Goal: Book appointment/travel/reservation

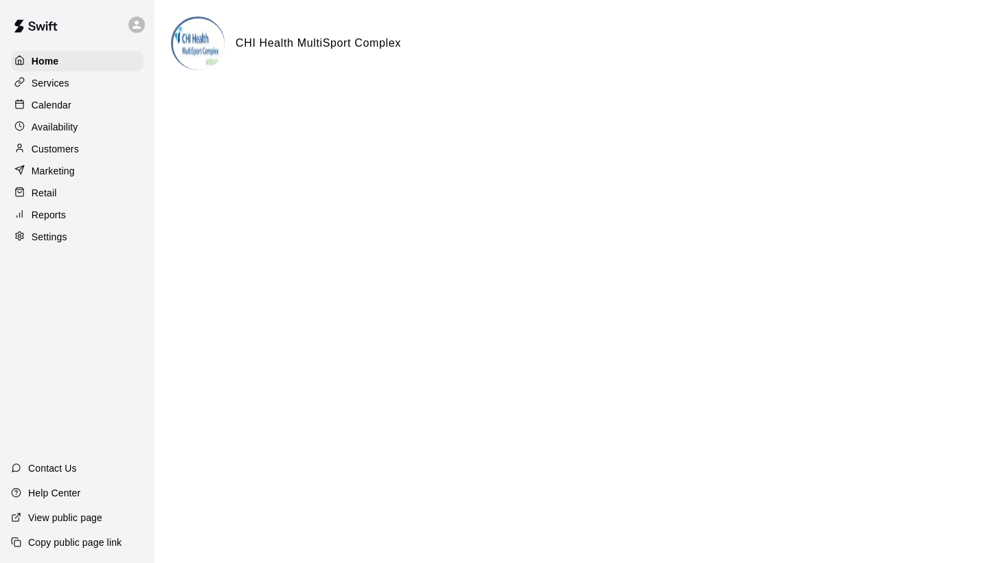
click at [20, 99] on icon at bounding box center [19, 104] width 10 height 10
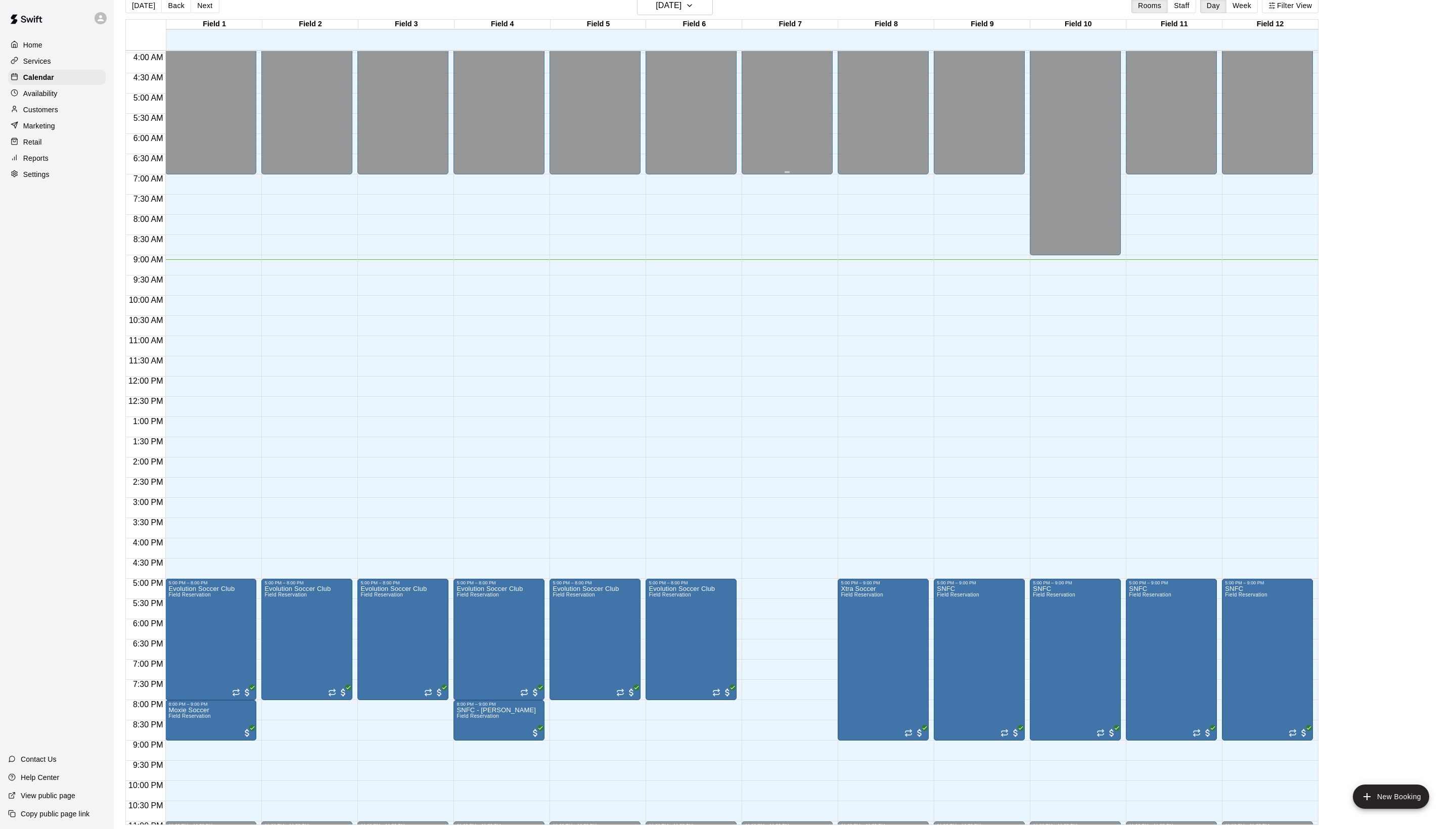
scroll to position [133, 0]
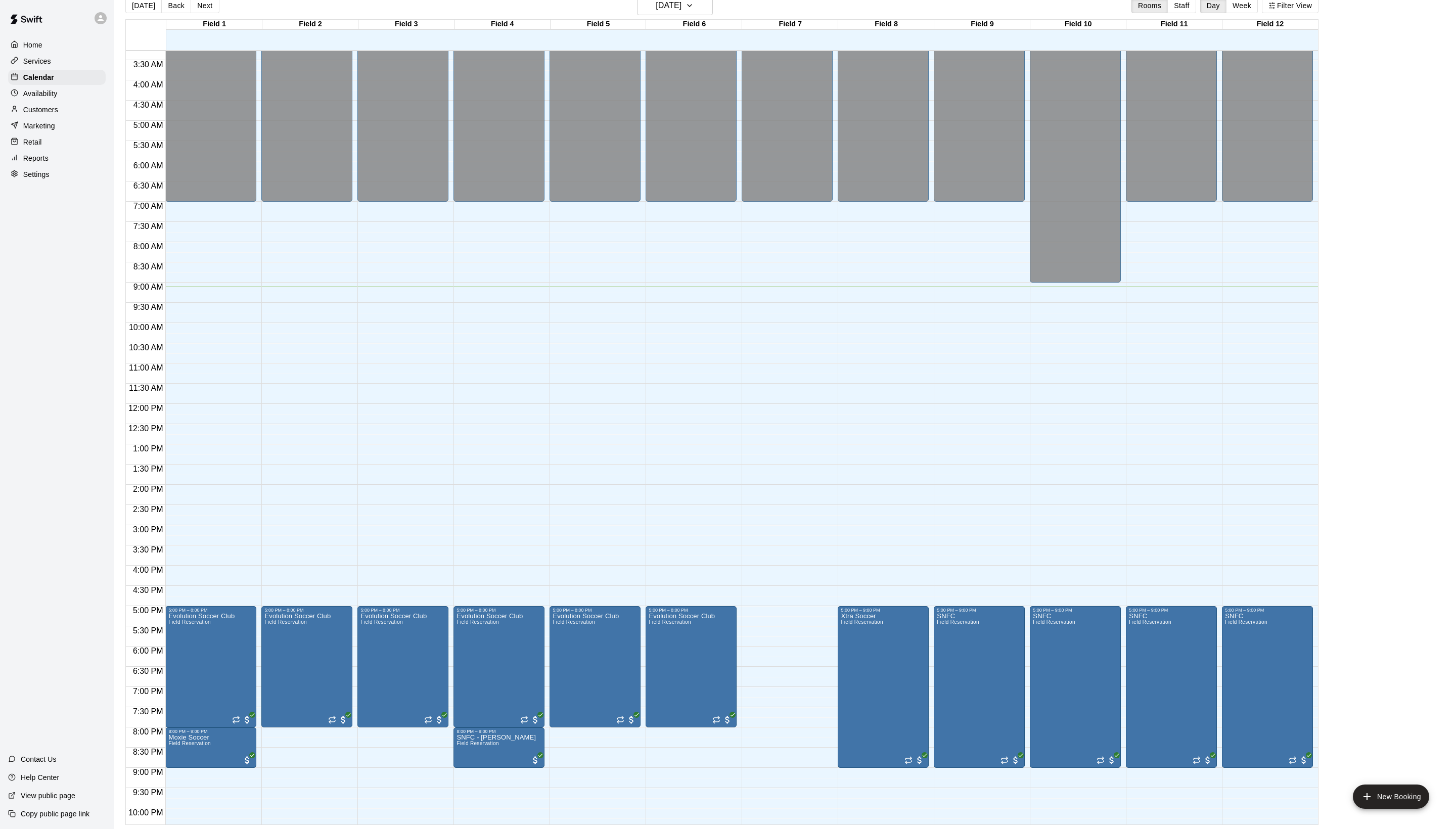
click at [691, 17] on div "Today Back Next Tuesday Aug 19 Rooms Staff Day Week Filter View" at bounding box center [721, 8] width 1193 height 24
click at [693, 9] on button "[DATE]" at bounding box center [674, 6] width 76 height 19
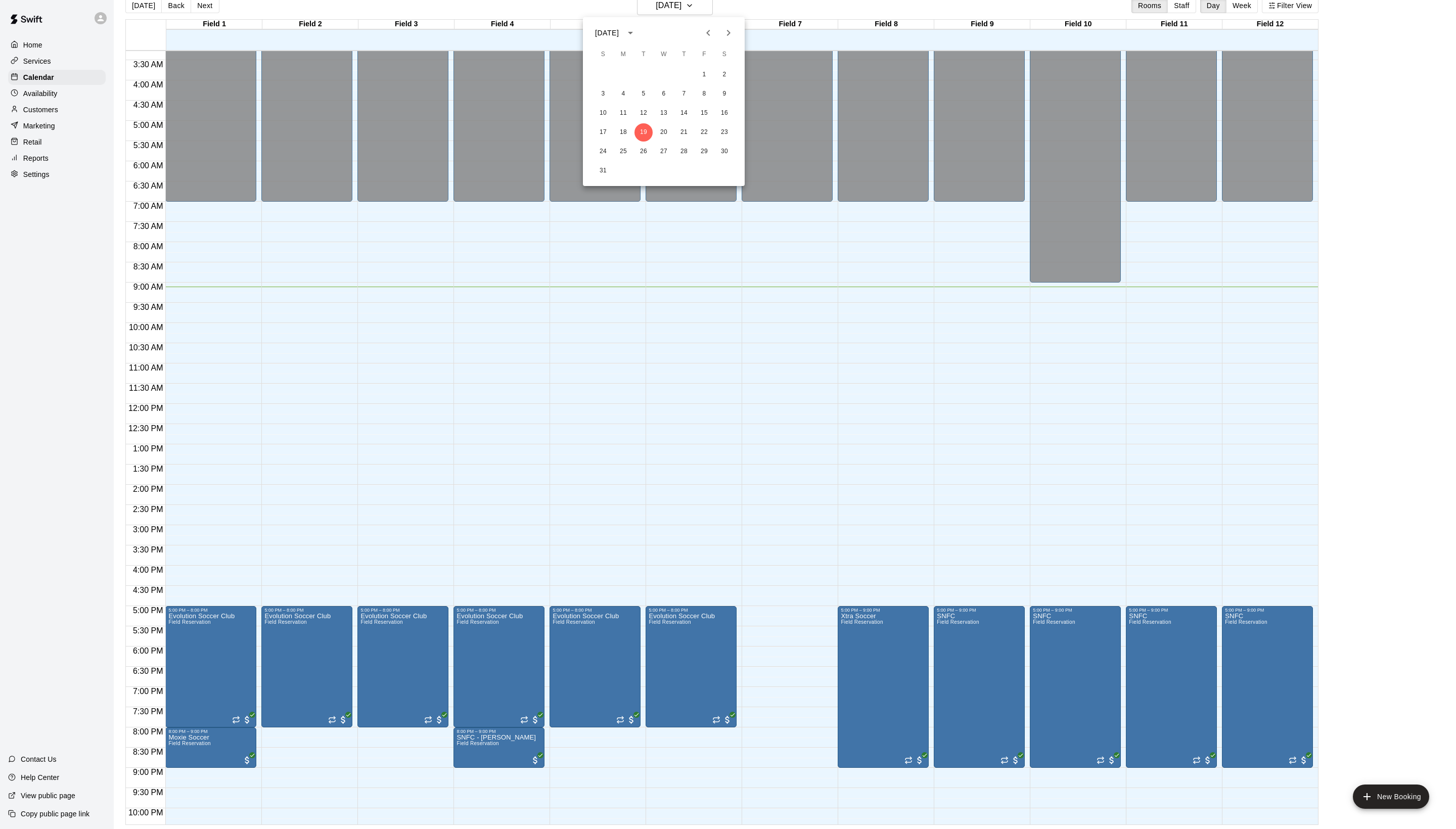
click at [727, 32] on icon "Next month" at bounding box center [729, 33] width 4 height 6
click at [727, 110] on button "20" at bounding box center [724, 113] width 18 height 18
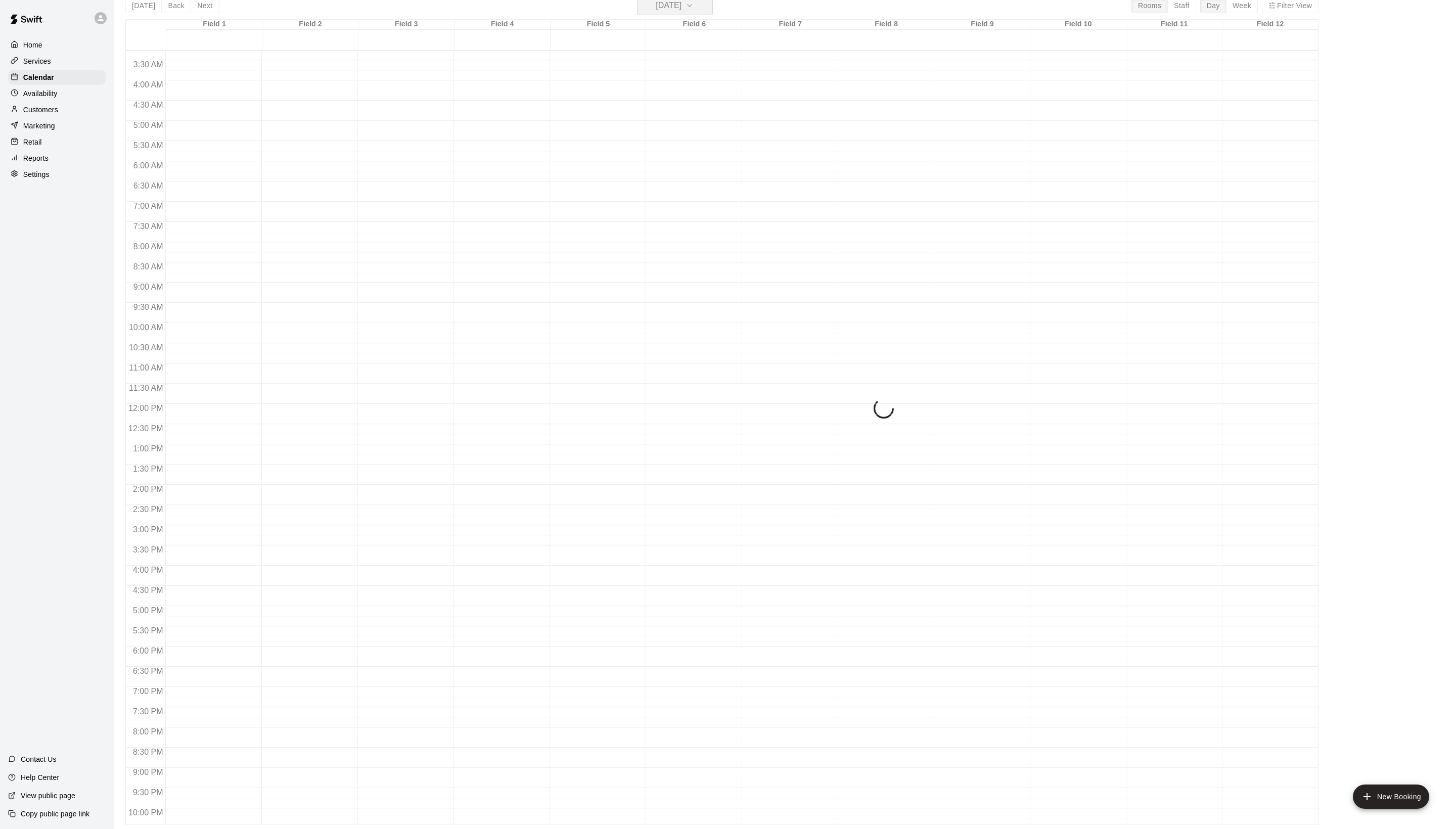
scroll to position [12, 0]
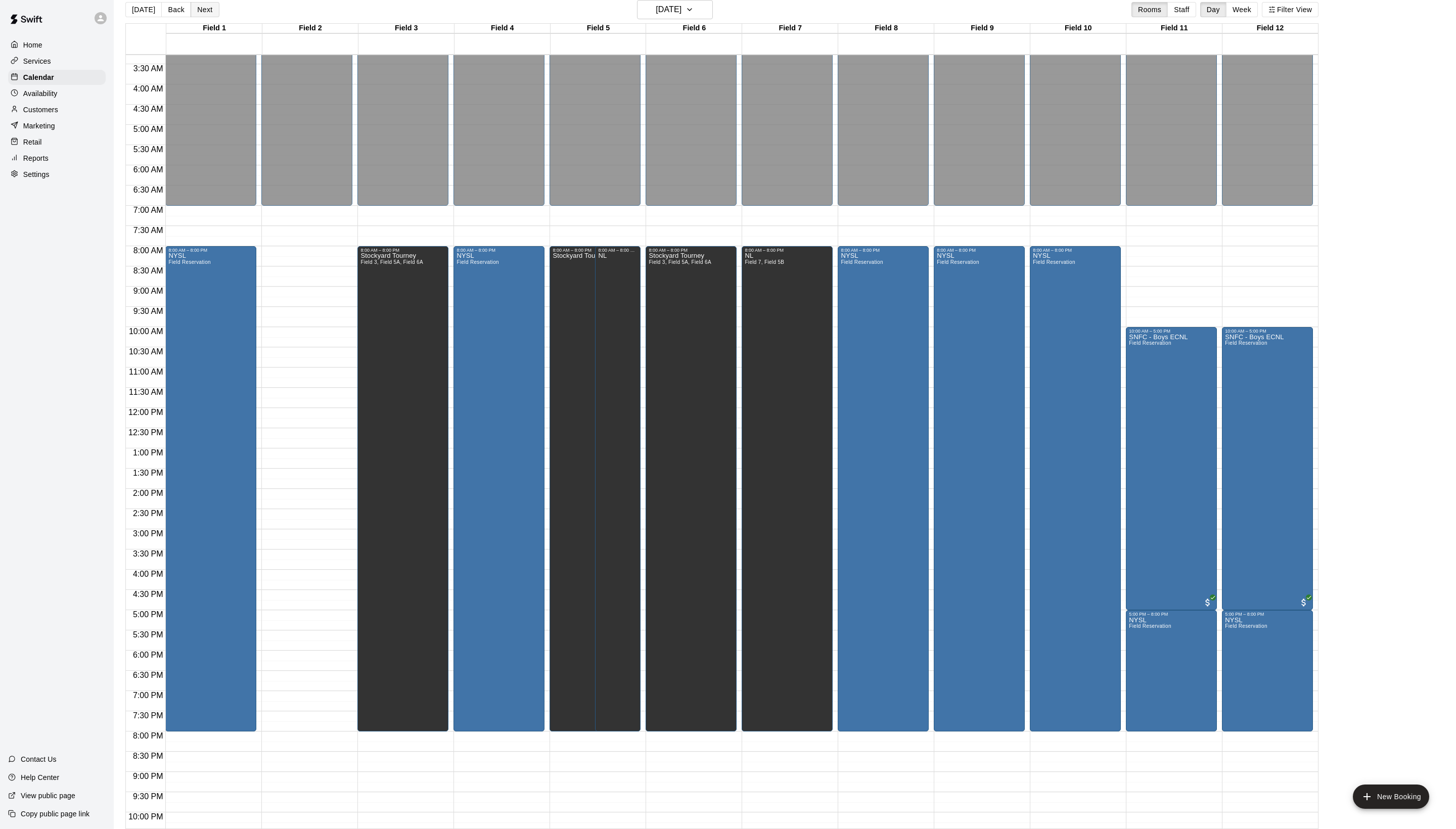
click at [214, 9] on button "Next" at bounding box center [205, 10] width 28 height 15
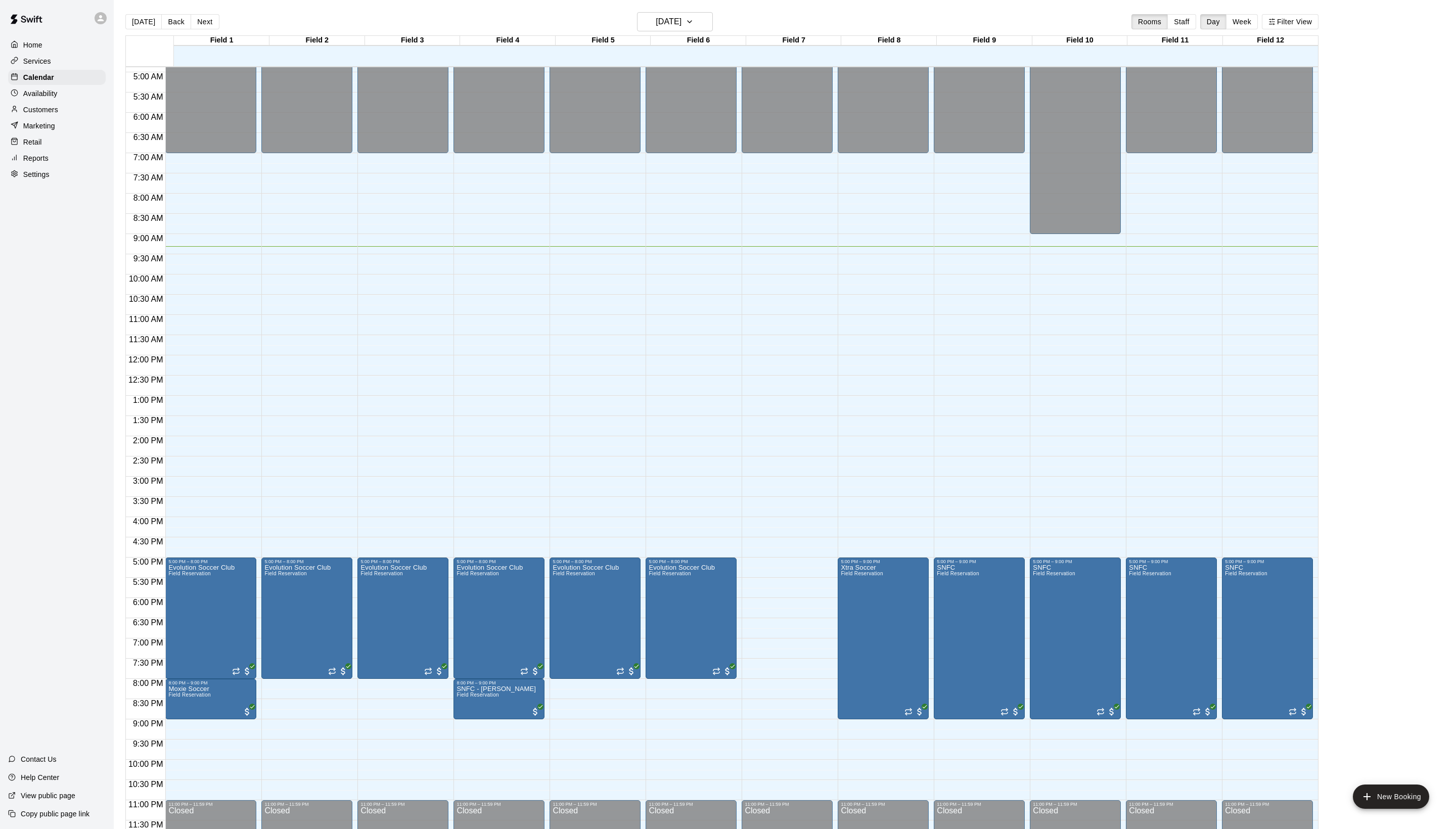
scroll to position [203, 0]
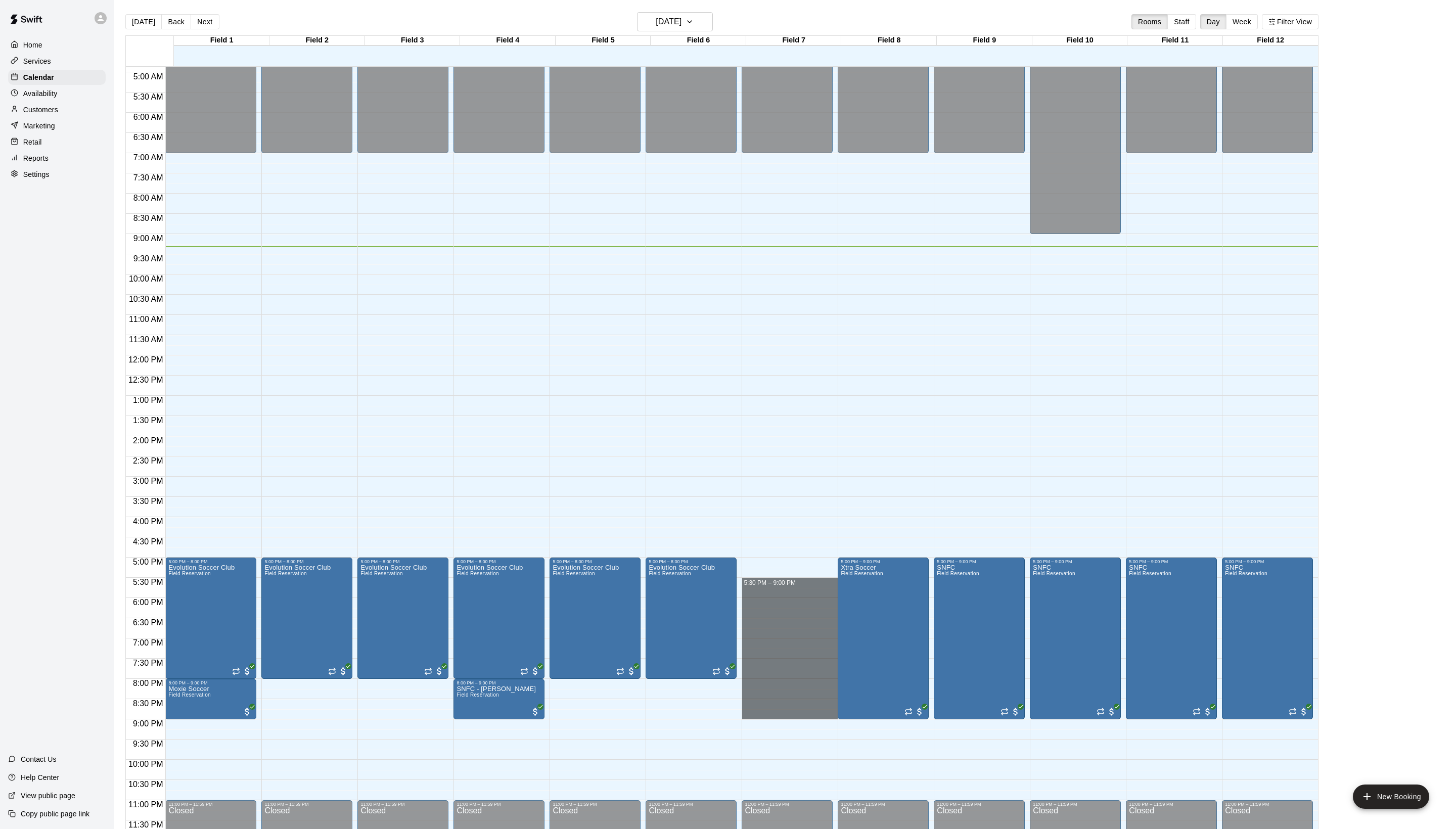
drag, startPoint x: 768, startPoint y: 580, endPoint x: 768, endPoint y: 712, distance: 132.0
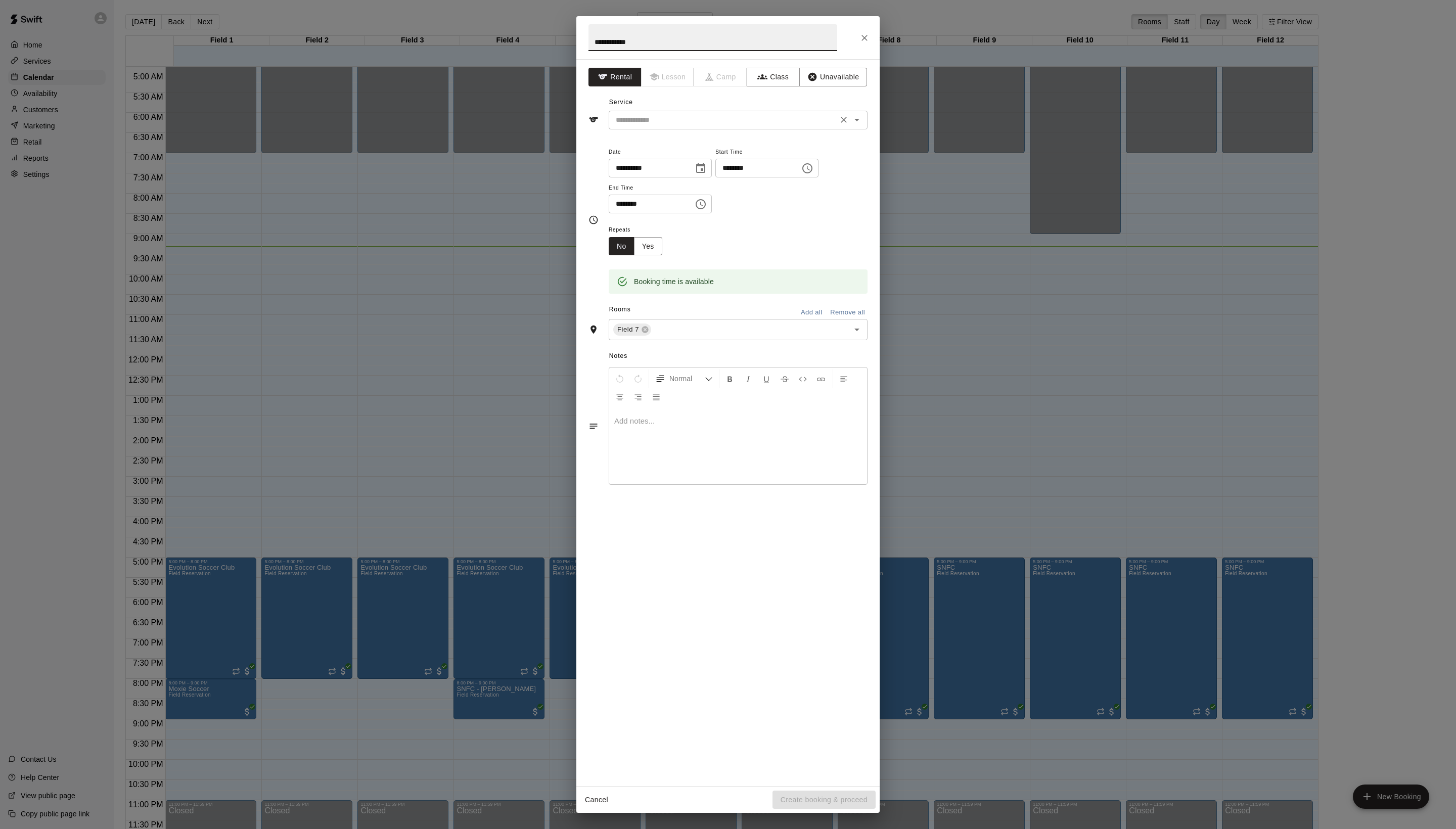
type input "**********"
click at [680, 127] on input "text" at bounding box center [723, 120] width 223 height 13
click at [679, 160] on li "Field Reservation" at bounding box center [748, 165] width 238 height 17
type input "**********"
click at [780, 791] on button "Create booking & proceed" at bounding box center [824, 800] width 103 height 18
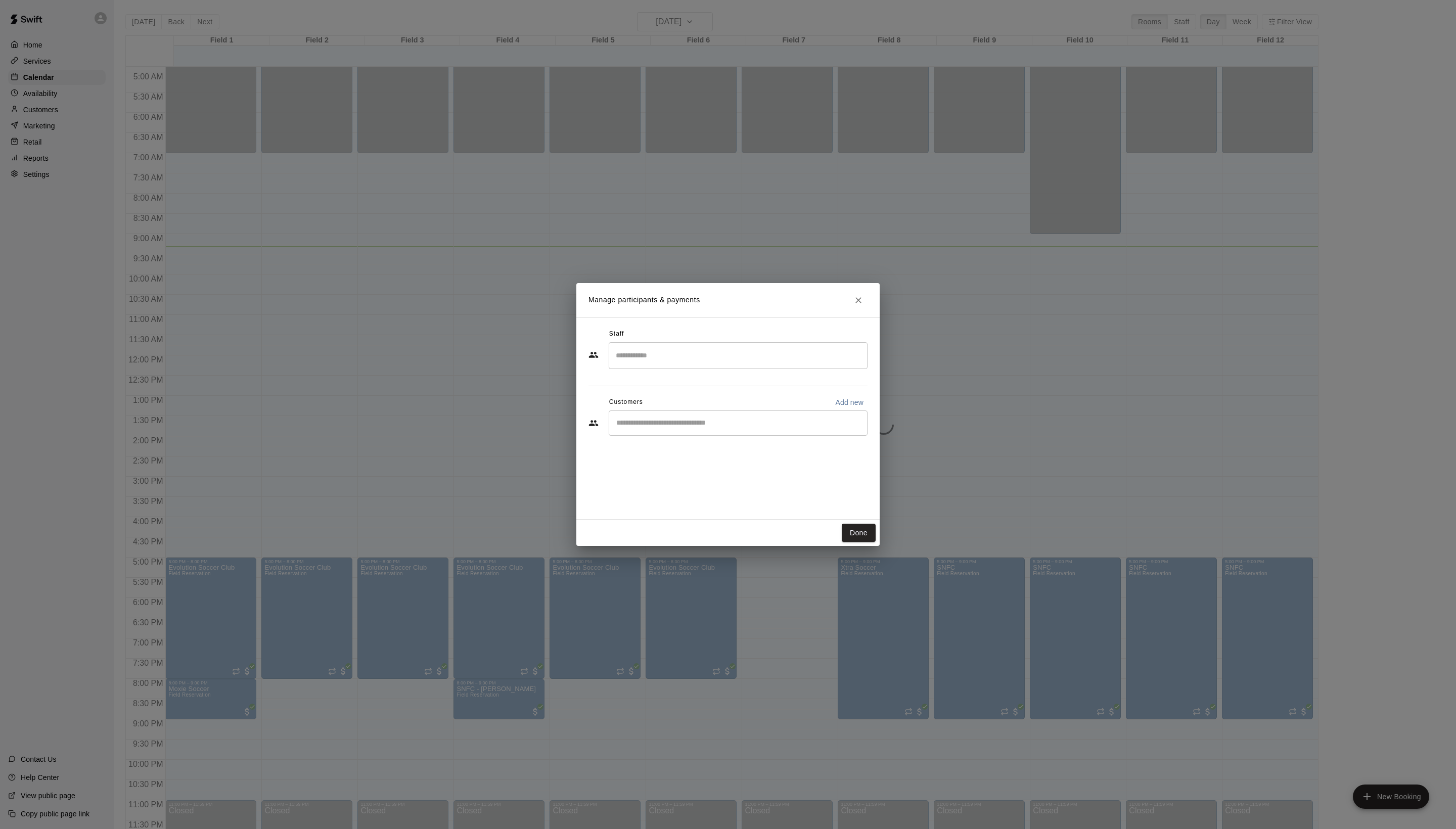
click at [671, 436] on div "​" at bounding box center [738, 423] width 259 height 25
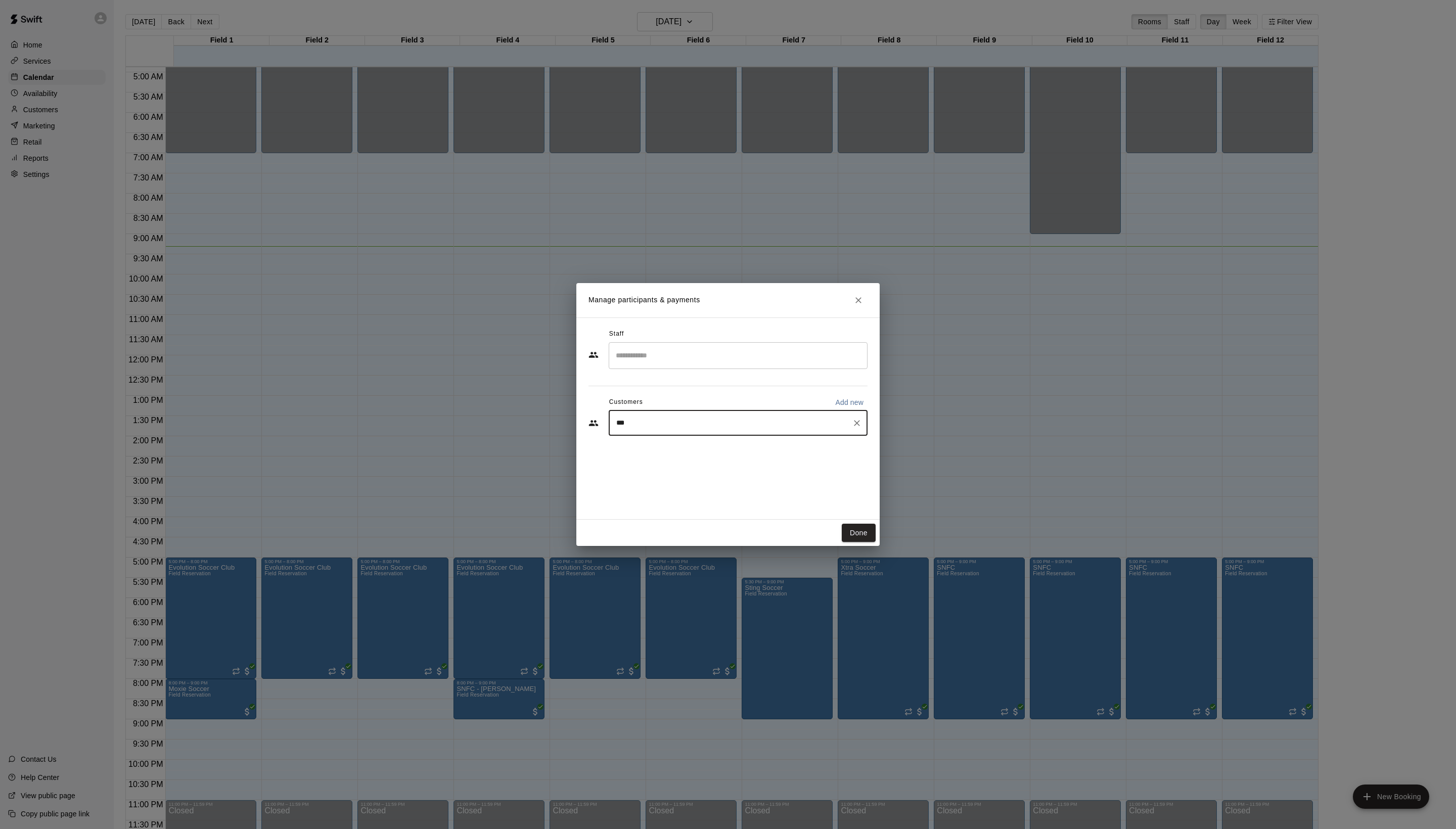
type input "****"
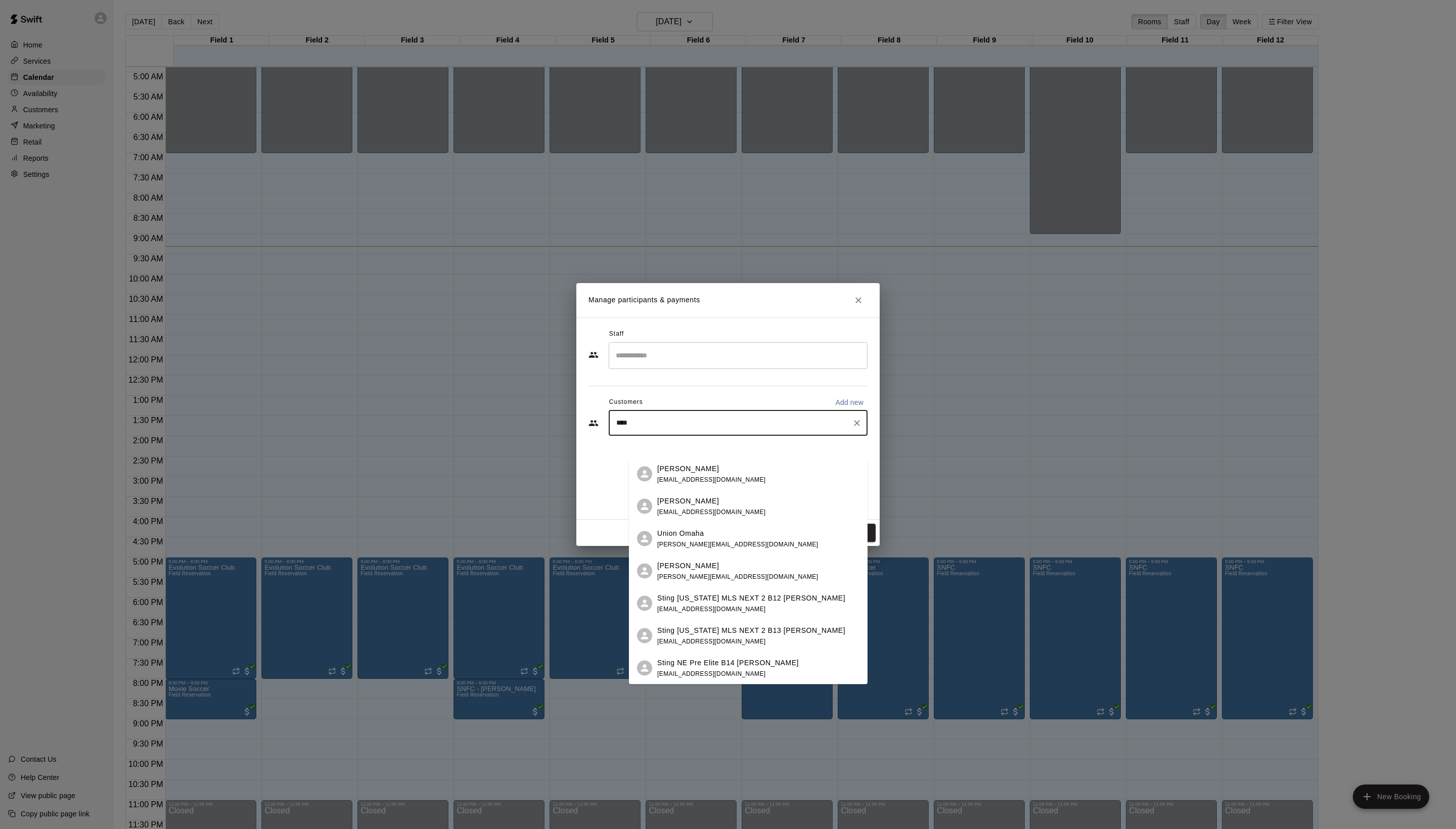
click at [695, 477] on span "ryandavis@stingsoccer.com" at bounding box center [712, 479] width 109 height 7
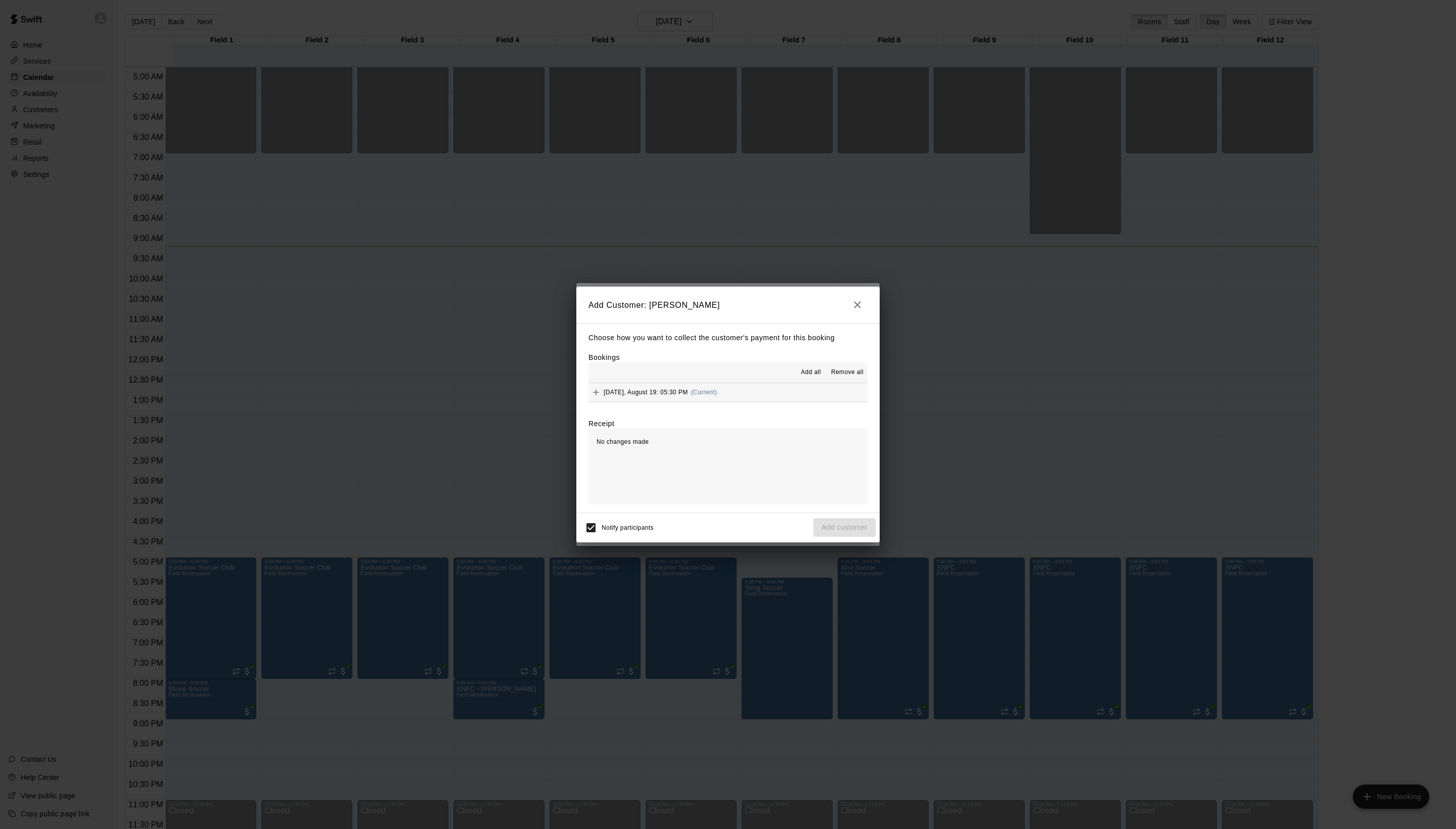
click at [801, 375] on span "Add all" at bounding box center [810, 373] width 20 height 10
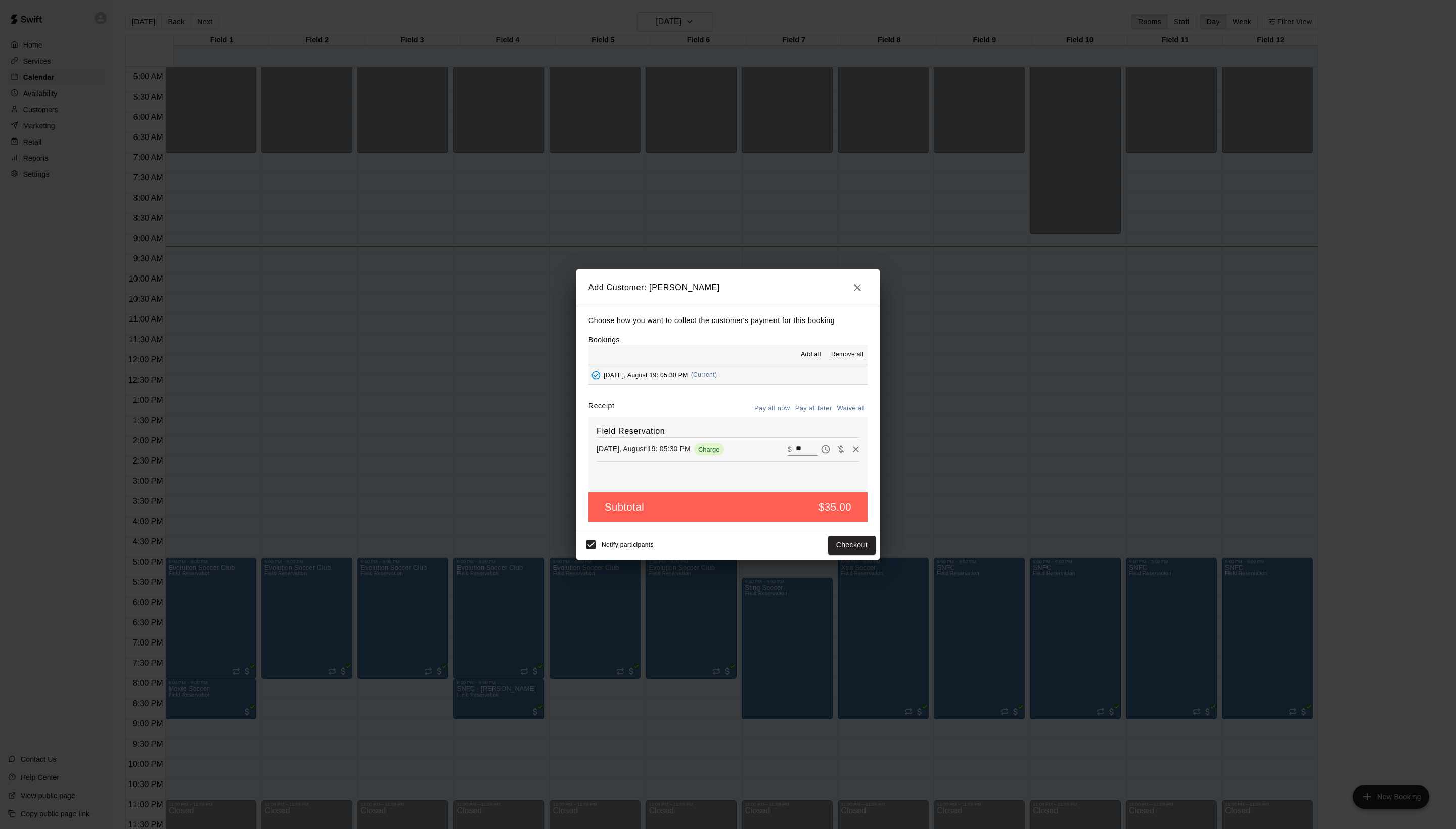
click at [848, 417] on button "Waive all" at bounding box center [850, 409] width 33 height 15
type input "*"
click at [847, 556] on div "Notify participants Add customer" at bounding box center [727, 545] width 295 height 21
click at [847, 554] on button "Add customer" at bounding box center [844, 545] width 62 height 18
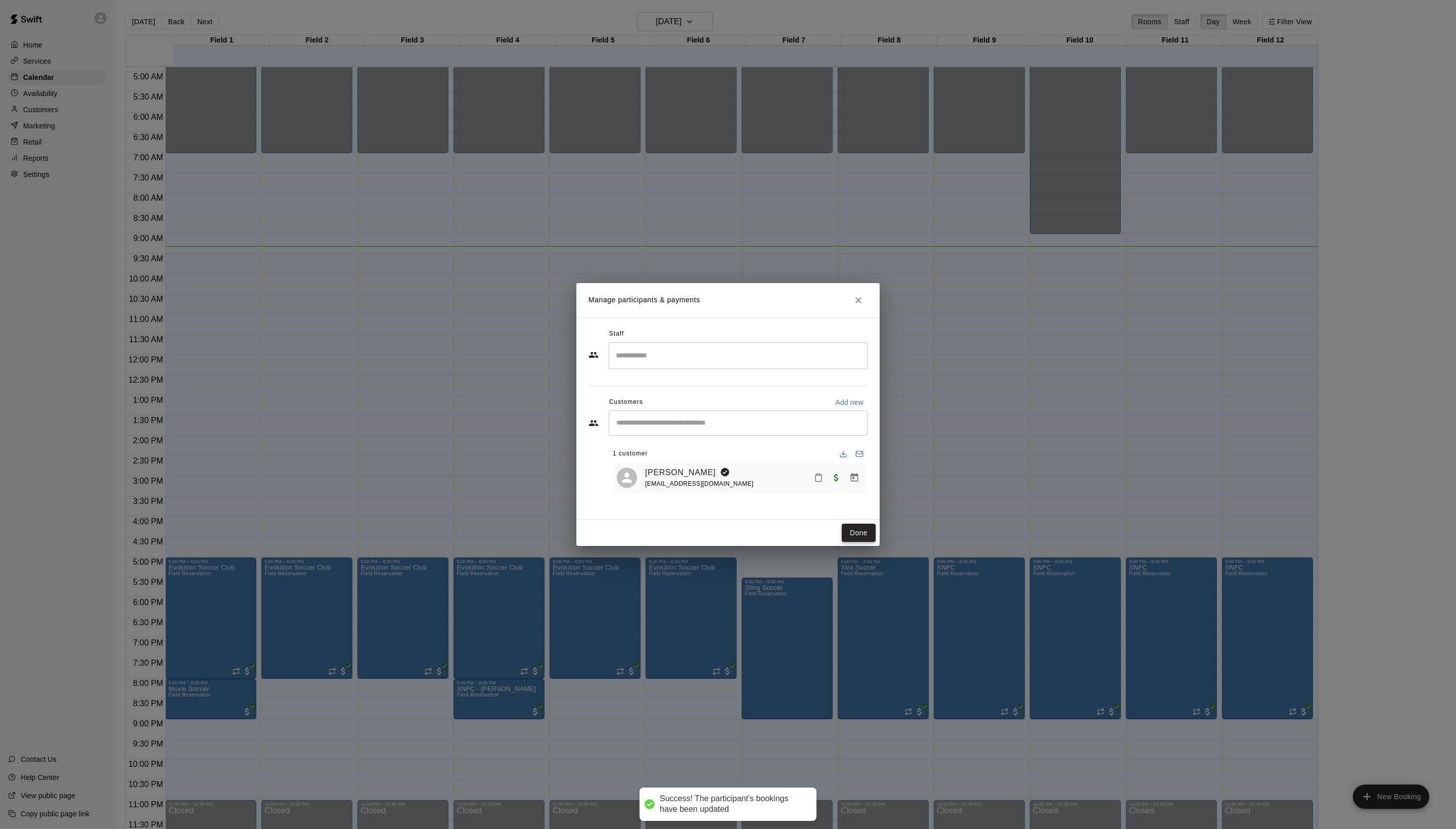
click at [866, 543] on button "Done" at bounding box center [858, 532] width 34 height 18
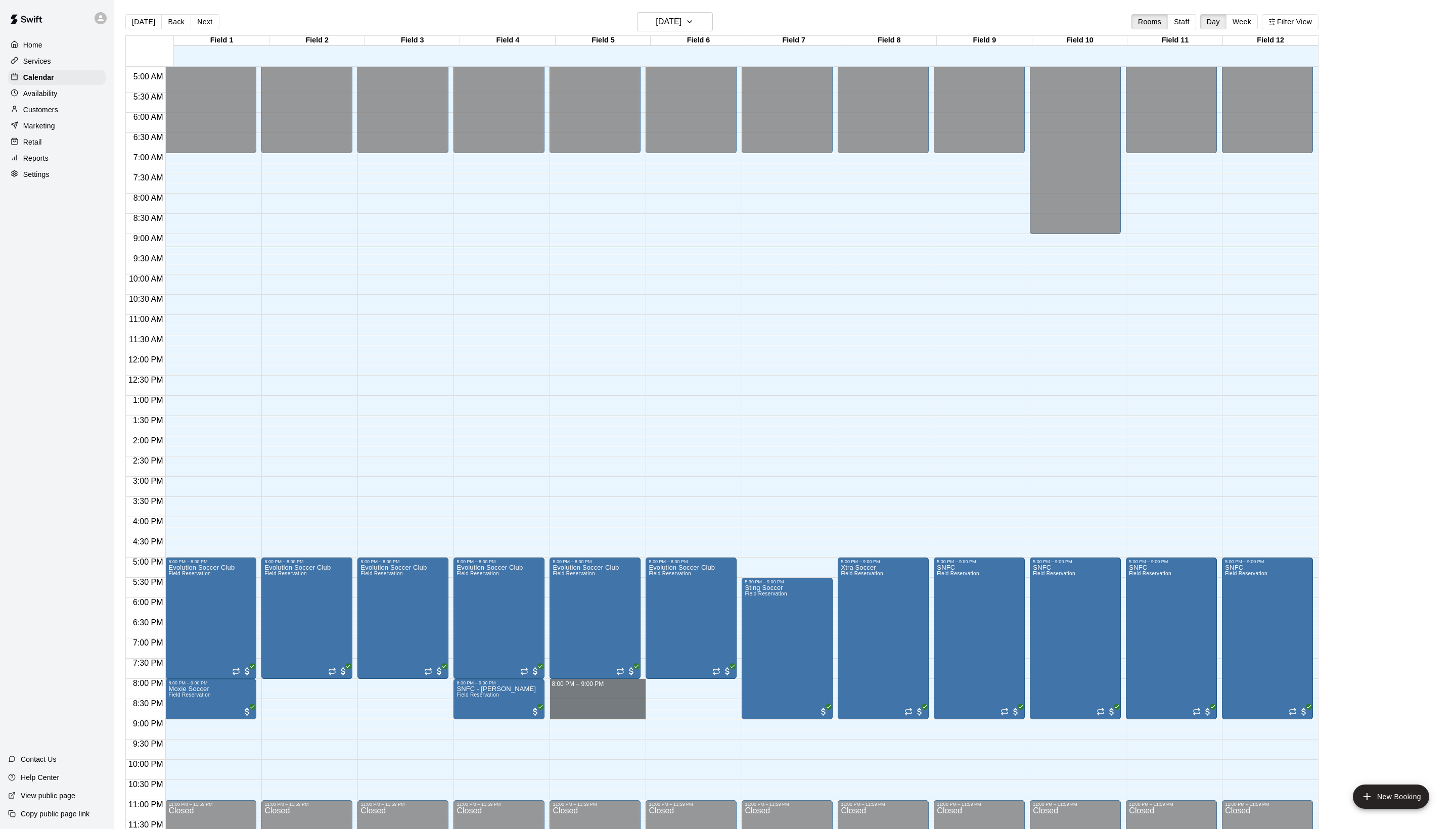
drag, startPoint x: 592, startPoint y: 682, endPoint x: 592, endPoint y: 714, distance: 32.0
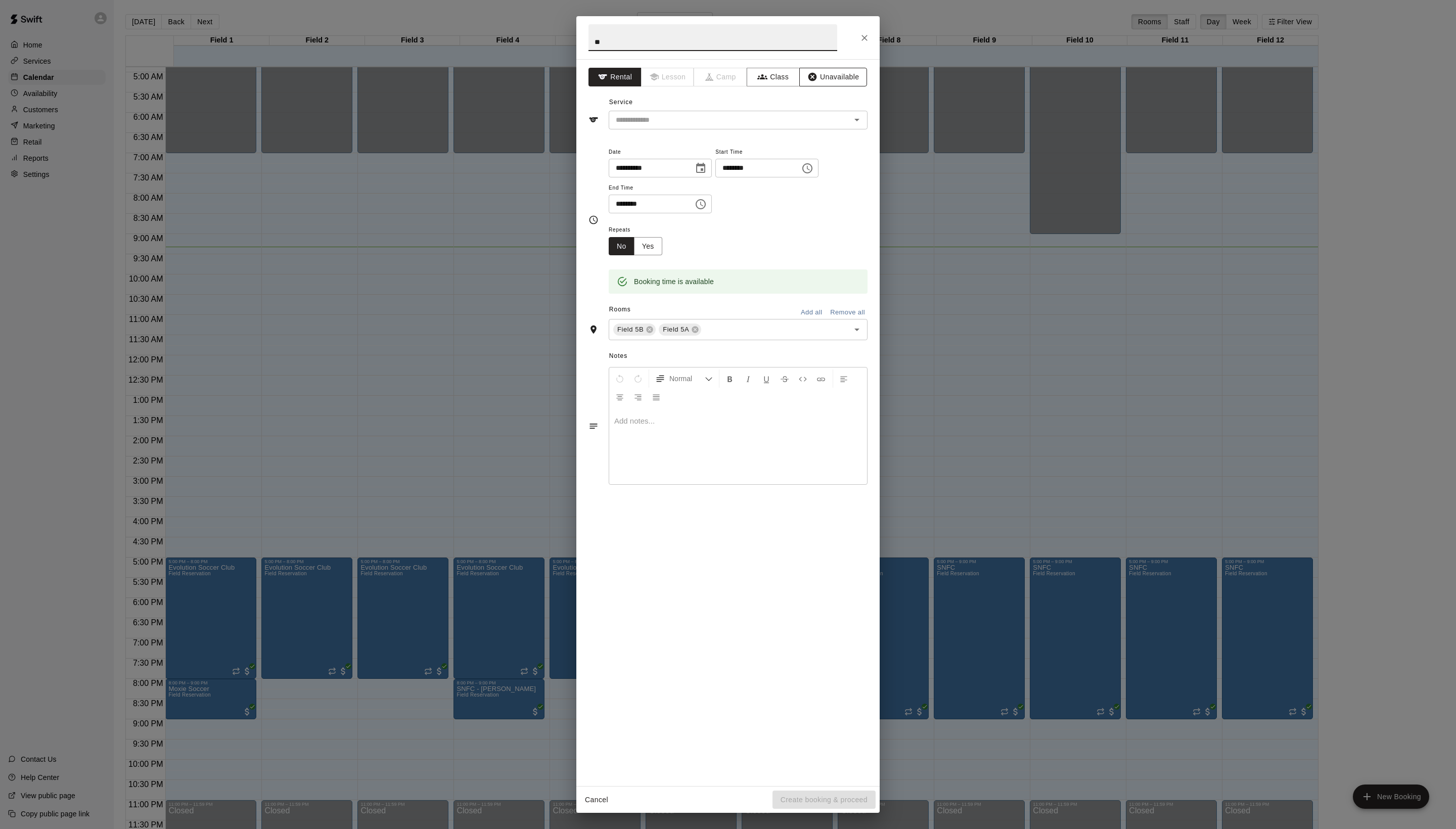
type input "**"
click at [858, 86] on button "Unavailable" at bounding box center [833, 77] width 68 height 18
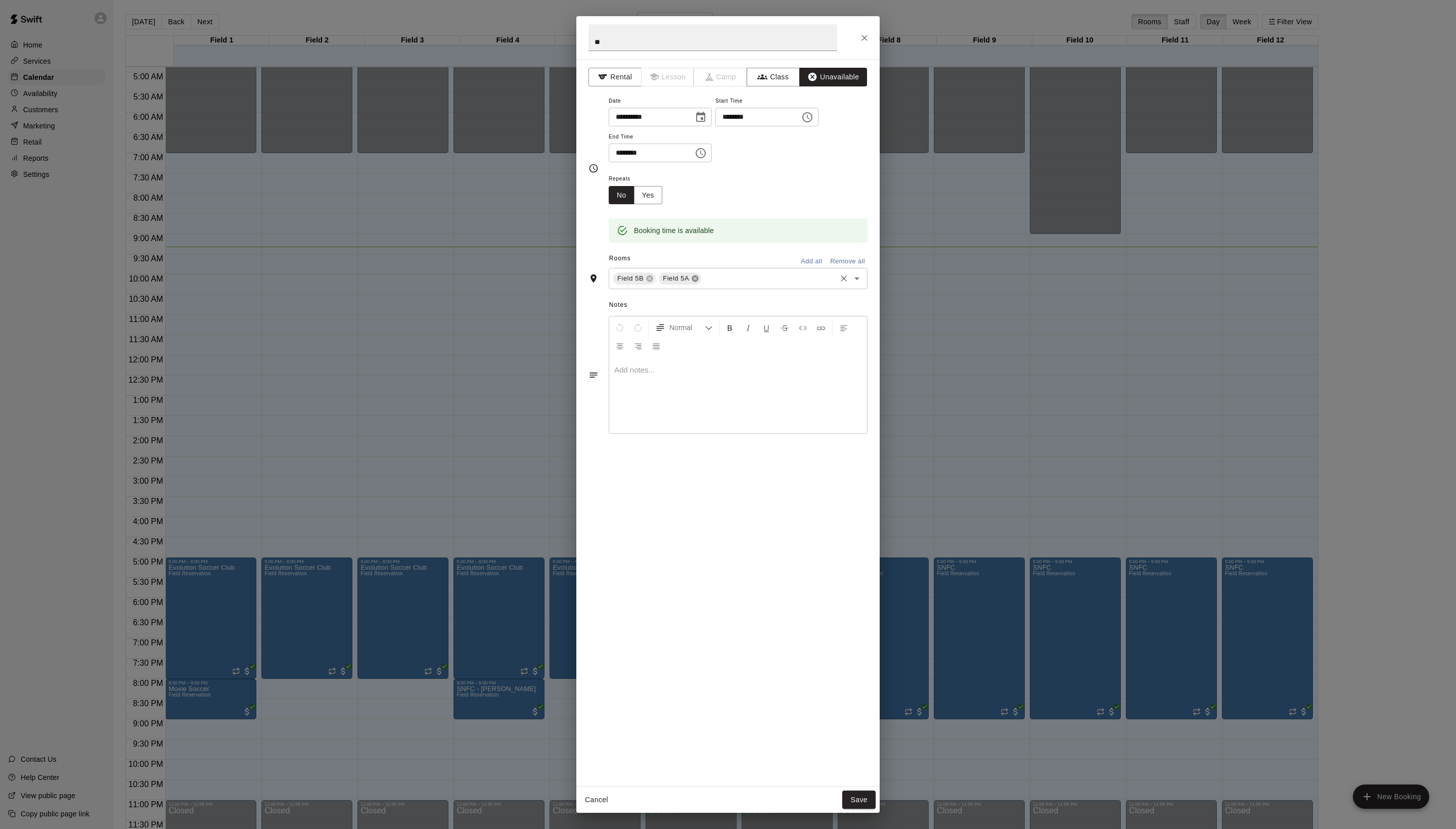
click at [699, 282] on icon at bounding box center [695, 278] width 7 height 7
click at [852, 798] on button "Save" at bounding box center [858, 800] width 33 height 18
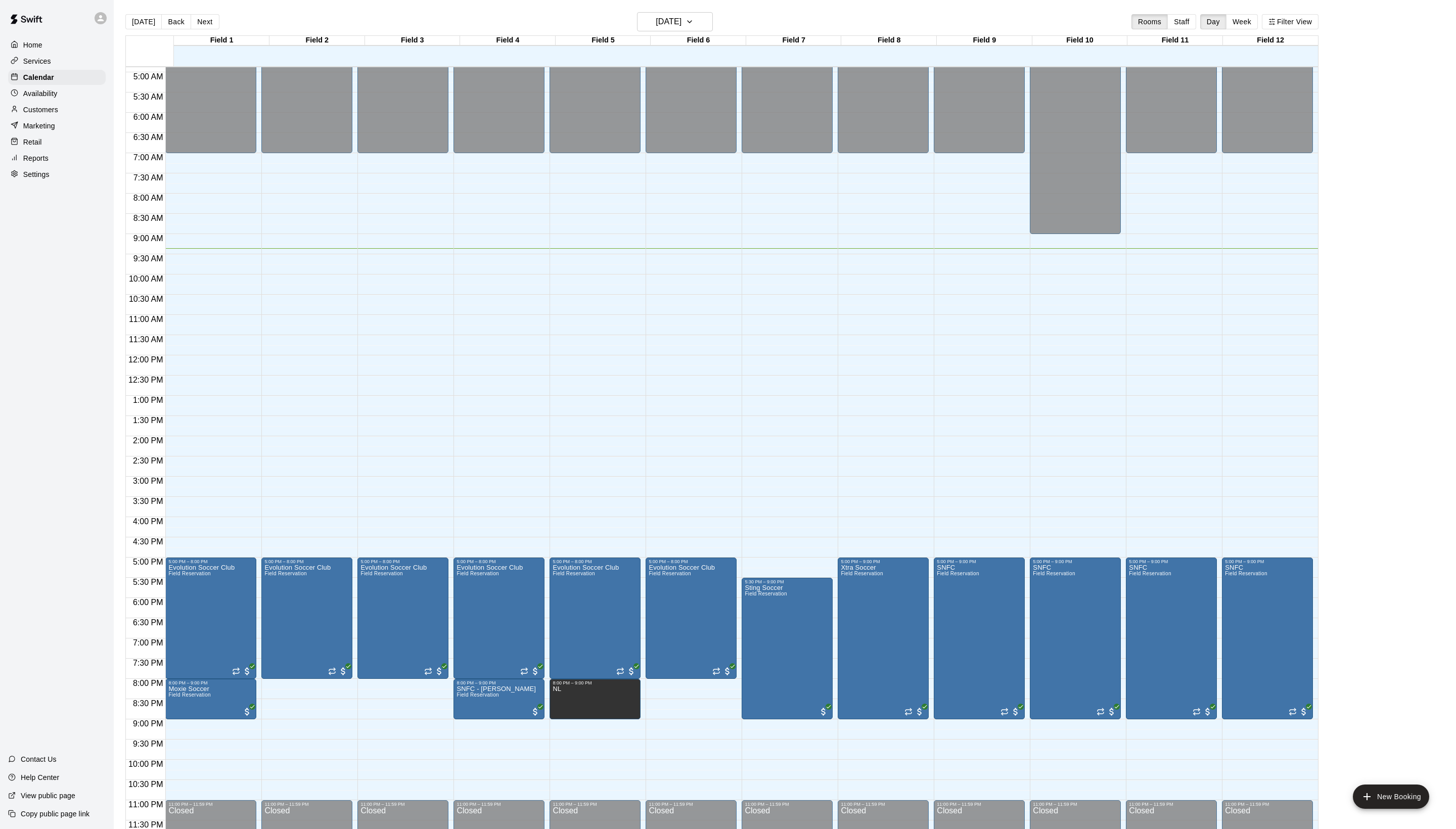
click at [230, 35] on div "Today Back Next Tuesday Aug 19 Rooms Staff Day Week Filter View" at bounding box center [721, 24] width 1193 height 24
click at [219, 24] on button "Next" at bounding box center [205, 21] width 28 height 15
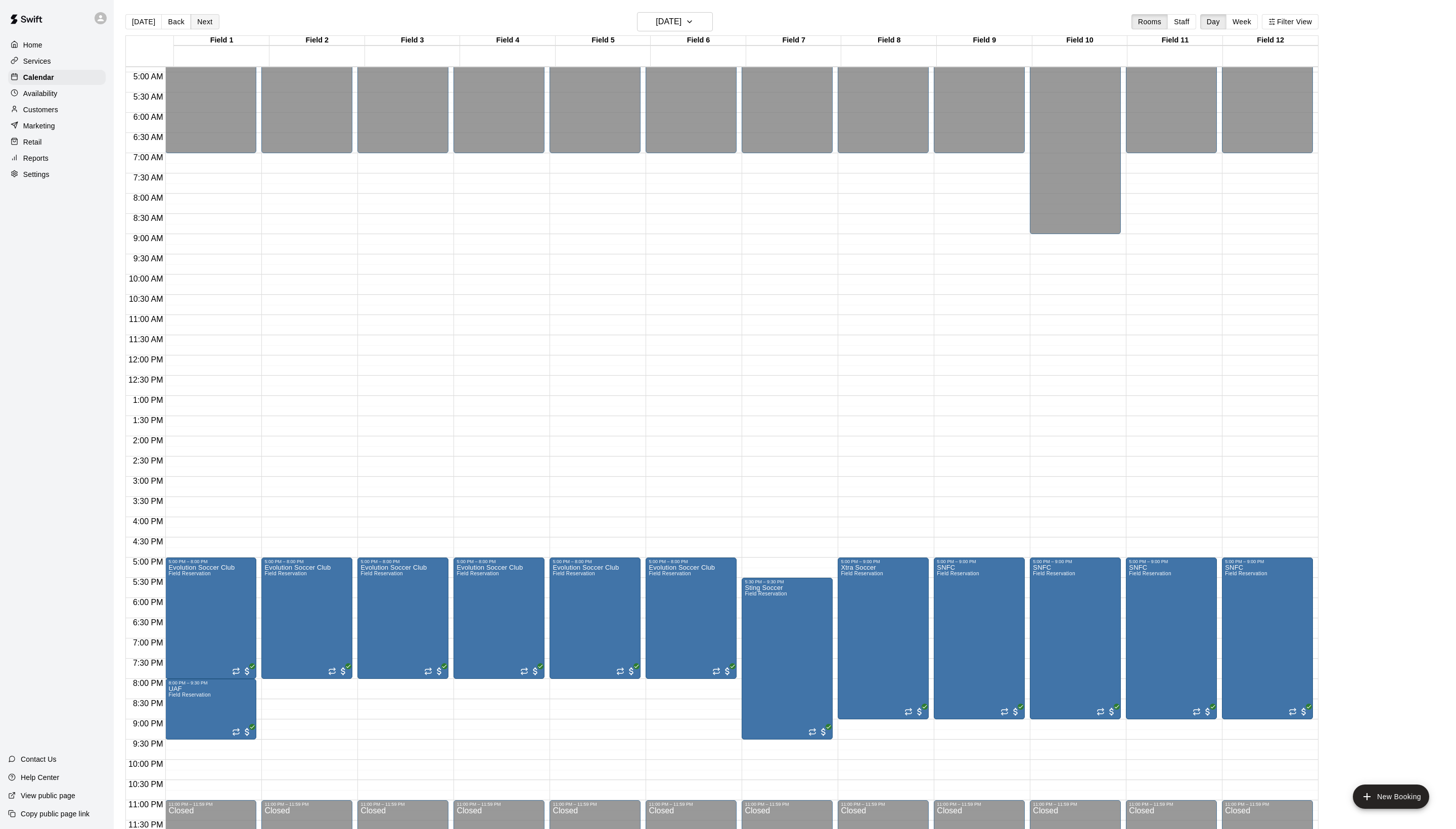
click at [219, 24] on button "Next" at bounding box center [205, 21] width 28 height 15
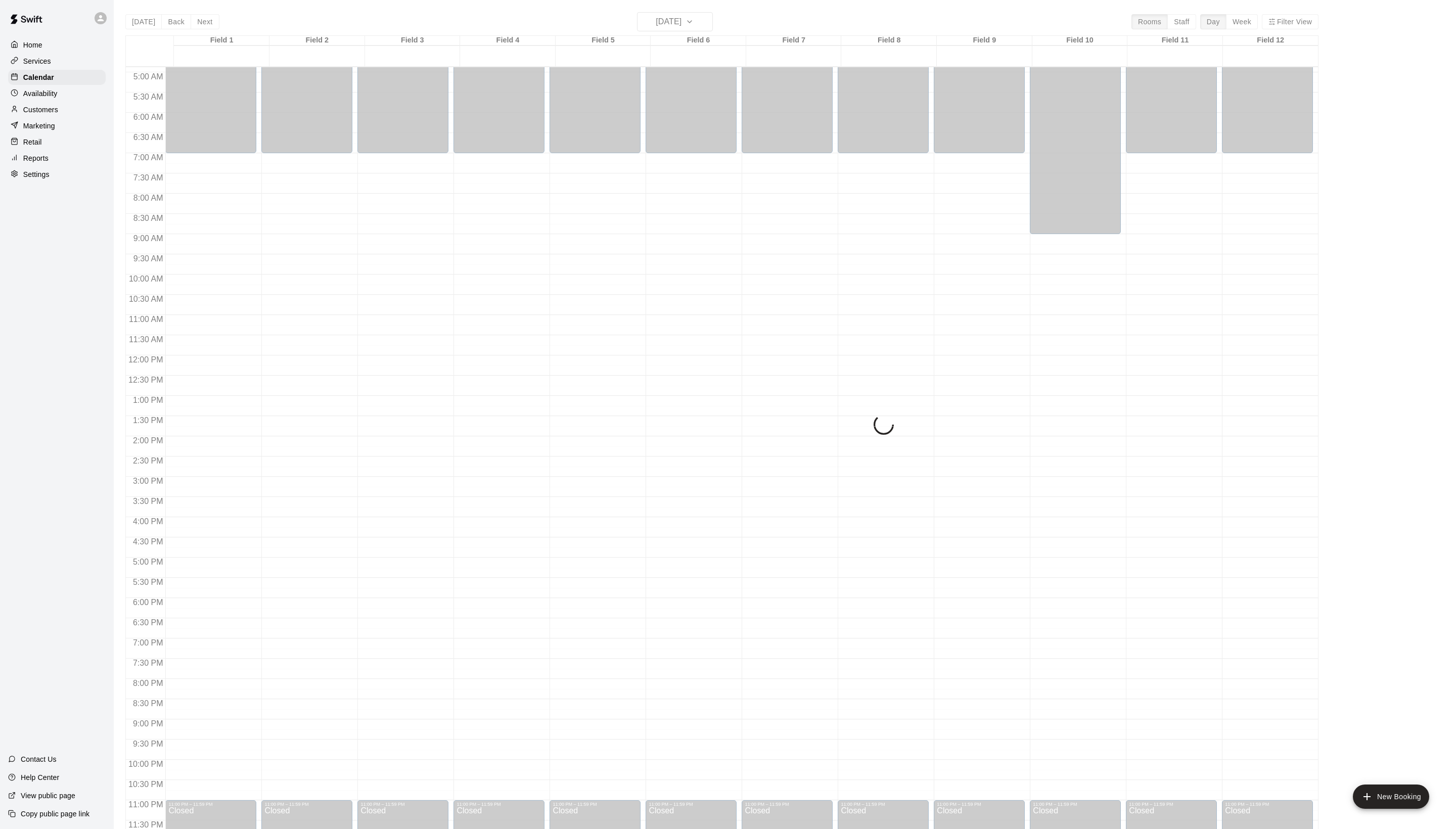
click at [179, 19] on div "Today Back Next Thursday Aug 21 Rooms Staff Day Week Filter View Field 1 21 Thu…" at bounding box center [721, 426] width 1193 height 829
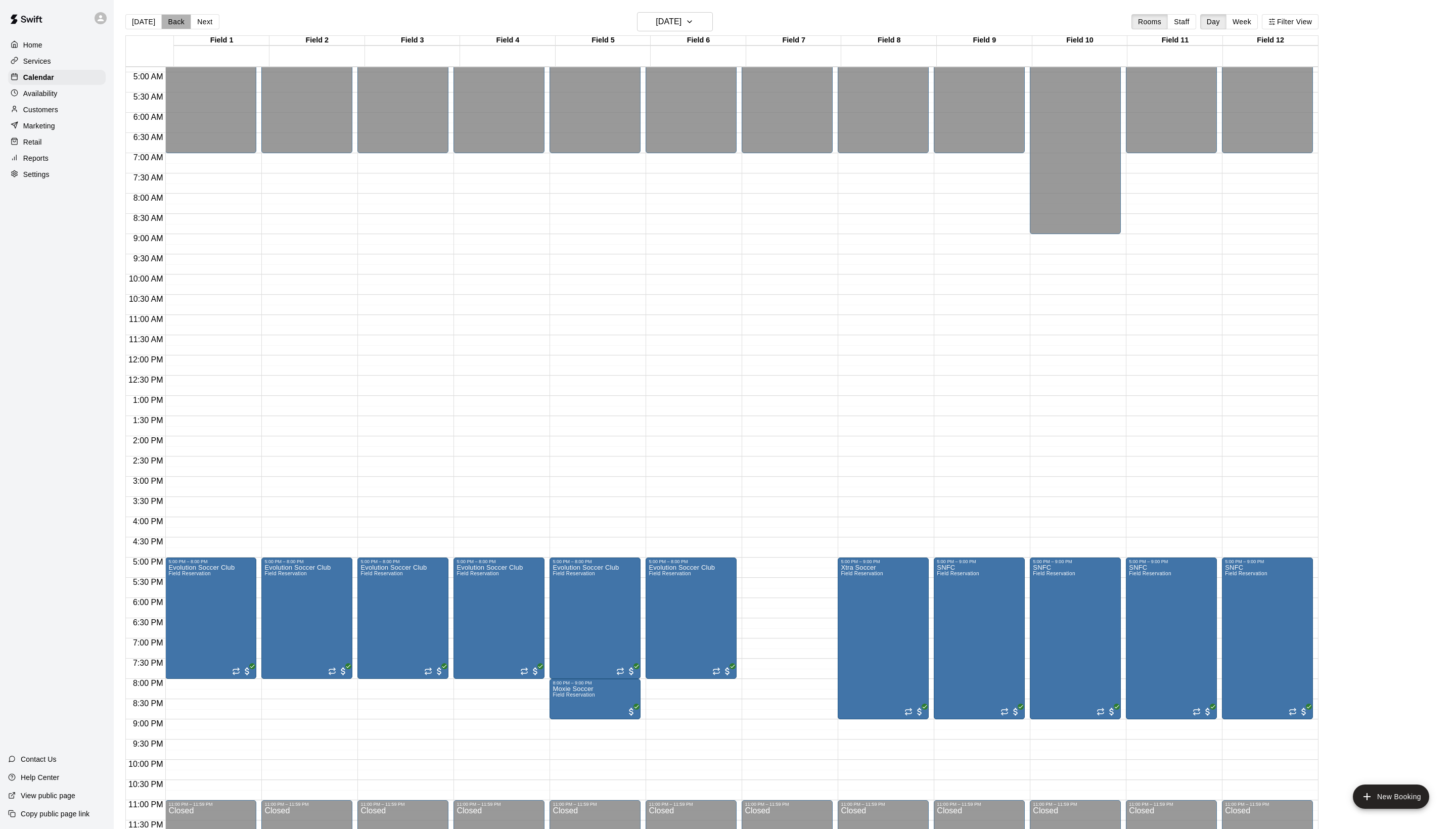
click at [179, 19] on button "Back" at bounding box center [176, 21] width 30 height 15
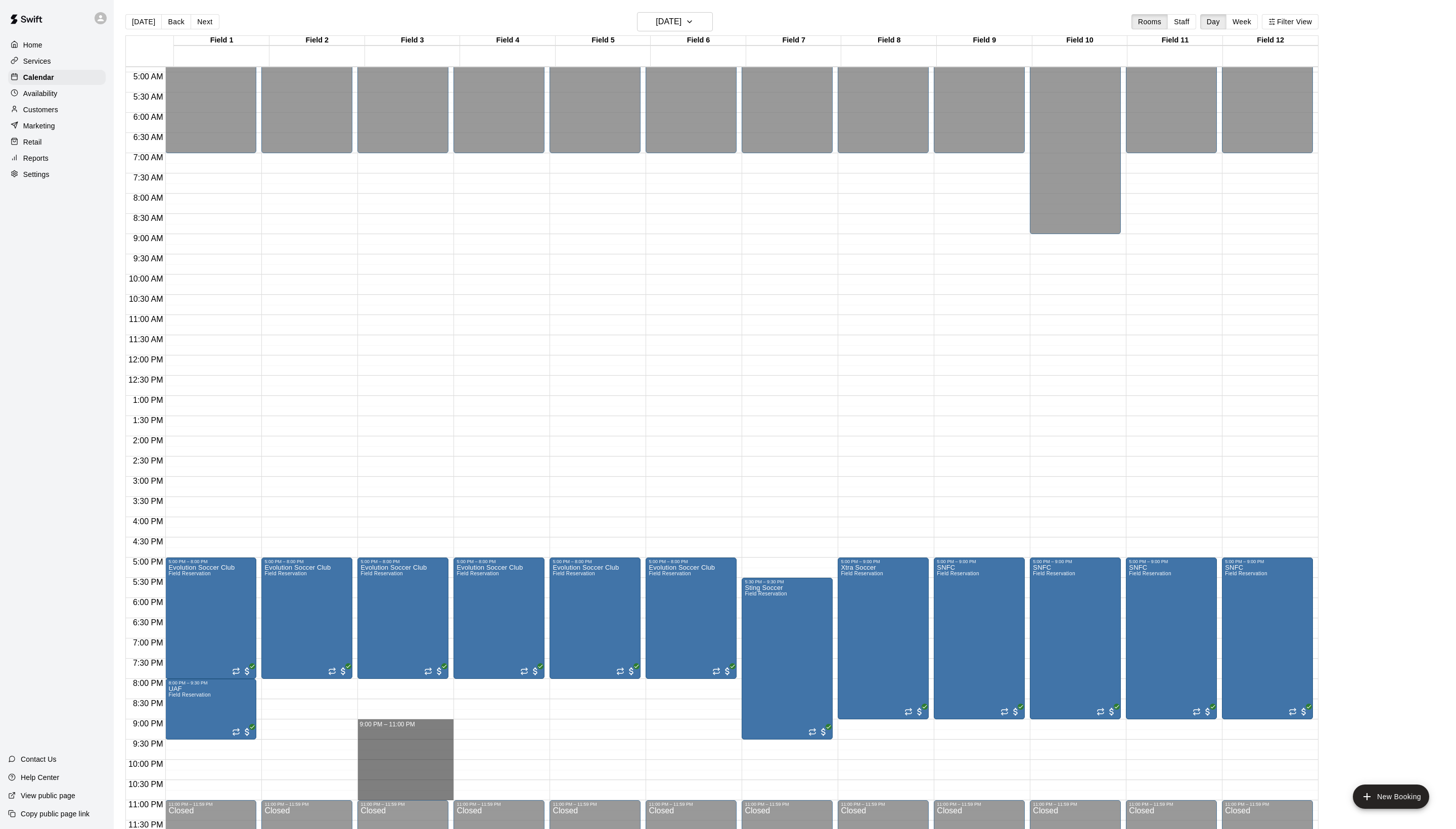
drag, startPoint x: 382, startPoint y: 723, endPoint x: 377, endPoint y: 791, distance: 68.2
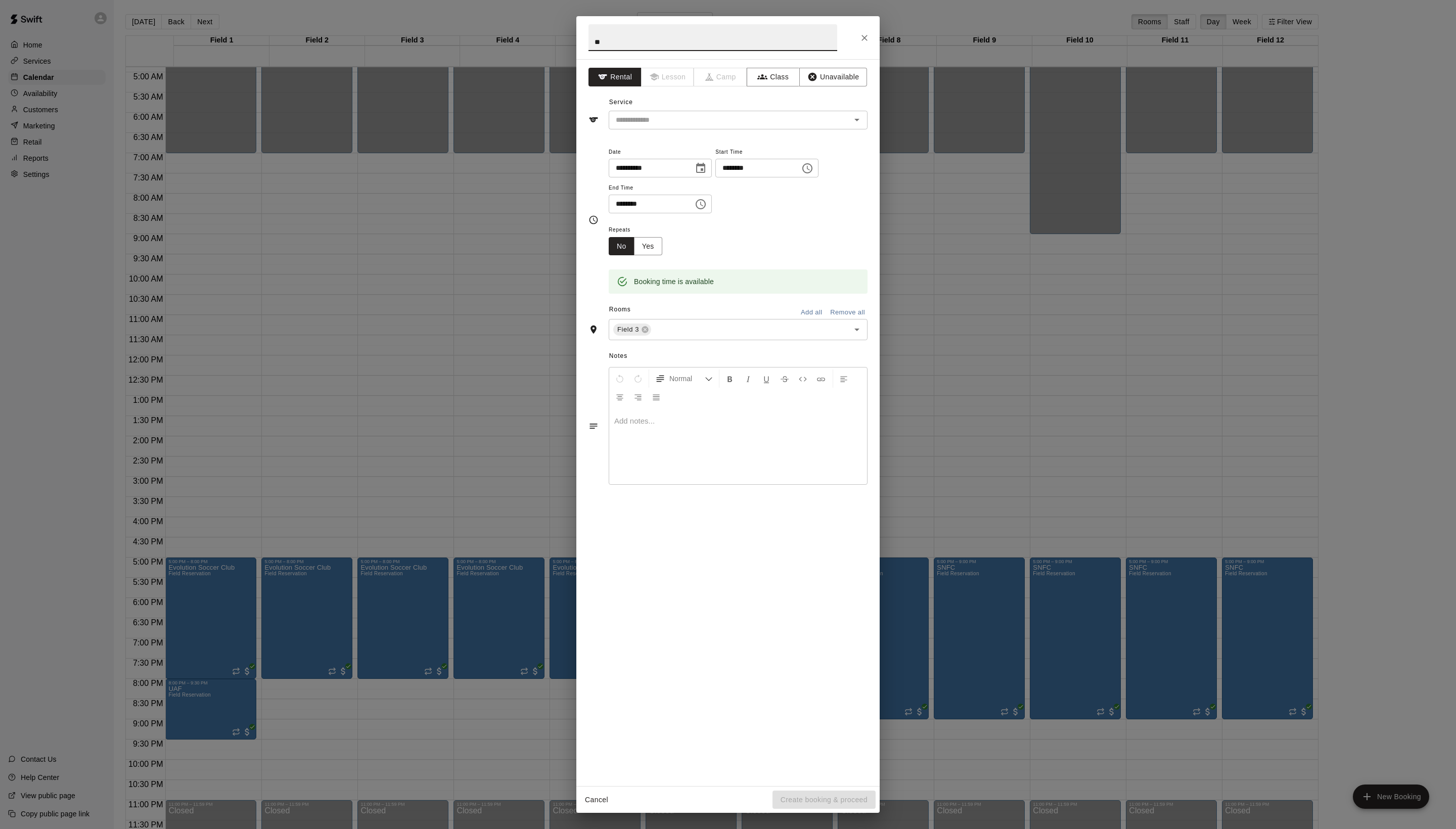
type input "*"
type input "***"
click at [707, 211] on icon "Choose time, selected time is 11:00 PM" at bounding box center [701, 204] width 12 height 12
click at [640, 322] on li "10" at bounding box center [643, 311] width 24 height 18
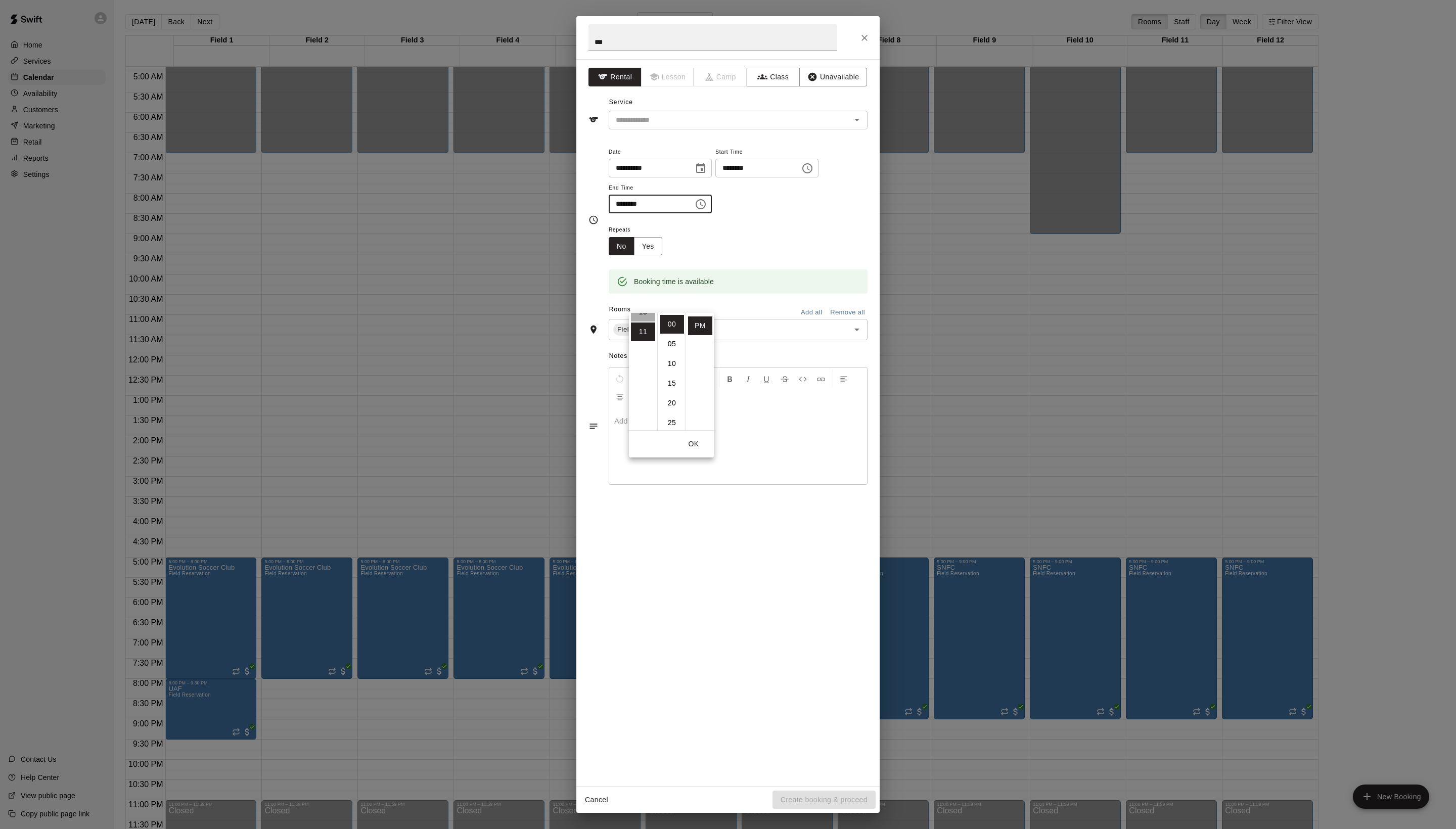
scroll to position [222, 0]
click at [668, 325] on li "30" at bounding box center [671, 314] width 24 height 18
type input "********"
click at [799, 255] on div "Repeats No Yes" at bounding box center [738, 239] width 259 height 32
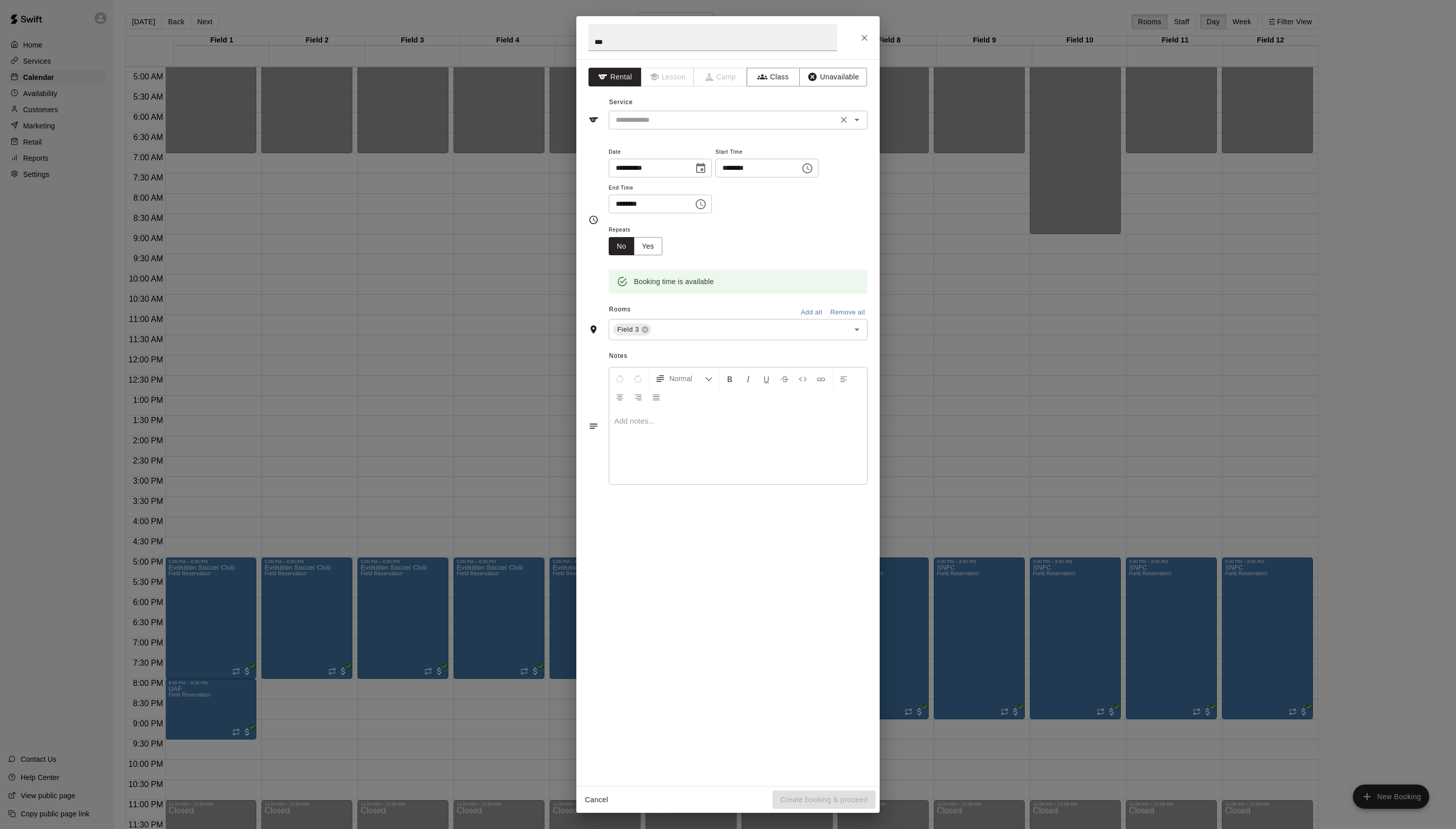
click at [729, 127] on input "text" at bounding box center [723, 120] width 223 height 13
click at [722, 162] on li "Field Reservation" at bounding box center [748, 165] width 238 height 17
type input "**********"
click at [710, 336] on input "text" at bounding box center [743, 330] width 182 height 13
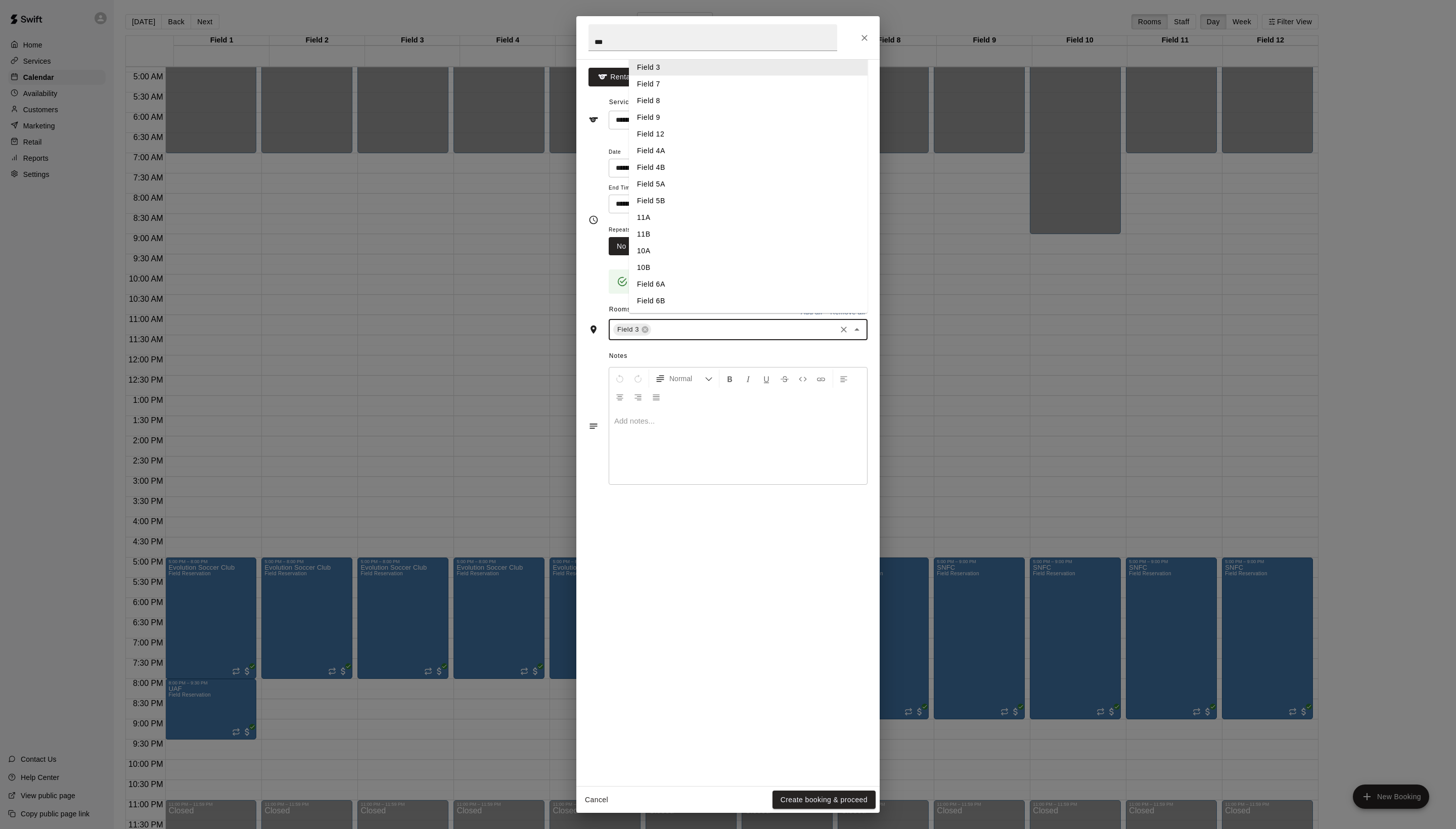
click at [744, 742] on div "**********" at bounding box center [728, 423] width 303 height 727
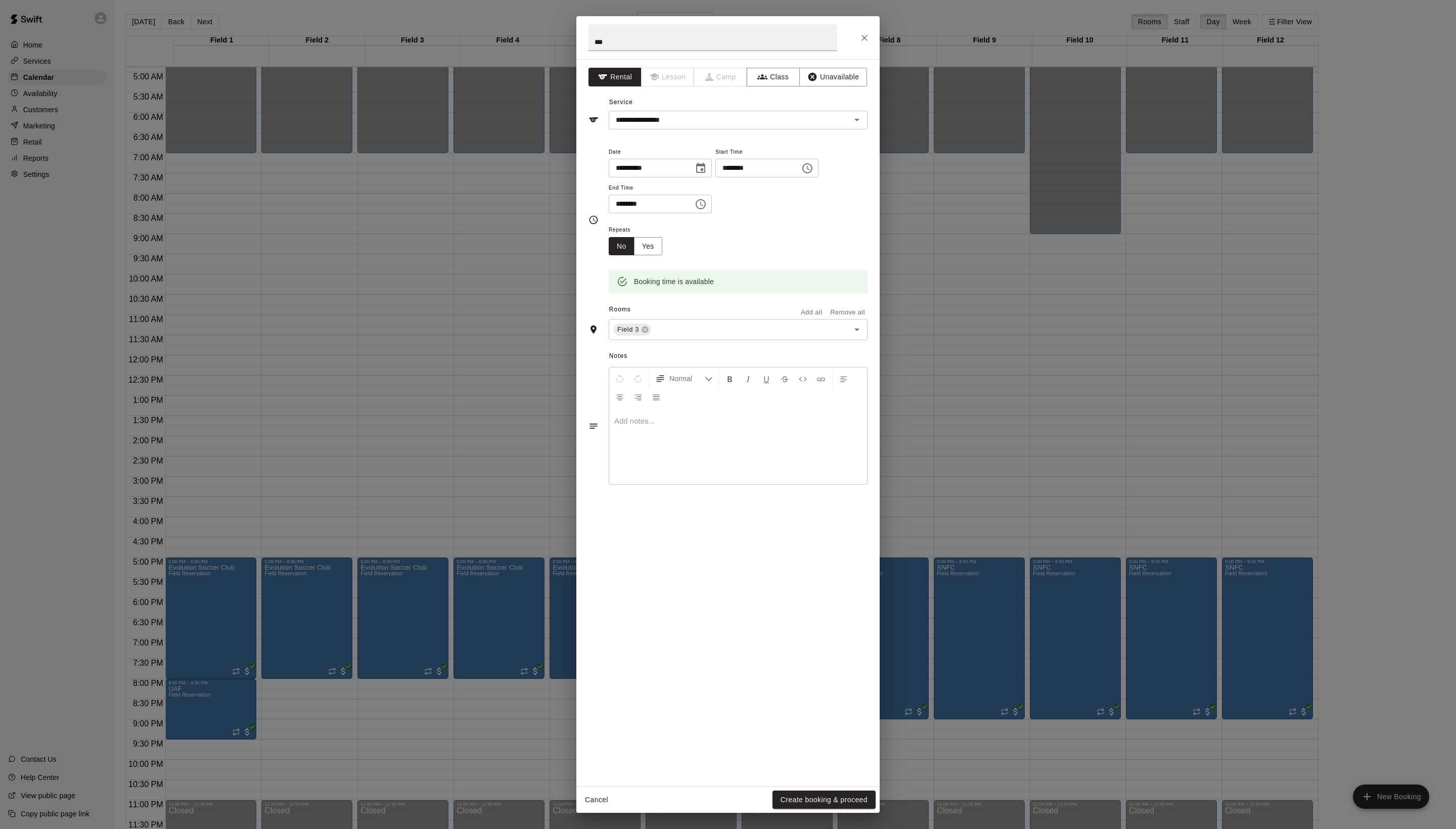
click at [826, 822] on div "**********" at bounding box center [728, 415] width 1456 height 829
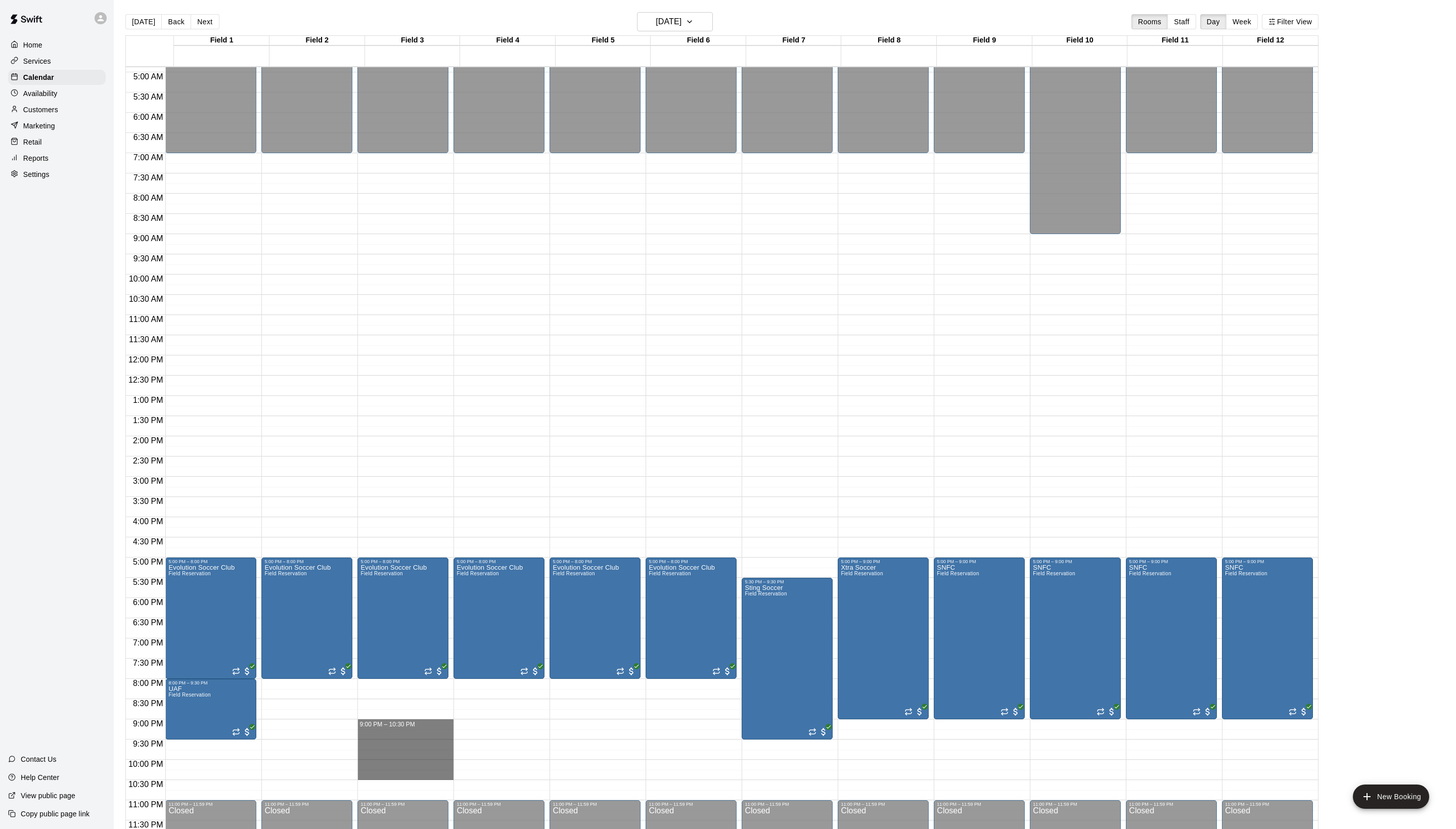
drag, startPoint x: 389, startPoint y: 723, endPoint x: 392, endPoint y: 774, distance: 51.1
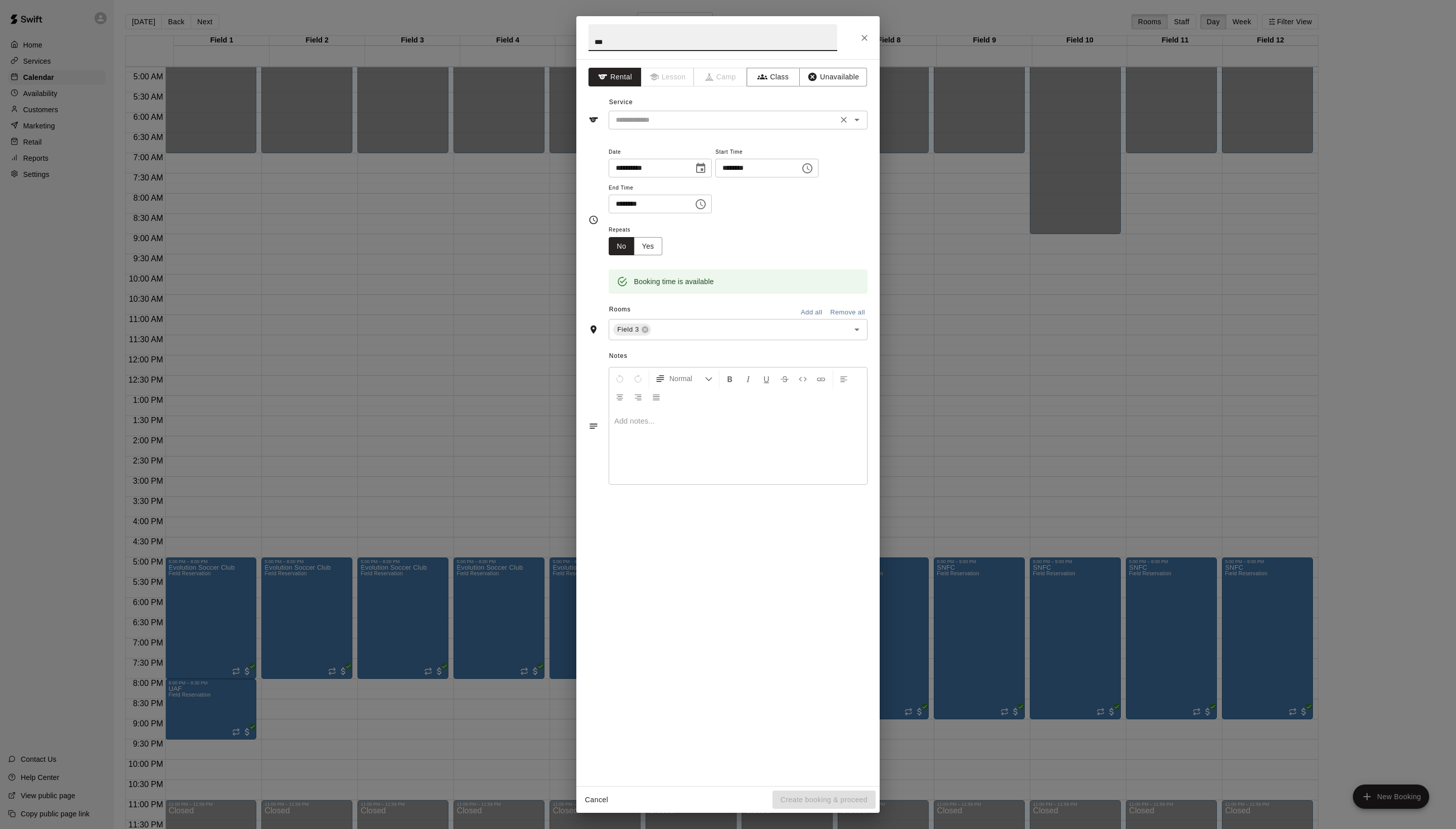
type input "***"
click at [676, 127] on input "text" at bounding box center [723, 120] width 223 height 13
click at [676, 169] on li "Field Reservation" at bounding box center [748, 165] width 238 height 17
type input "**********"
click at [788, 791] on button "Create booking & proceed" at bounding box center [824, 800] width 103 height 18
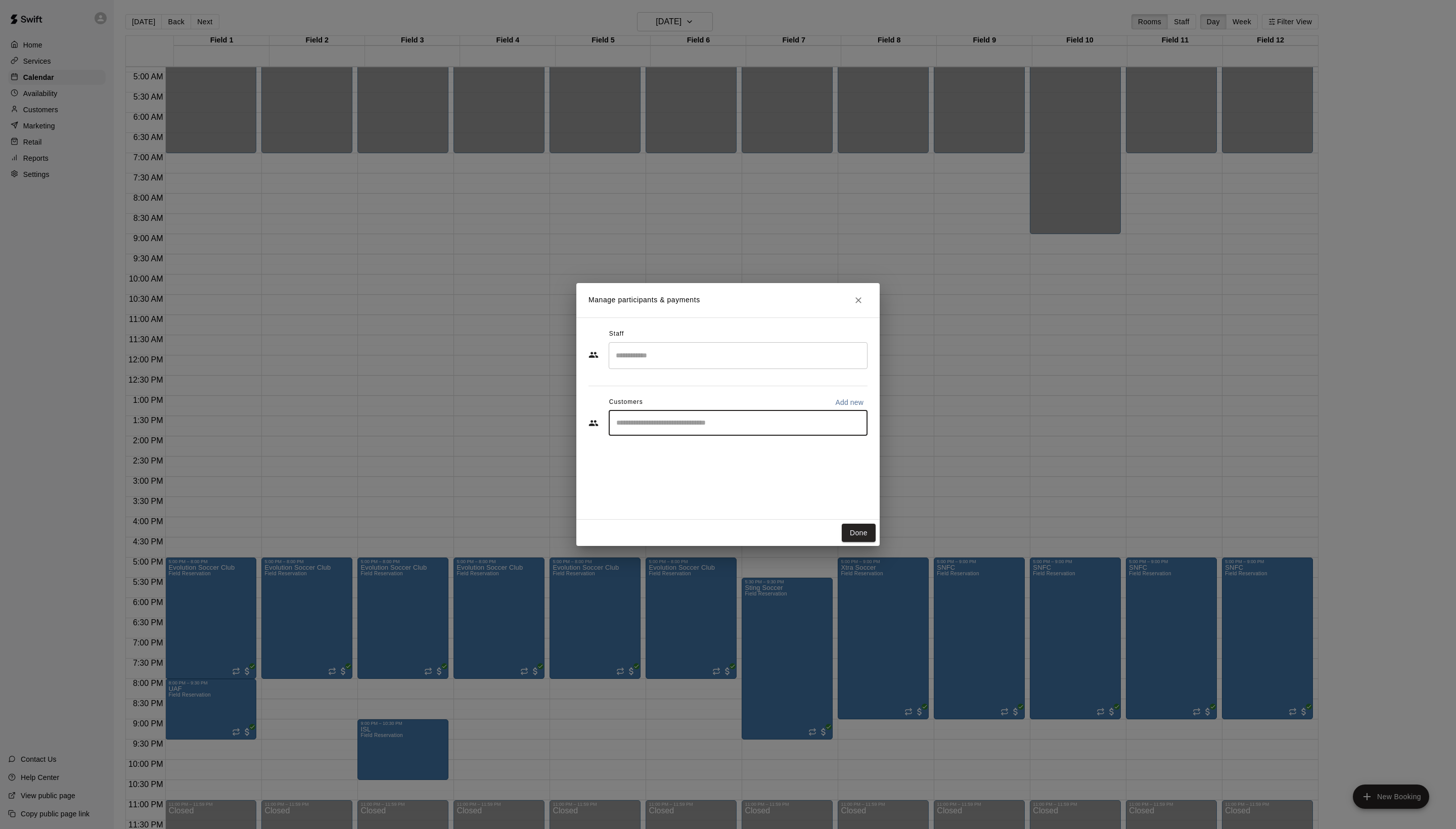
click at [683, 428] on input "Start typing to search customers..." at bounding box center [738, 423] width 250 height 10
type input "*****"
click at [771, 471] on div "Arturo Ochoa arturo@goimpactfa.com" at bounding box center [758, 474] width 202 height 22
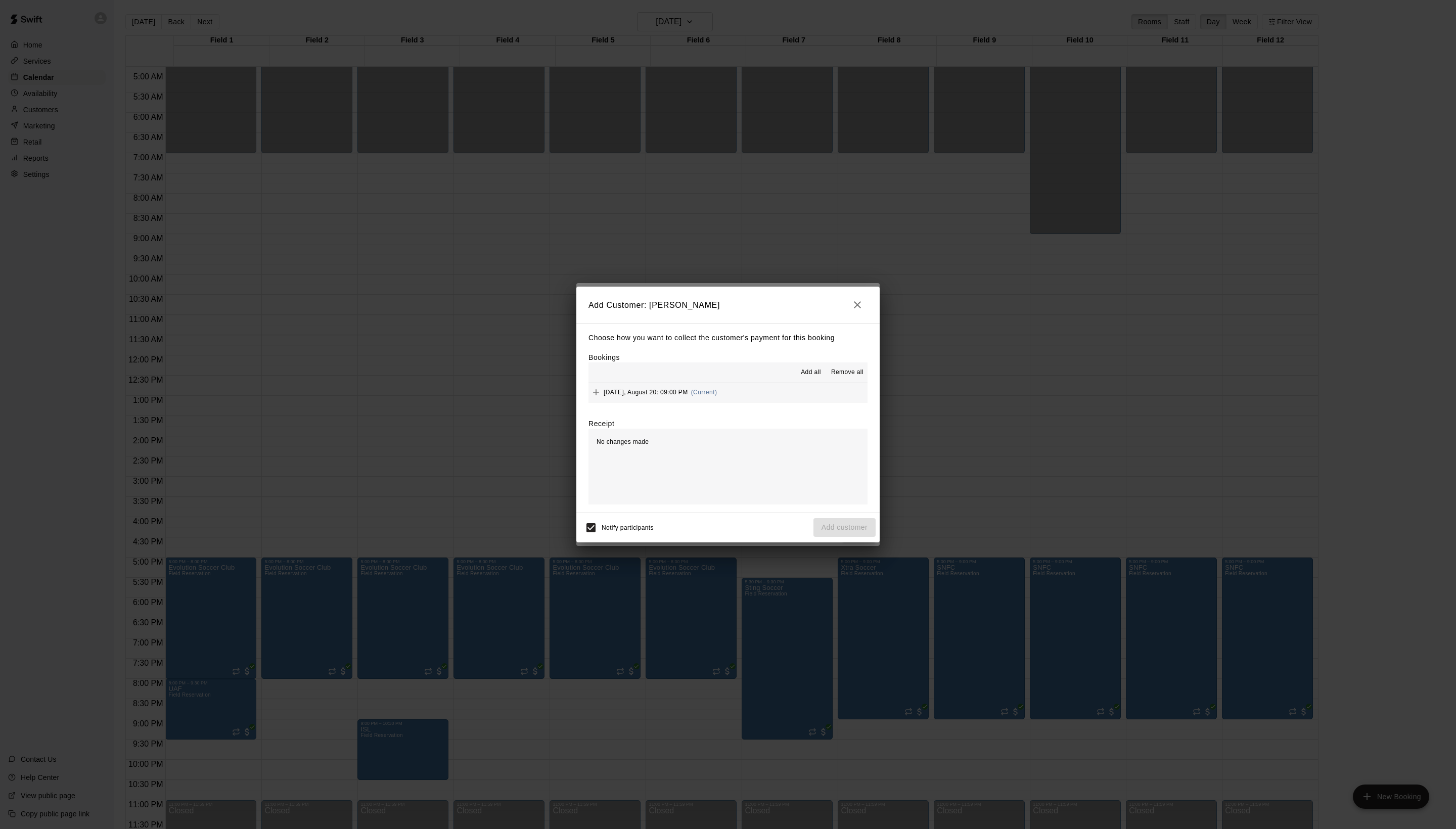
click at [799, 364] on button "Add all" at bounding box center [811, 373] width 32 height 16
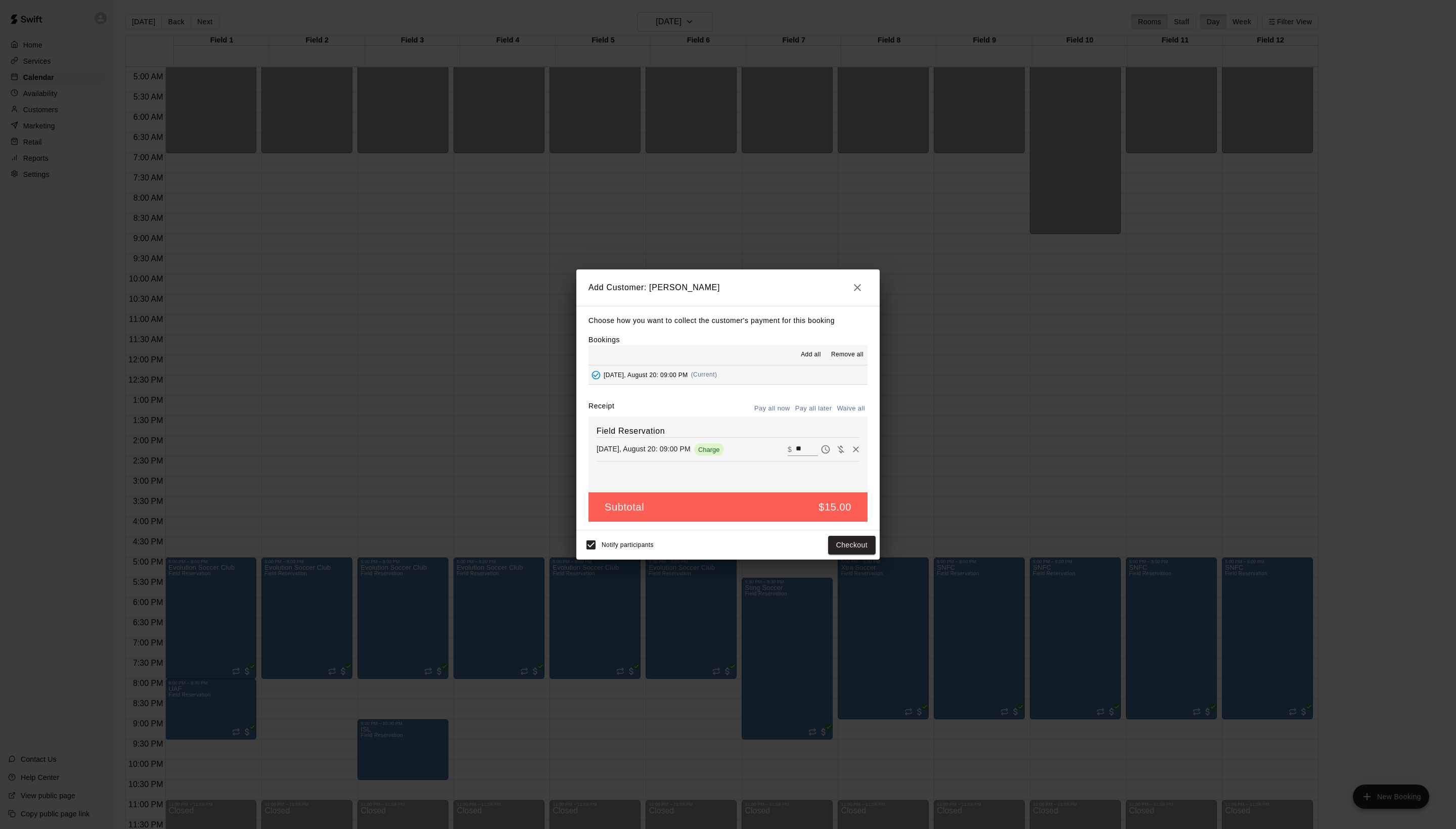
click at [844, 409] on div "Choose how you want to collect the customer's payment for this booking Bookings…" at bounding box center [728, 418] width 303 height 225
click at [847, 417] on button "Waive all" at bounding box center [850, 409] width 33 height 15
type input "*"
click at [855, 554] on button "Add customer" at bounding box center [844, 545] width 62 height 18
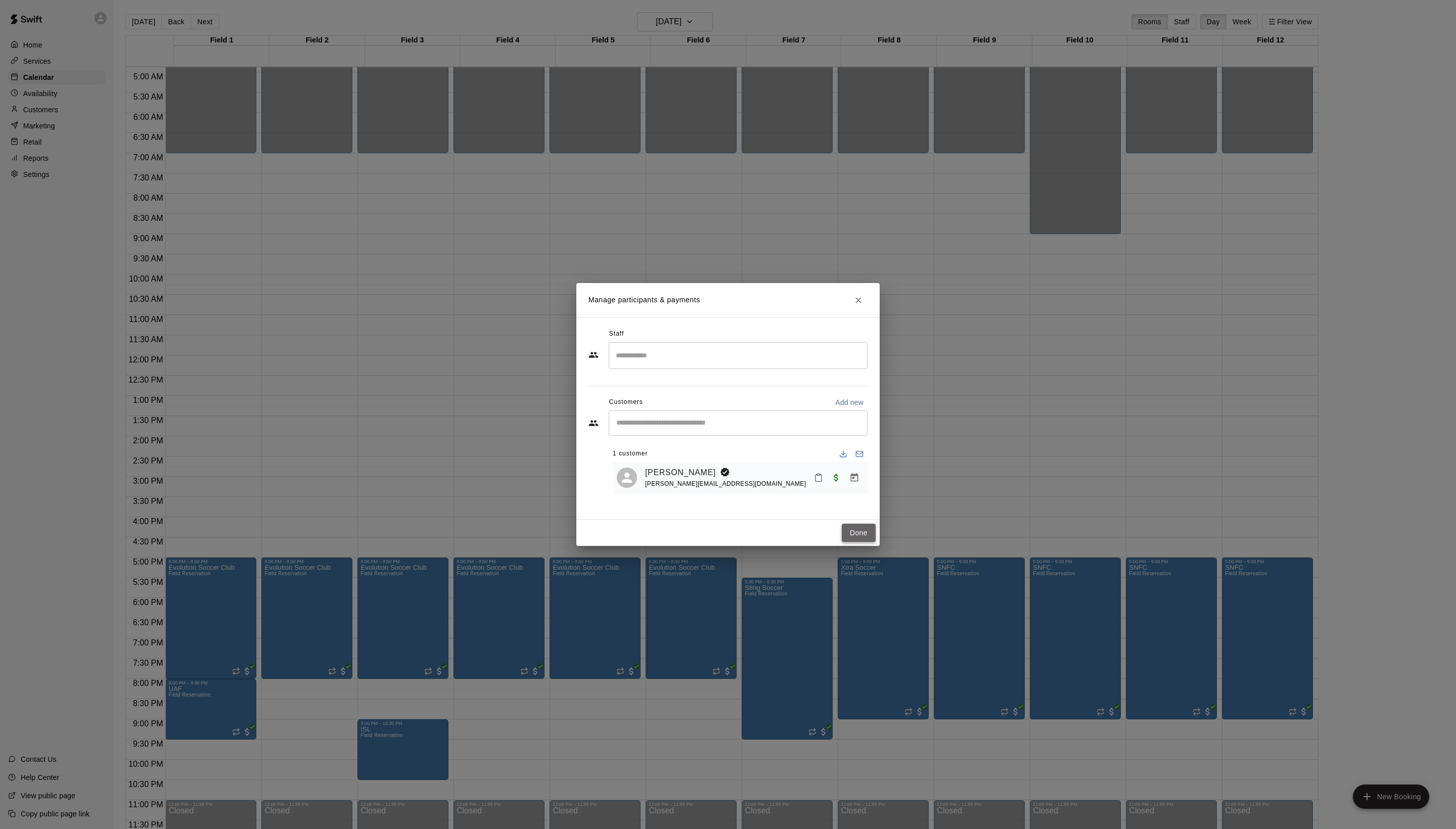
click at [841, 543] on button "Done" at bounding box center [858, 532] width 34 height 18
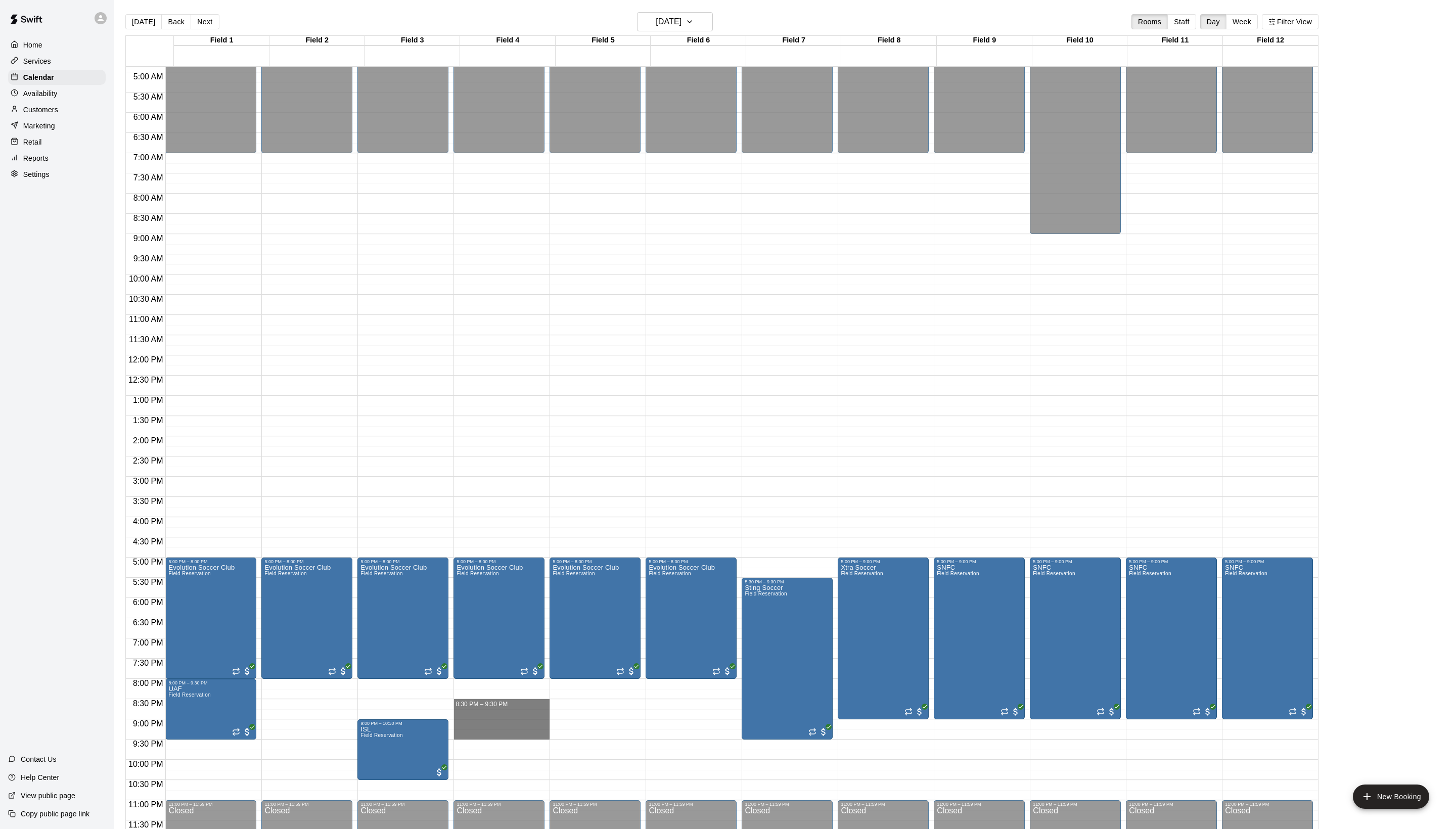
drag, startPoint x: 480, startPoint y: 702, endPoint x: 479, endPoint y: 737, distance: 35.0
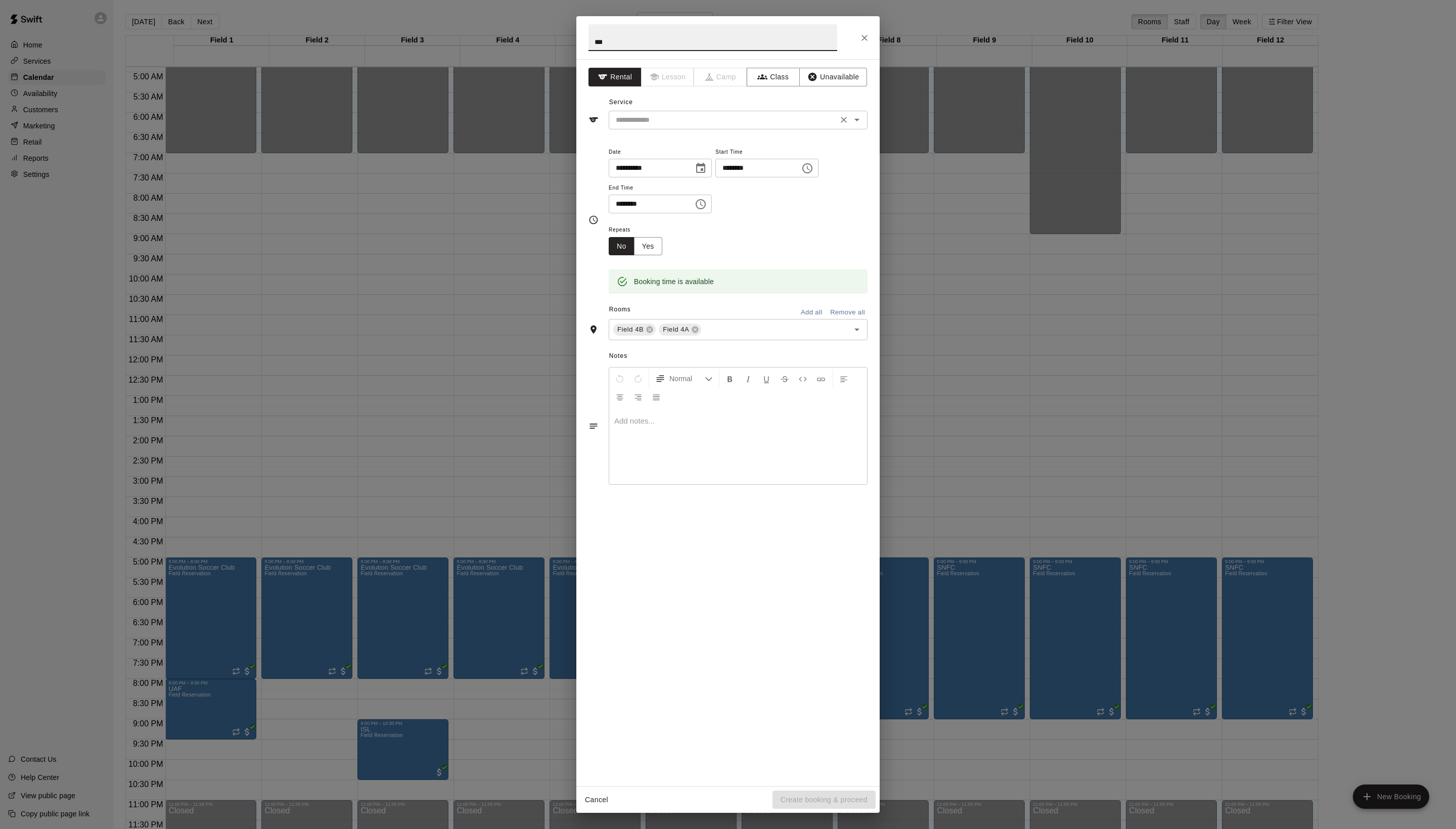
click at [677, 130] on div "​" at bounding box center [738, 119] width 259 height 18
type input "***"
click at [677, 174] on li "Field Reservation" at bounding box center [748, 165] width 238 height 17
type input "**********"
click at [654, 334] on icon at bounding box center [649, 329] width 8 height 8
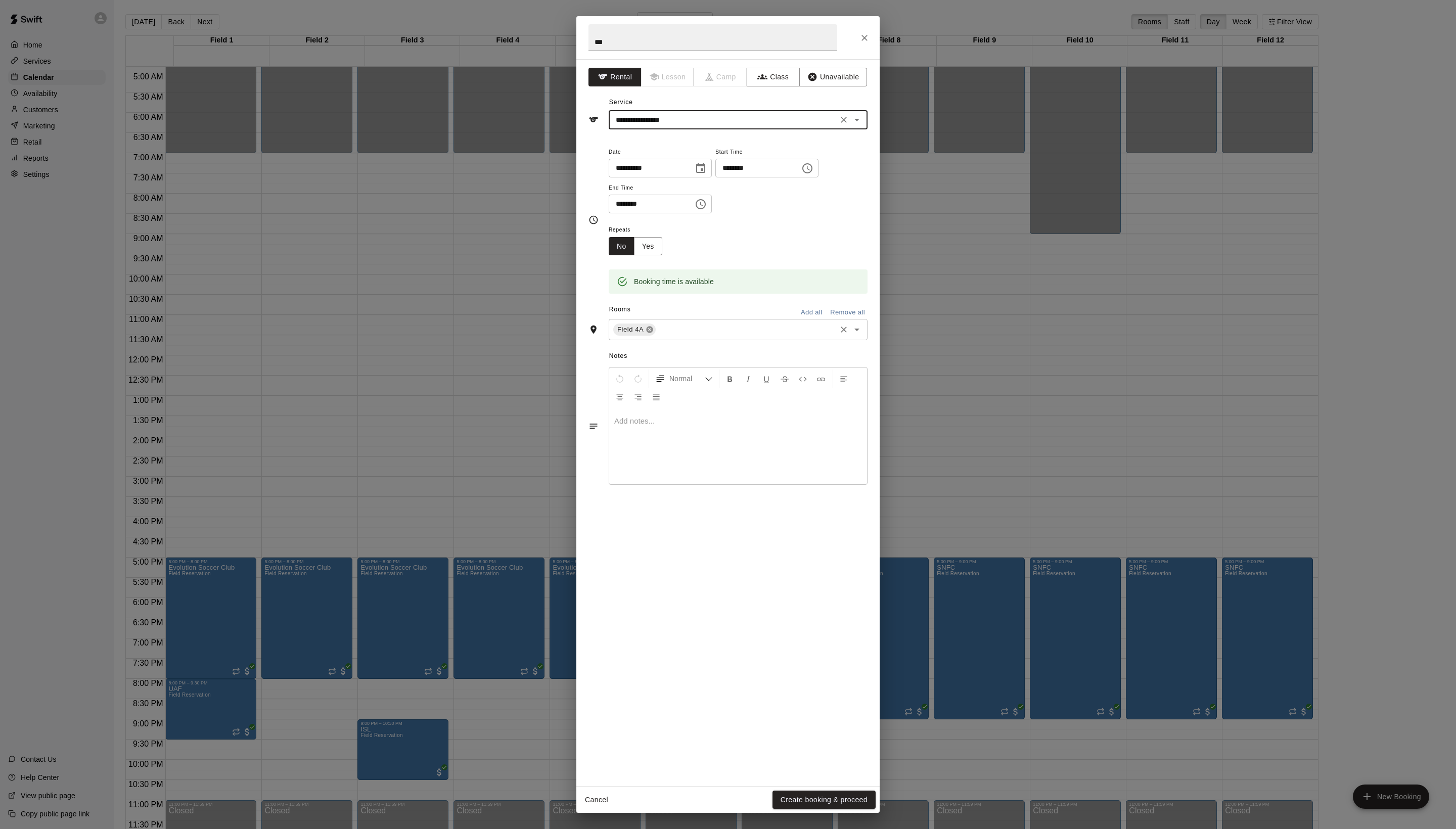
click at [653, 334] on icon at bounding box center [649, 330] width 7 height 7
click at [682, 296] on input "text" at bounding box center [729, 289] width 236 height 13
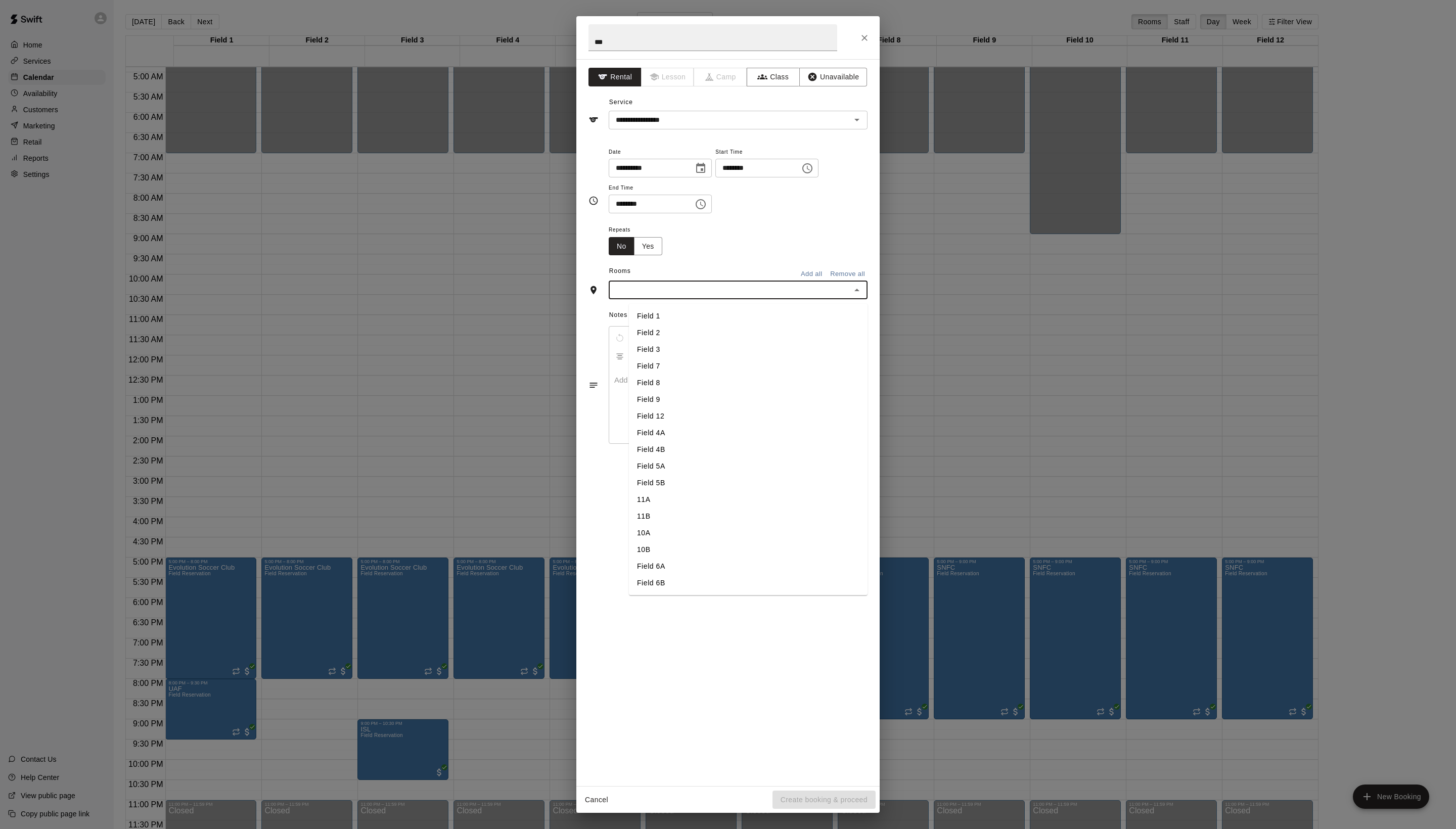
click at [693, 475] on li "Field 5A" at bounding box center [748, 466] width 238 height 17
click at [836, 791] on button "Create booking & proceed" at bounding box center [824, 800] width 103 height 18
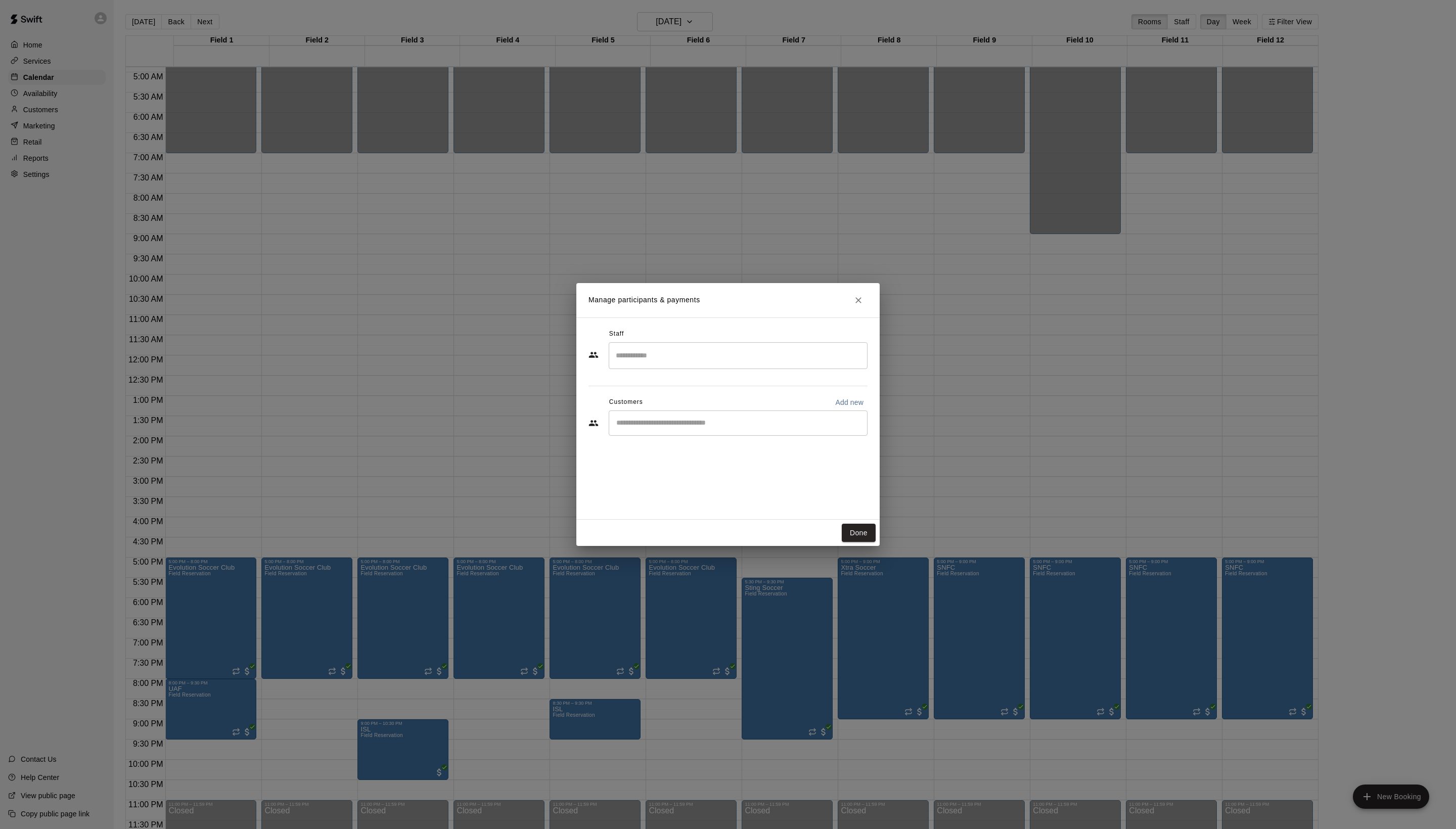
click at [712, 428] on input "Start typing to search customers..." at bounding box center [738, 423] width 250 height 10
type input "*"
type input "***"
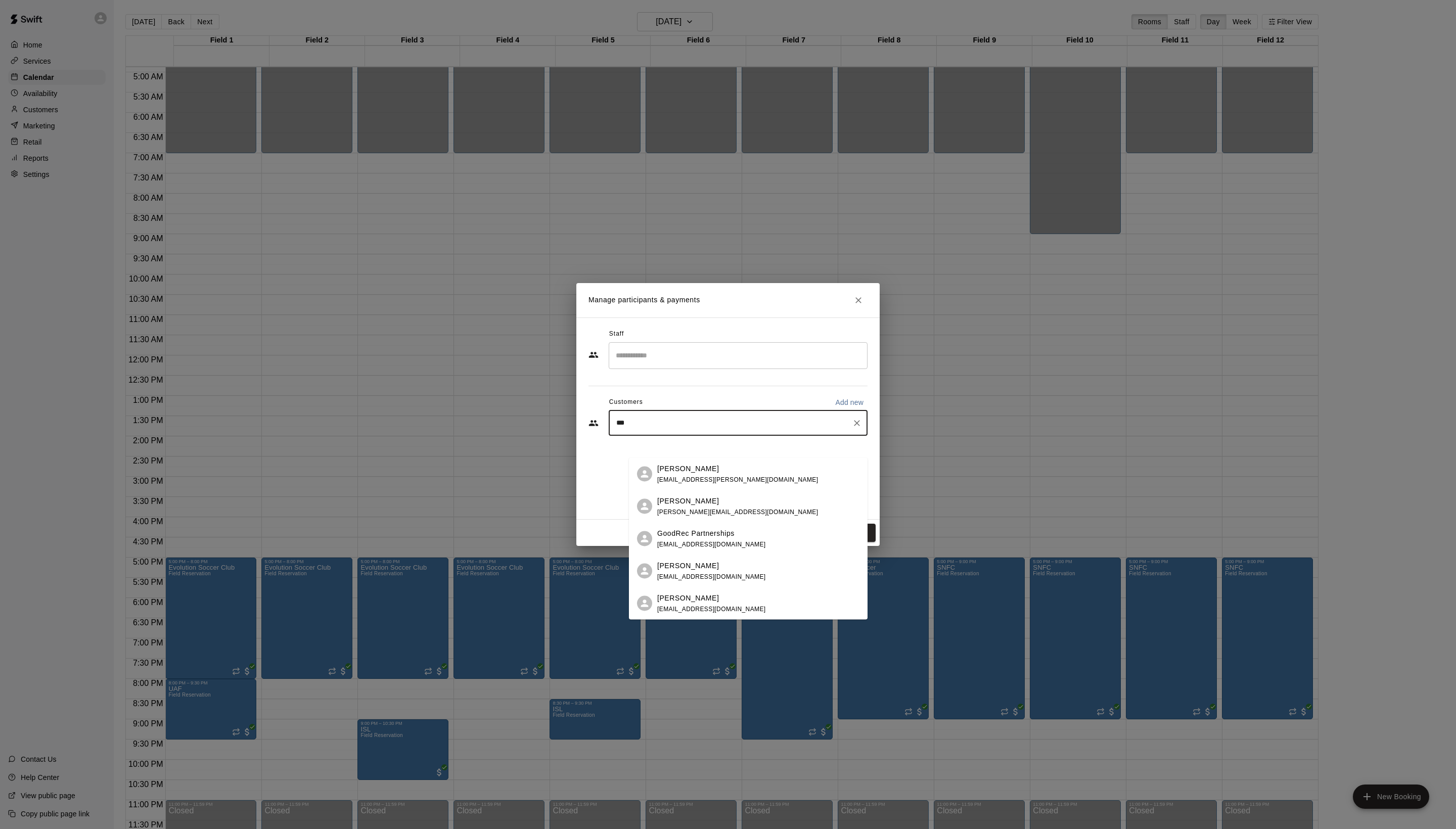
click at [740, 507] on div "Arturo Ochoa arturo@goimpactfa.com" at bounding box center [738, 507] width 160 height 22
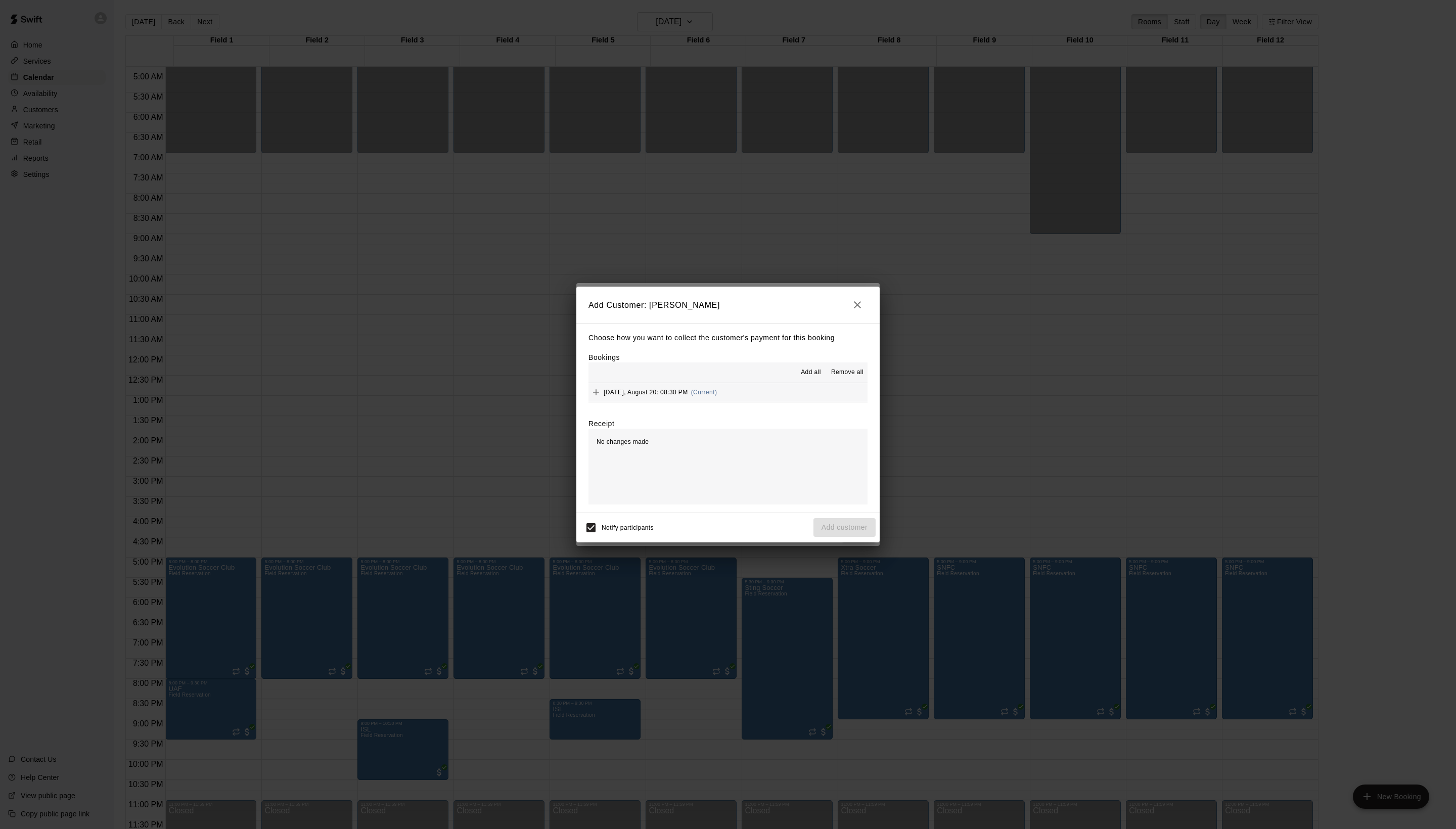
click at [801, 372] on span "Add all" at bounding box center [810, 373] width 20 height 10
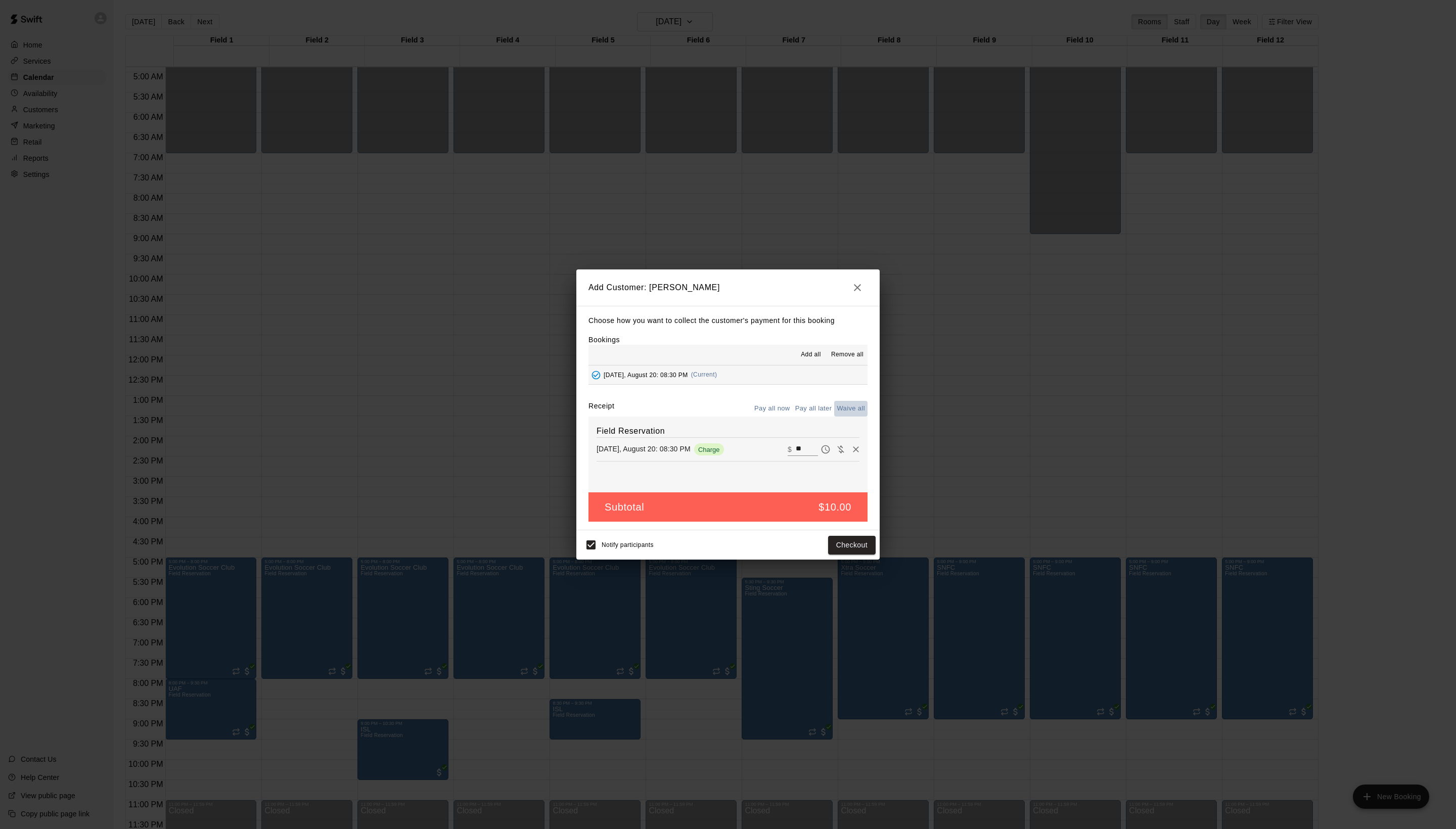
click at [853, 409] on button "Waive all" at bounding box center [850, 409] width 33 height 15
type input "*"
click at [840, 556] on div "Notify participants Add customer" at bounding box center [727, 545] width 295 height 21
click at [837, 554] on button "Add customer" at bounding box center [844, 545] width 62 height 18
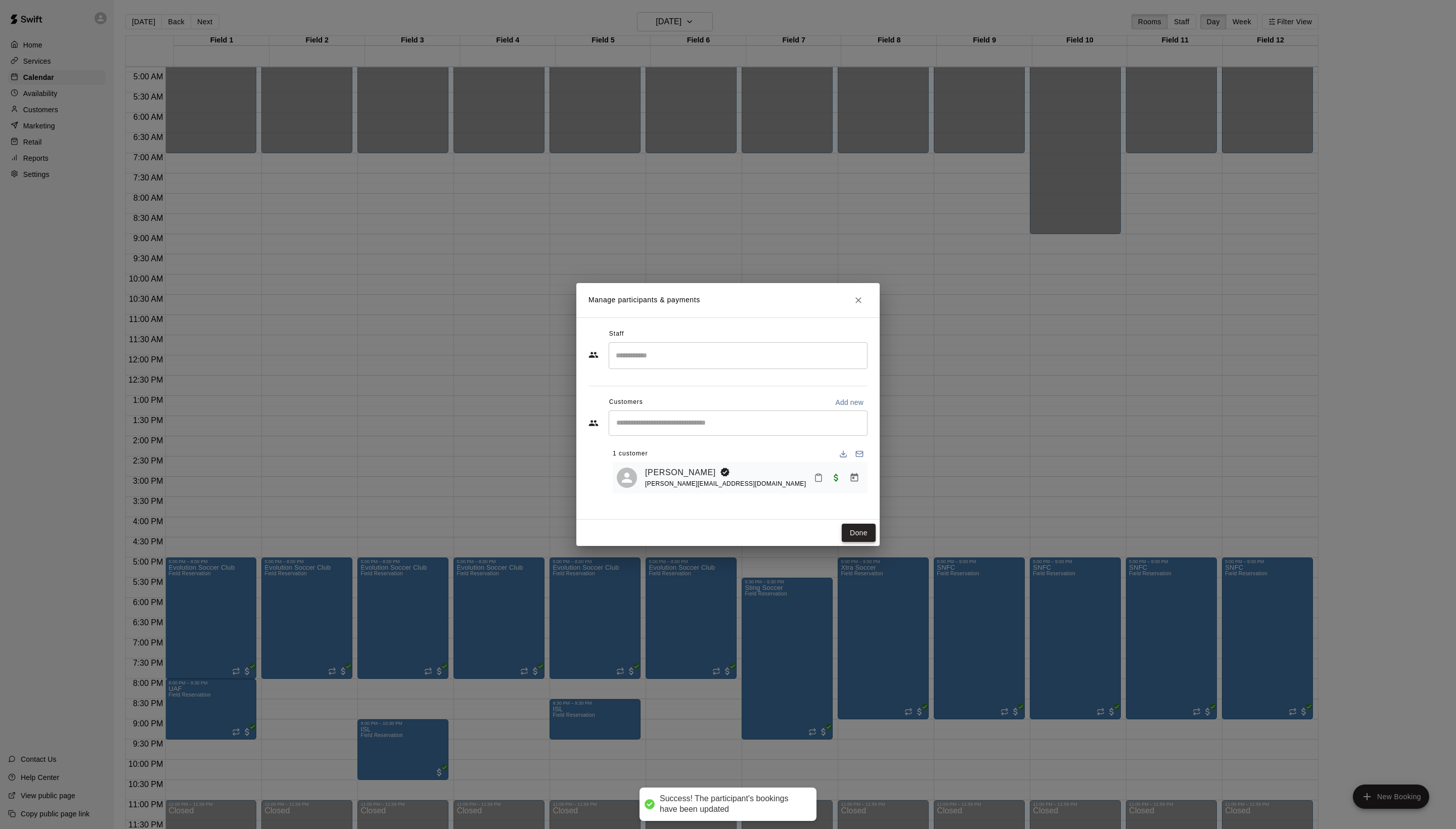
click at [850, 543] on button "Done" at bounding box center [858, 532] width 34 height 18
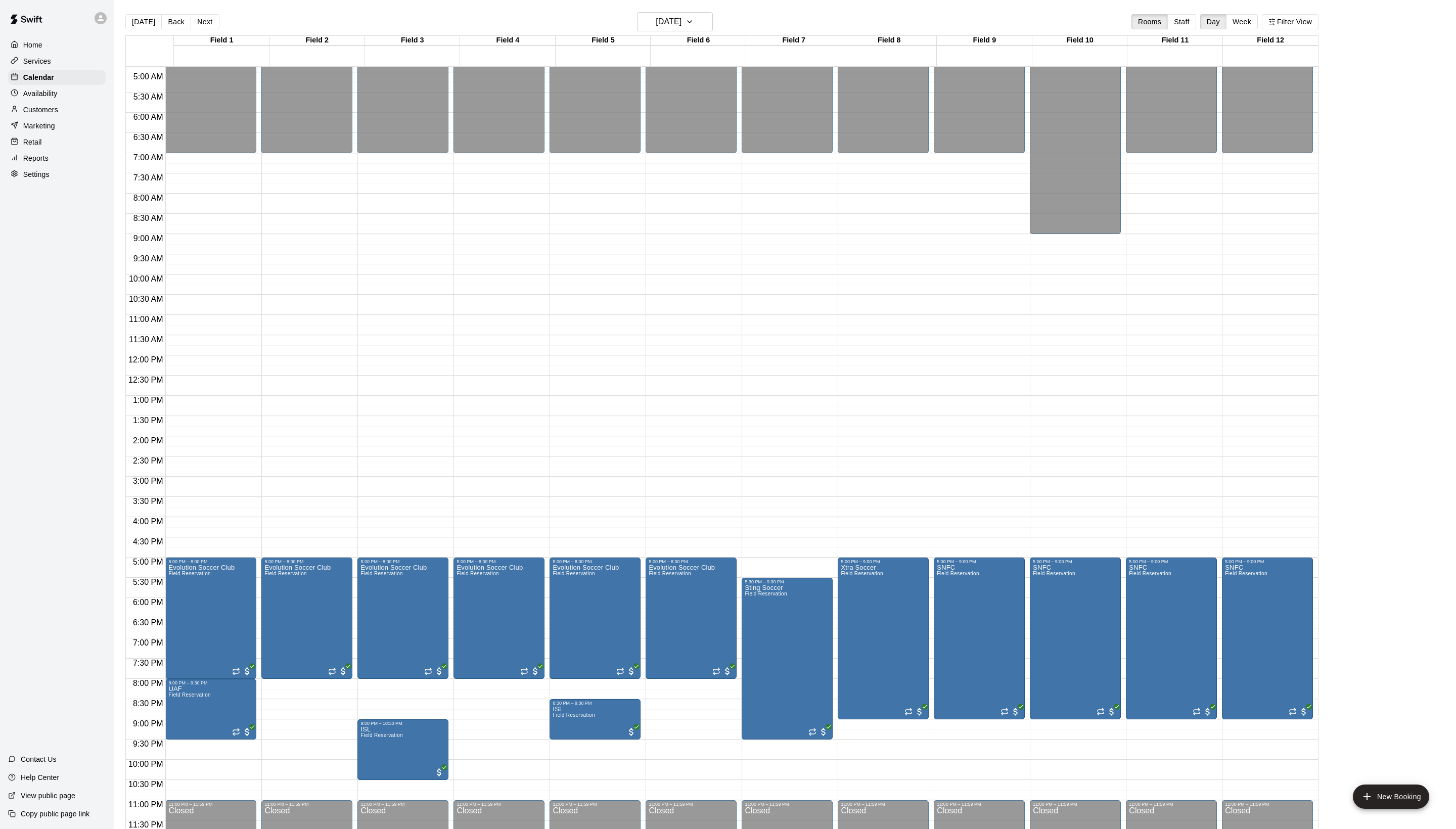
click at [222, 12] on div "Today Back Next Wednesday Aug 20 Rooms Staff Day Week Filter View" at bounding box center [721, 24] width 1193 height 24
click at [216, 18] on button "Next" at bounding box center [205, 21] width 28 height 15
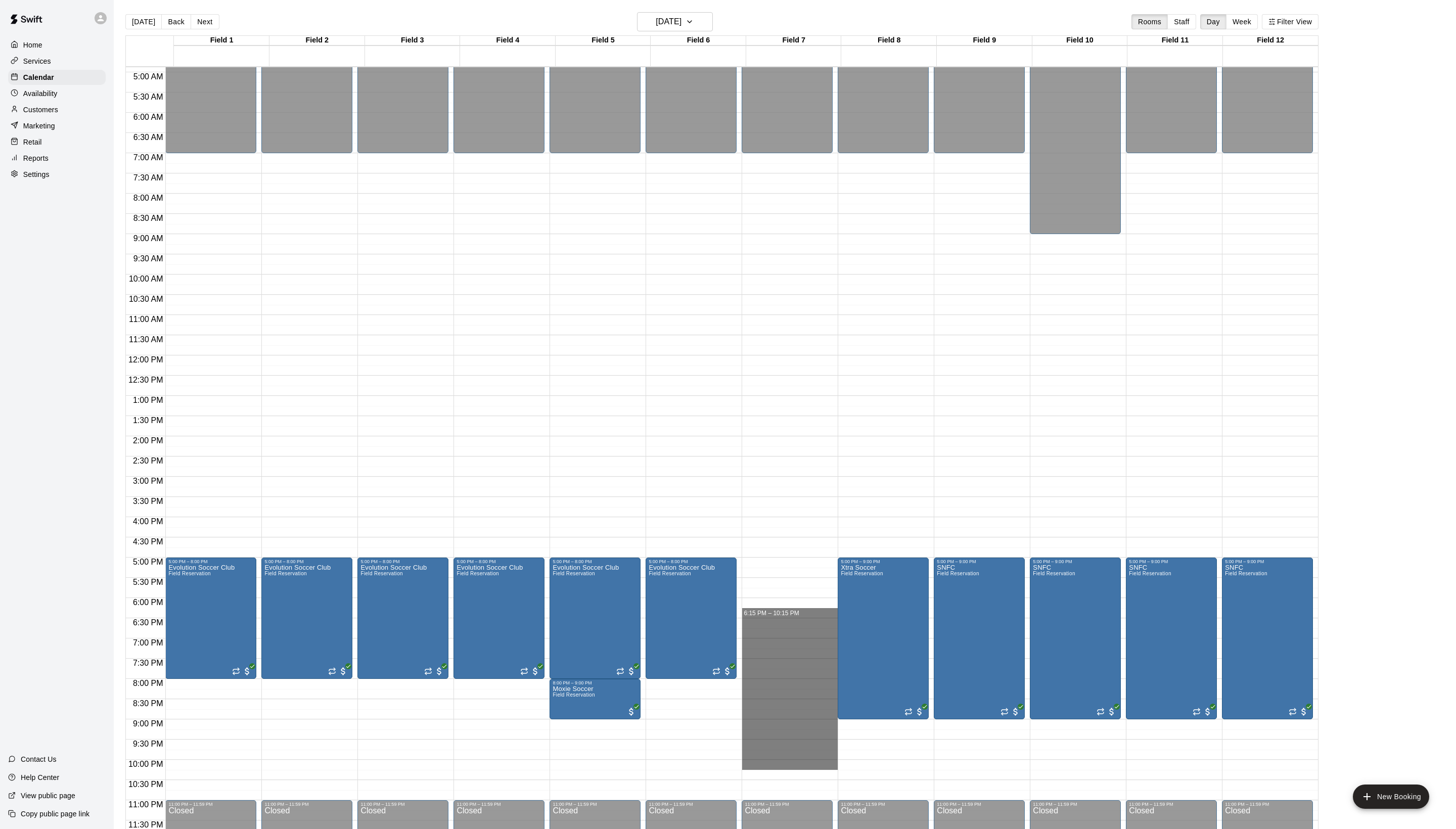
drag, startPoint x: 777, startPoint y: 611, endPoint x: 779, endPoint y: 766, distance: 155.0
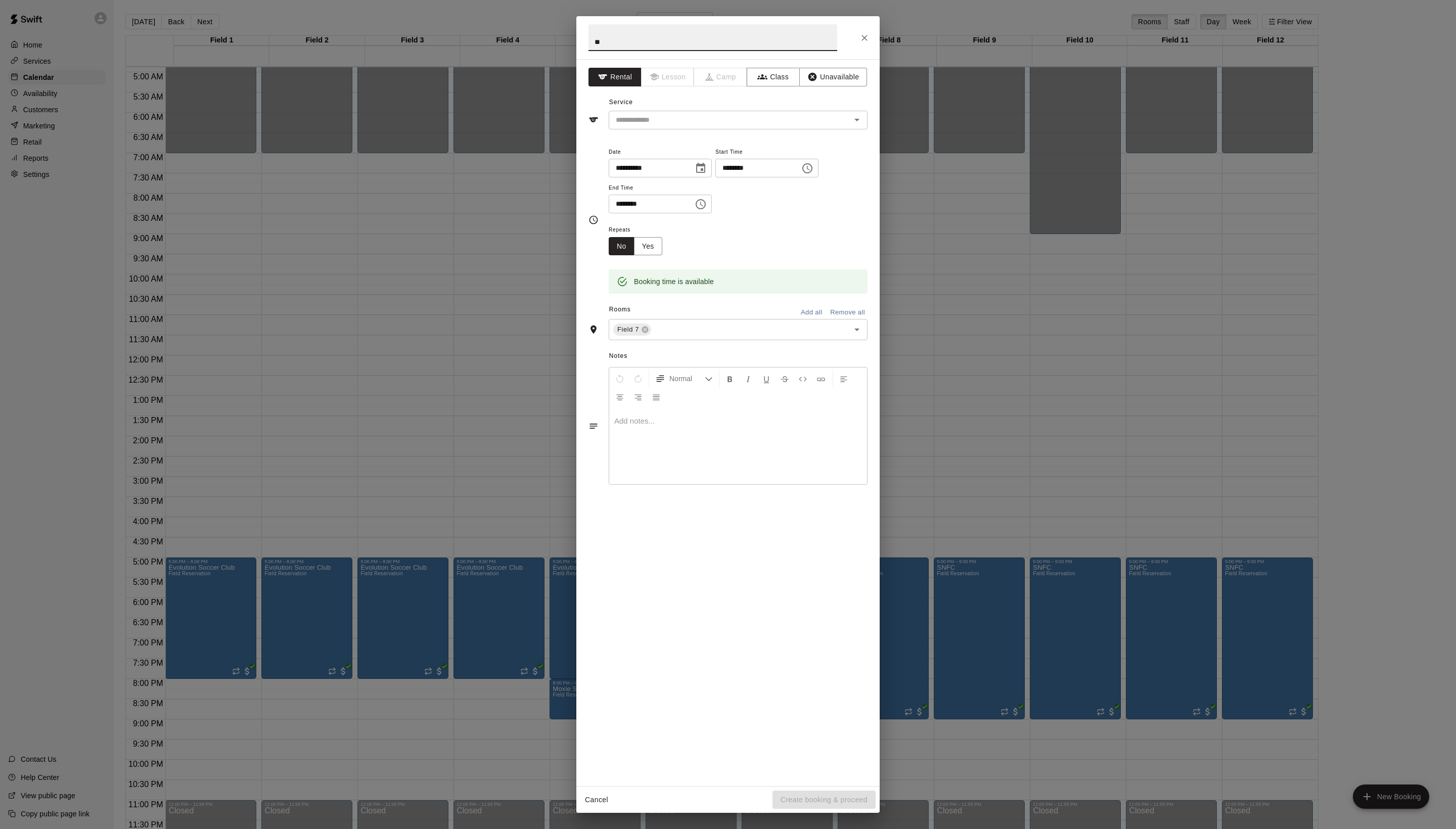
type input "*"
type input "****"
drag, startPoint x: 779, startPoint y: 766, endPoint x: 807, endPoint y: 615, distance: 153.6
click at [779, 747] on div "**********" at bounding box center [728, 423] width 303 height 727
click at [685, 127] on input "text" at bounding box center [723, 120] width 223 height 13
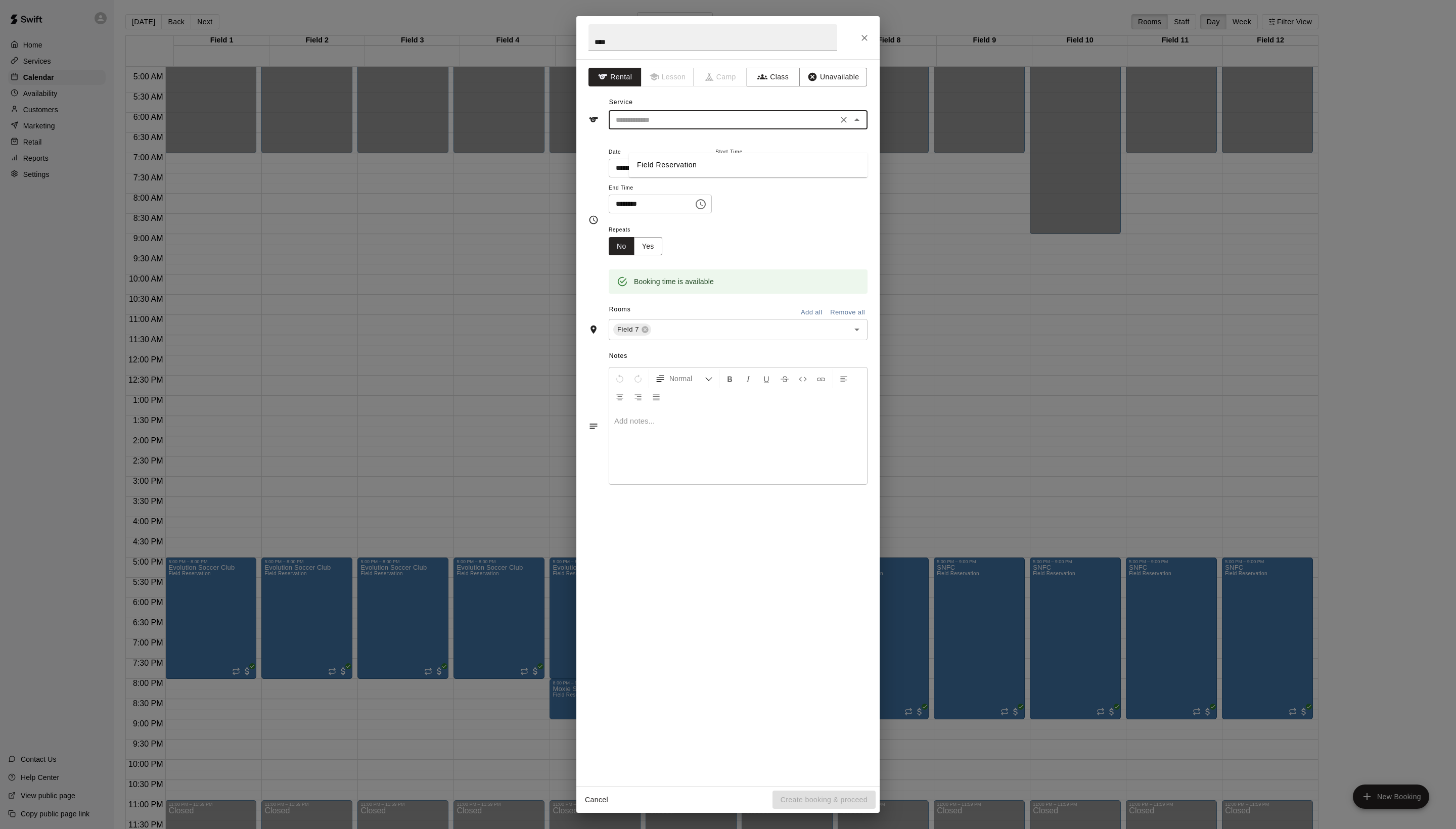
click at [685, 170] on li "Field Reservation" at bounding box center [748, 165] width 238 height 17
type input "**********"
click at [807, 802] on button "Create booking & proceed" at bounding box center [824, 800] width 103 height 18
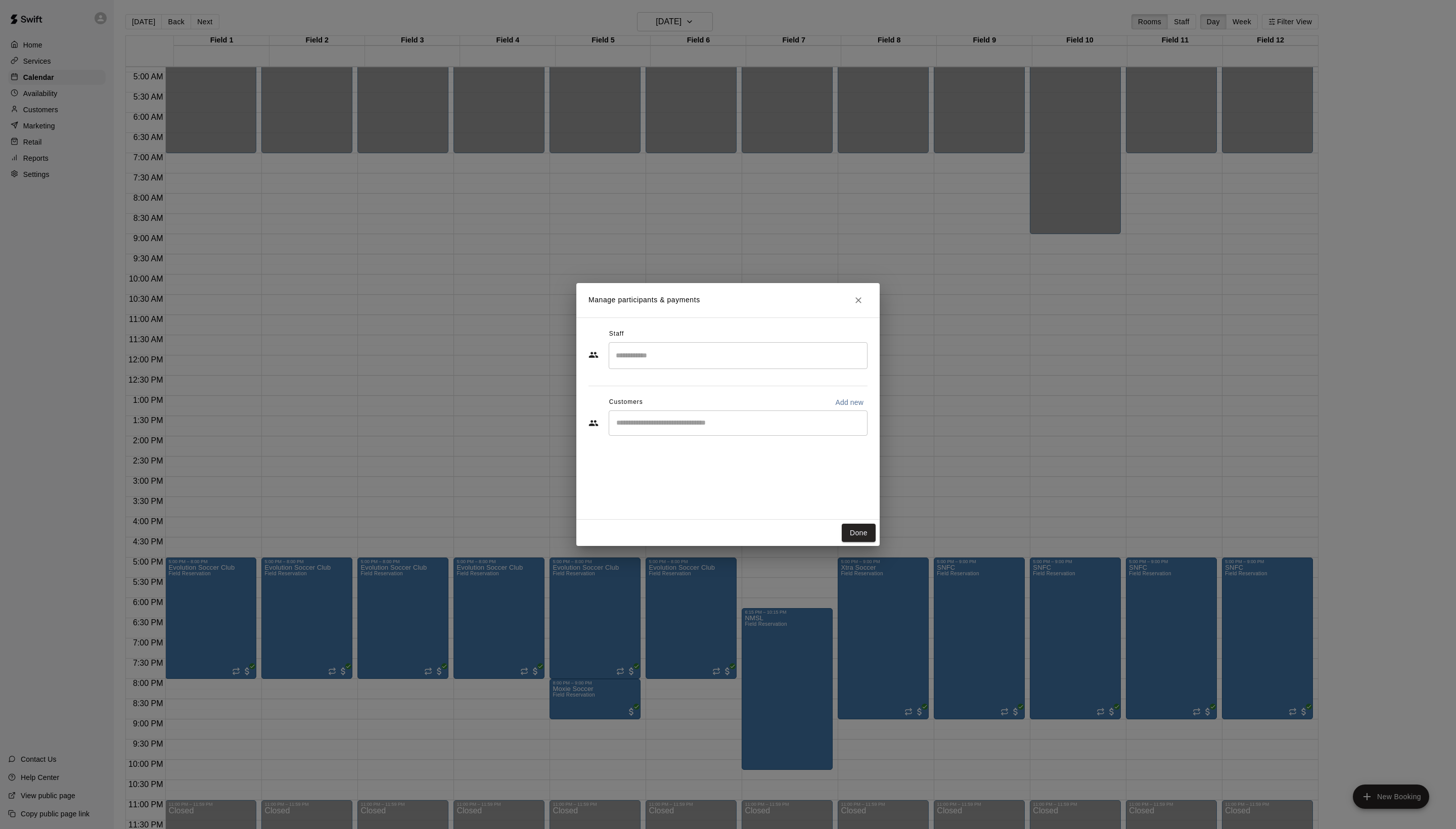
click at [687, 438] on div "​" at bounding box center [727, 424] width 279 height 27
click at [682, 428] on input "Start typing to search customers..." at bounding box center [738, 423] width 250 height 10
type input "*****"
click at [722, 469] on div "Jordan Bartels" at bounding box center [712, 468] width 109 height 10
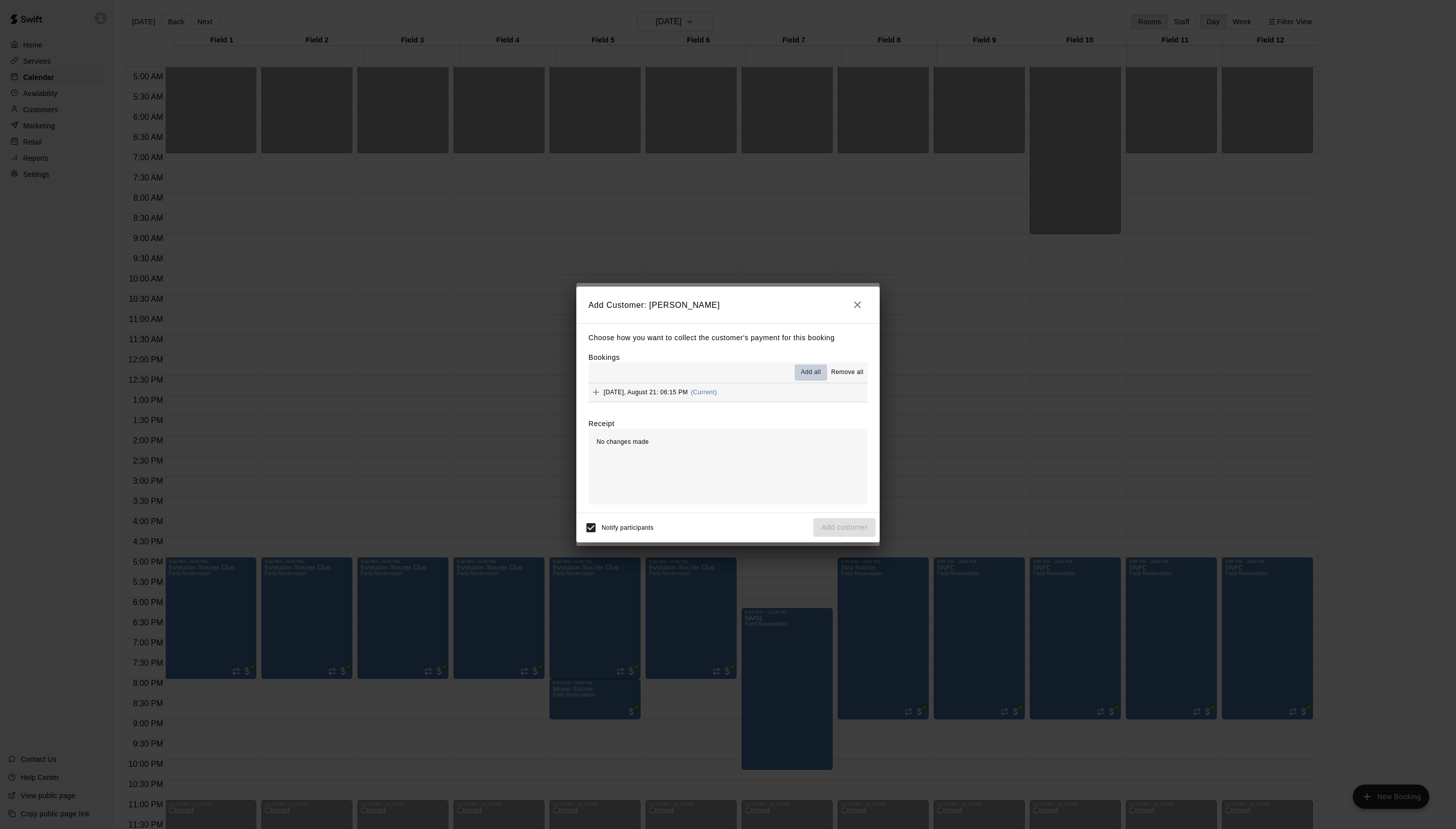
click at [801, 372] on span "Add all" at bounding box center [810, 373] width 20 height 10
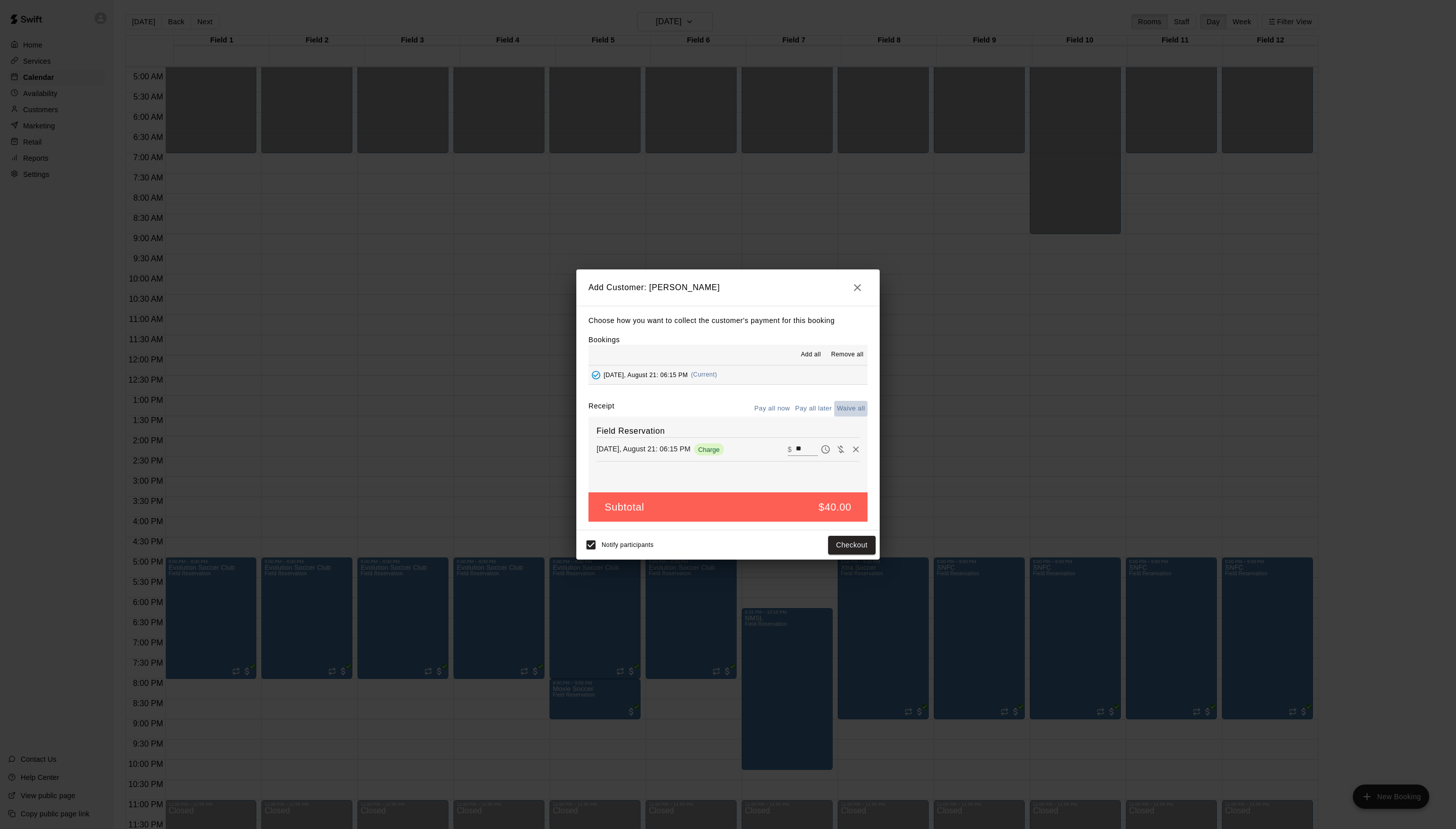
click at [847, 416] on button "Waive all" at bounding box center [850, 409] width 33 height 15
type input "*"
click at [844, 554] on button "Add customer" at bounding box center [844, 545] width 62 height 18
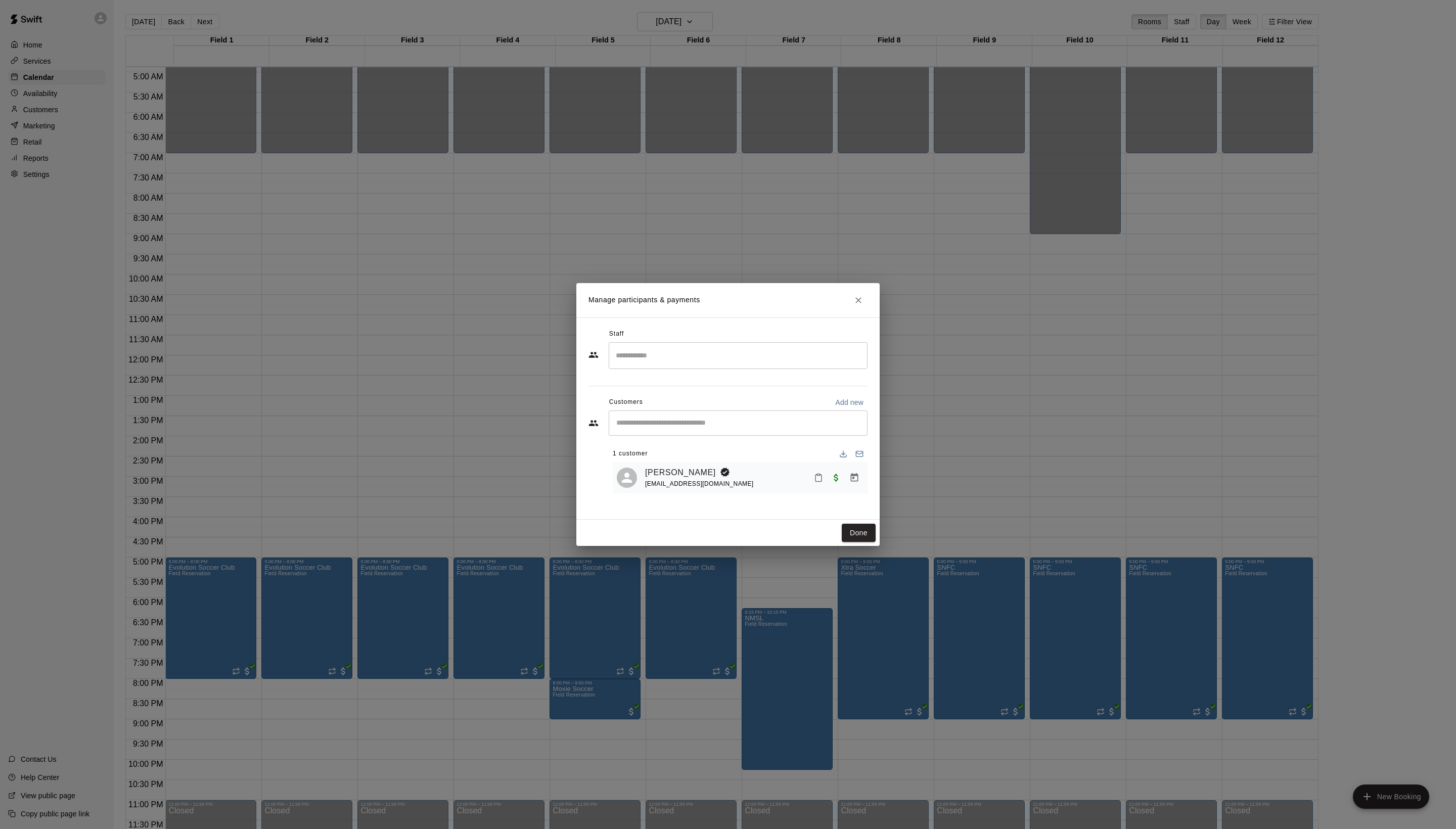
click at [853, 541] on div "Done" at bounding box center [728, 533] width 303 height 27
click at [852, 543] on button "Done" at bounding box center [858, 532] width 34 height 18
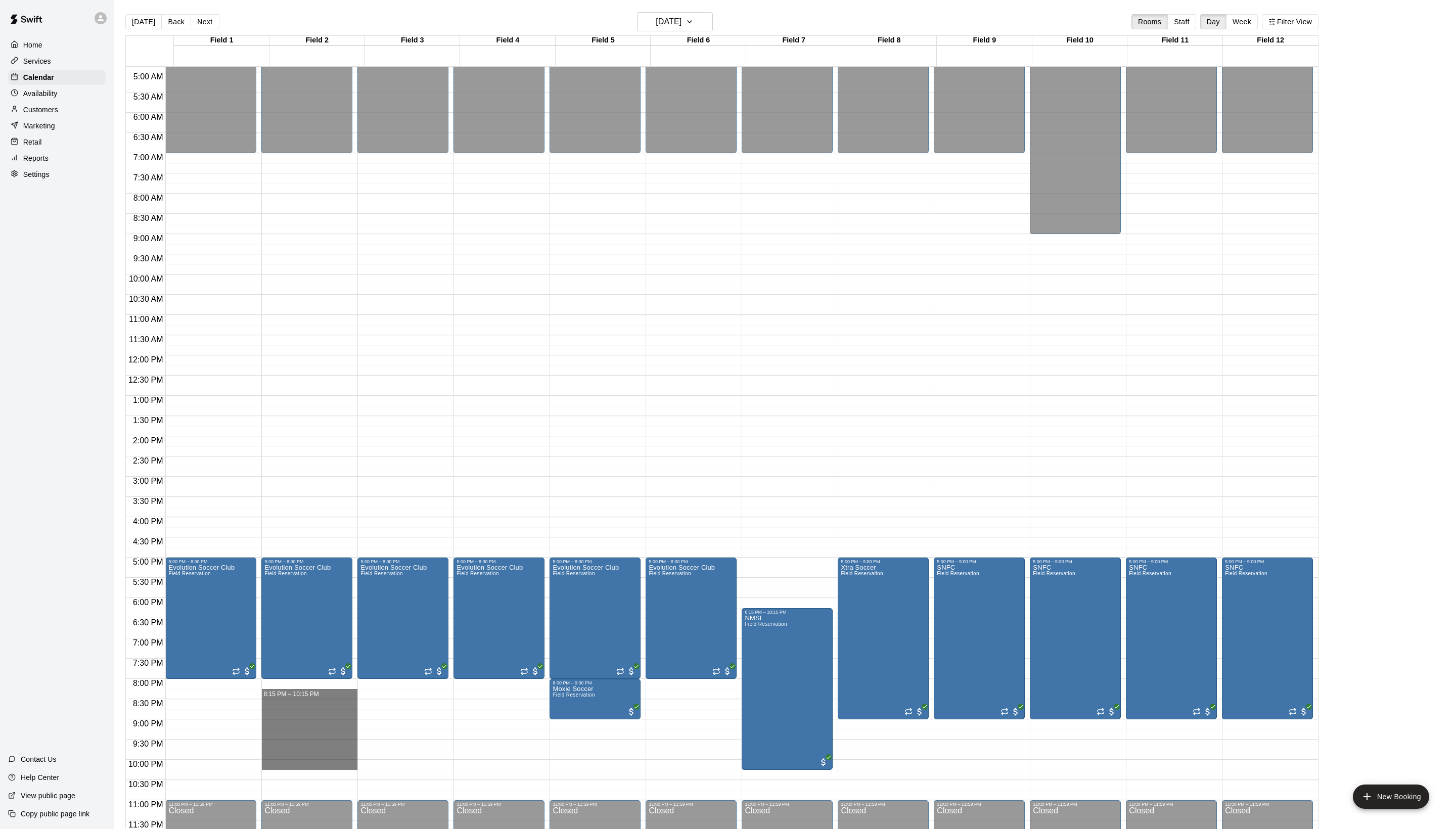
drag, startPoint x: 296, startPoint y: 690, endPoint x: 295, endPoint y: 763, distance: 73.0
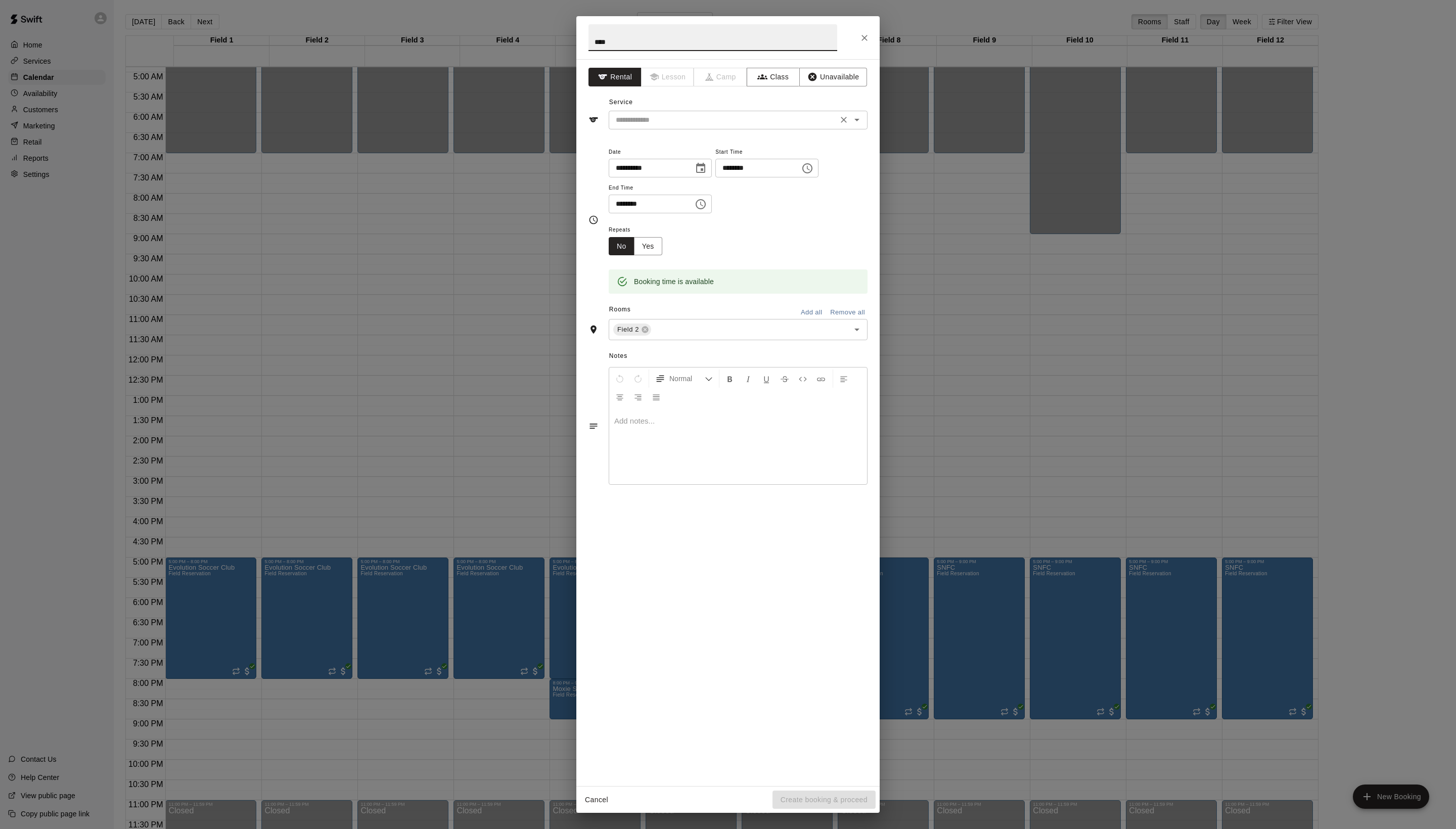
type input "****"
click at [702, 127] on input "text" at bounding box center [723, 120] width 223 height 13
click at [702, 159] on li "Field Reservation" at bounding box center [748, 165] width 238 height 17
type input "**********"
click at [696, 336] on input "text" at bounding box center [743, 330] width 182 height 13
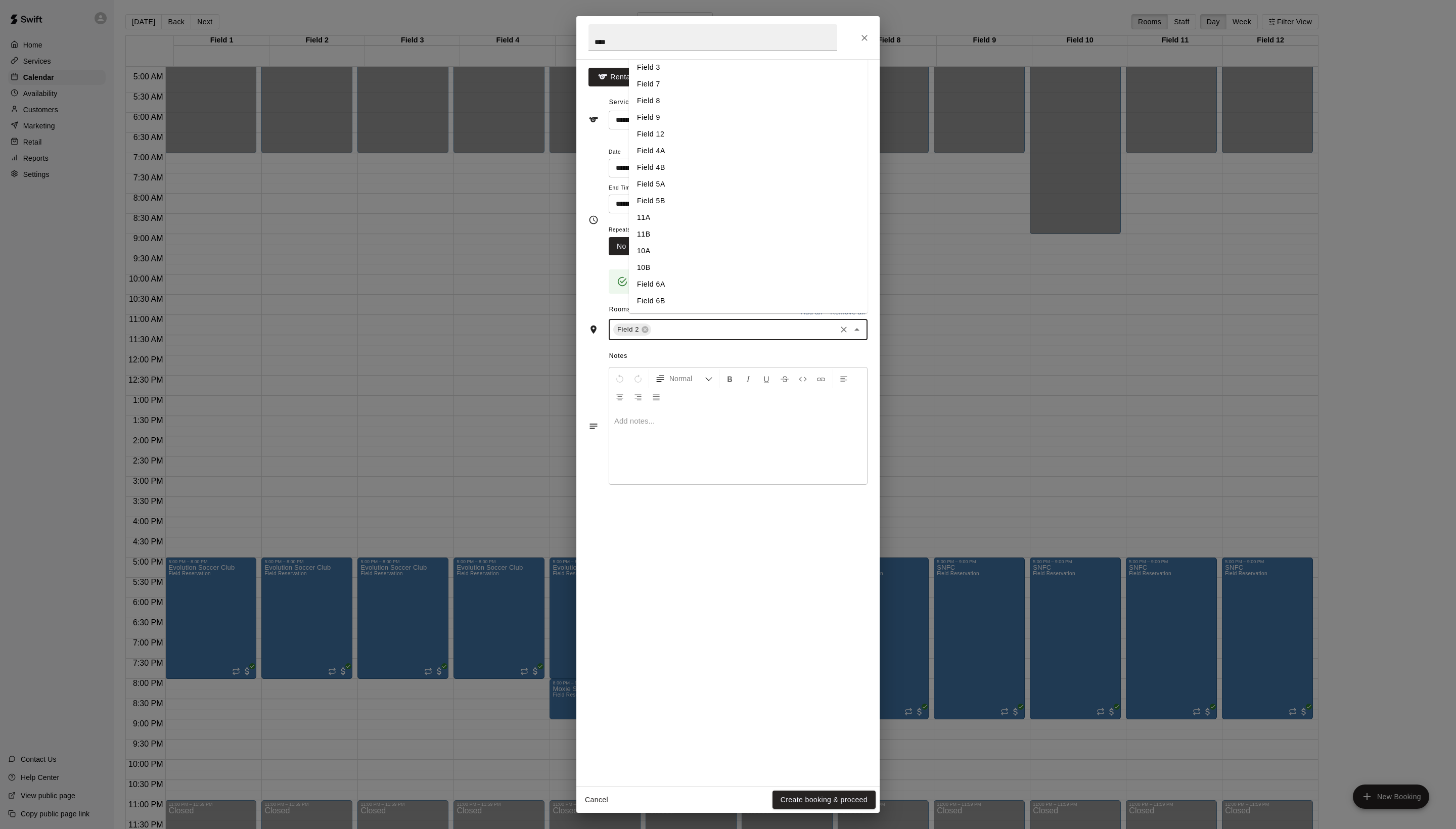
click at [695, 76] on li "Field 3" at bounding box center [748, 67] width 238 height 17
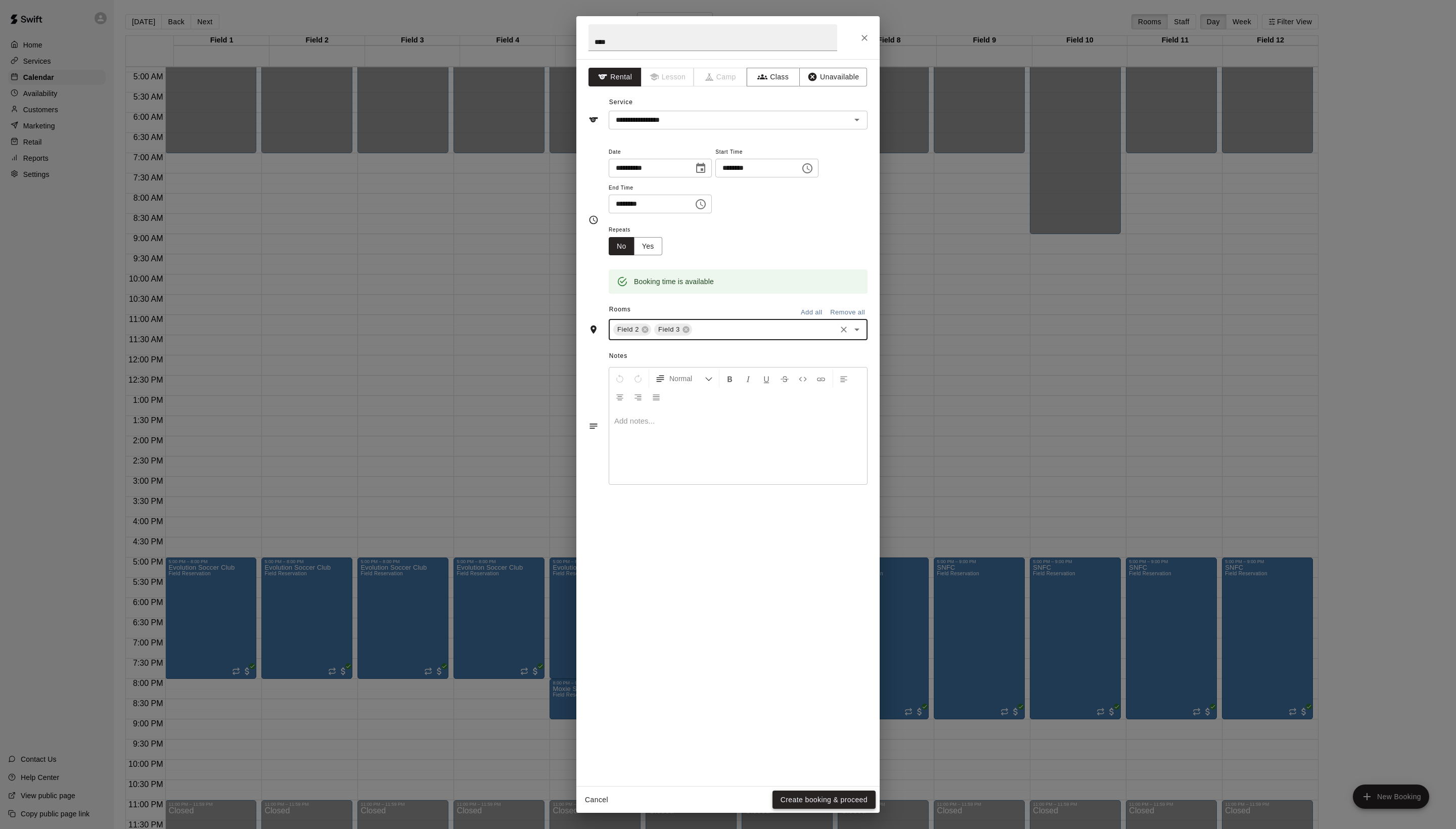
click at [829, 800] on button "Create booking & proceed" at bounding box center [824, 800] width 103 height 18
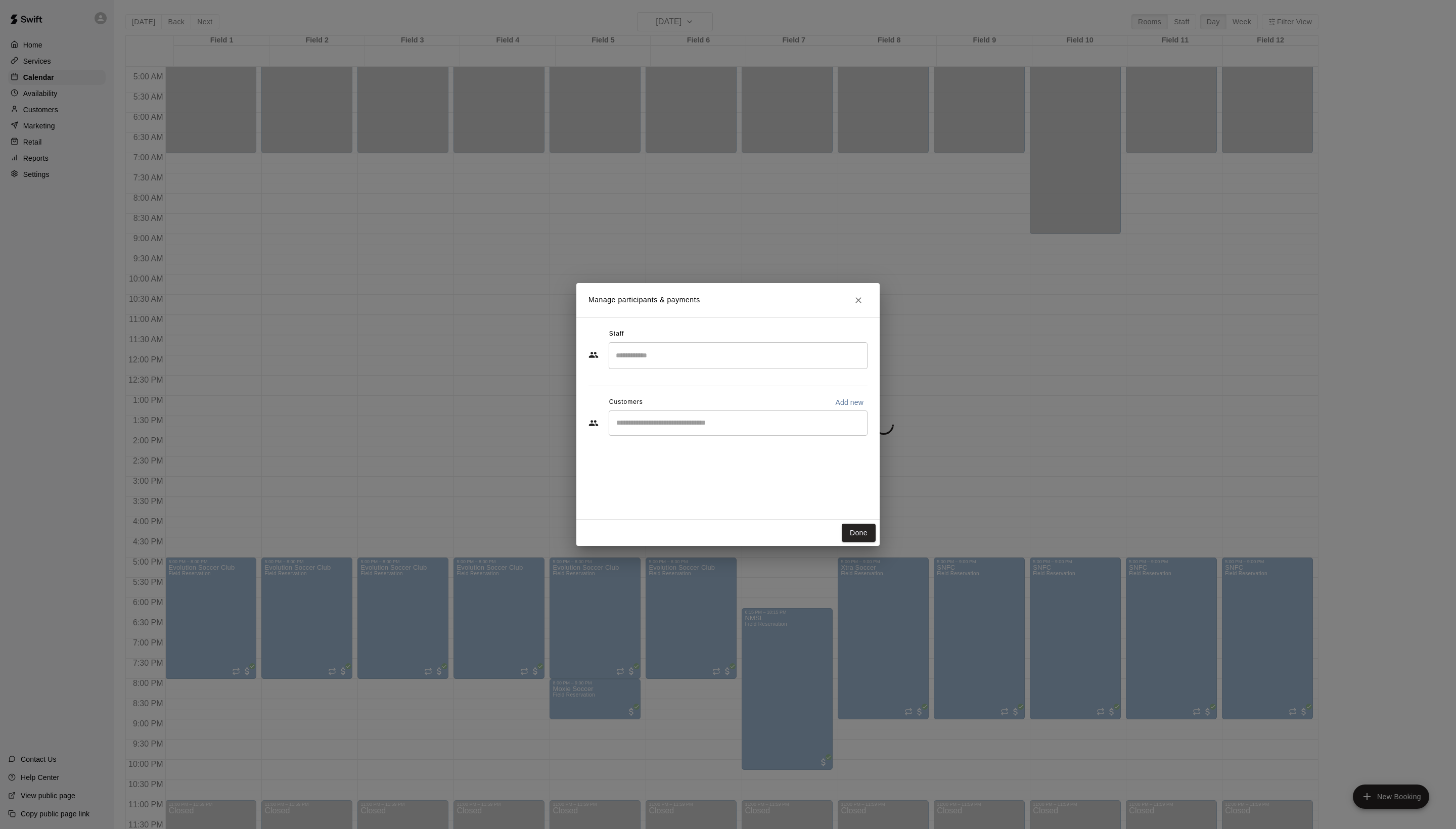
click at [691, 428] on input "Start typing to search customers..." at bounding box center [738, 423] width 250 height 10
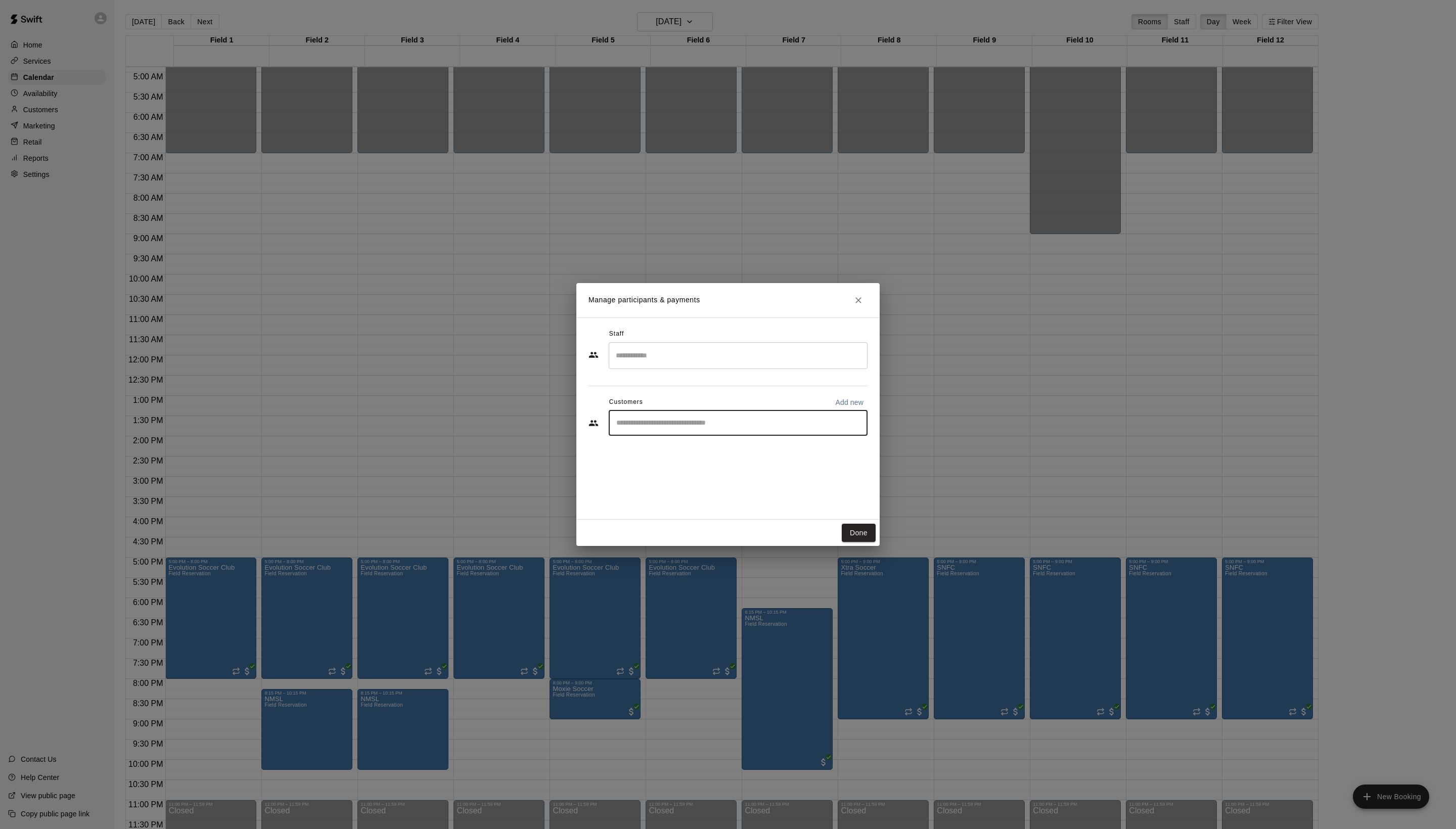
type input "*"
type input "*******"
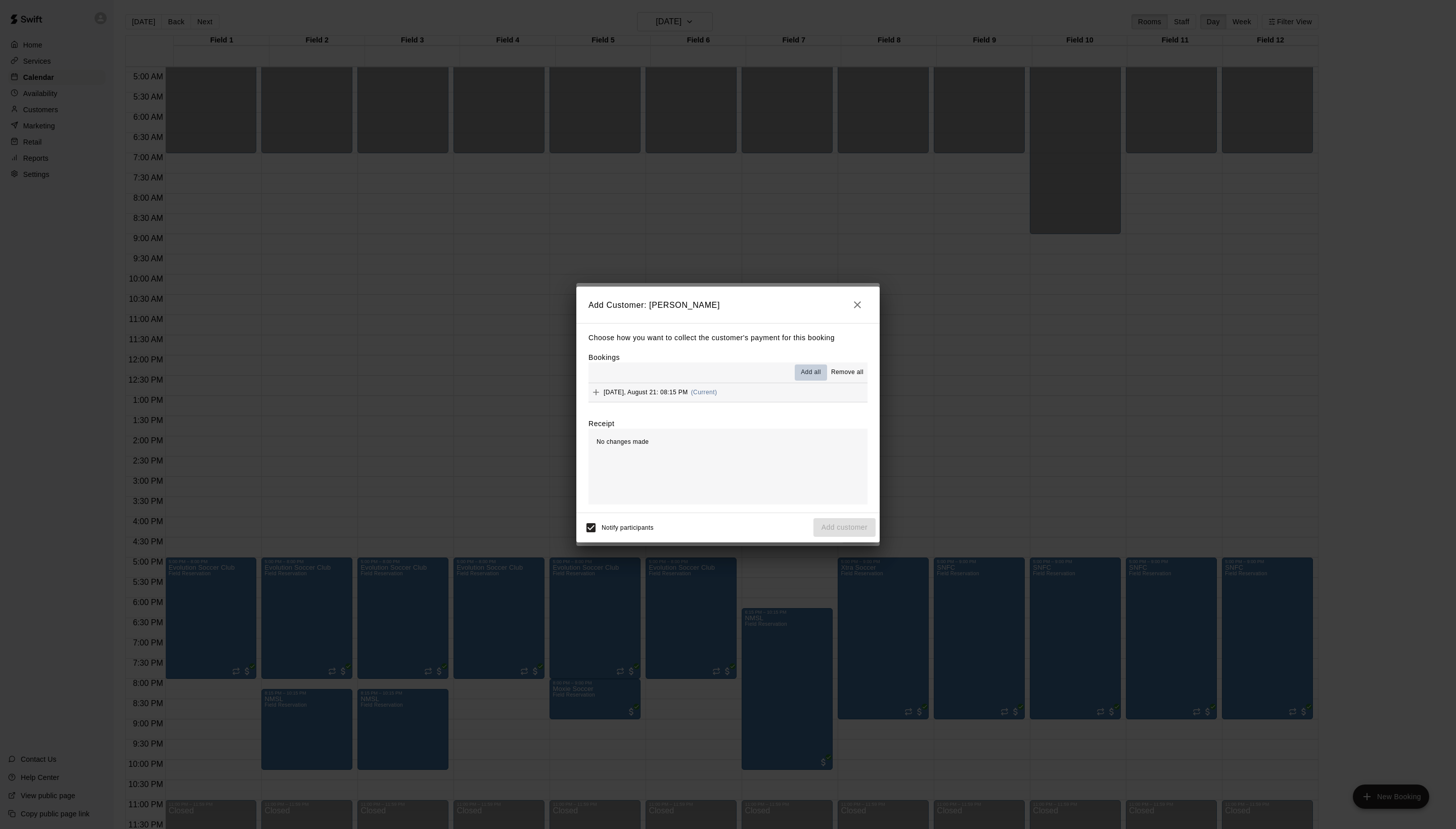
click at [801, 374] on span "Add all" at bounding box center [810, 373] width 20 height 10
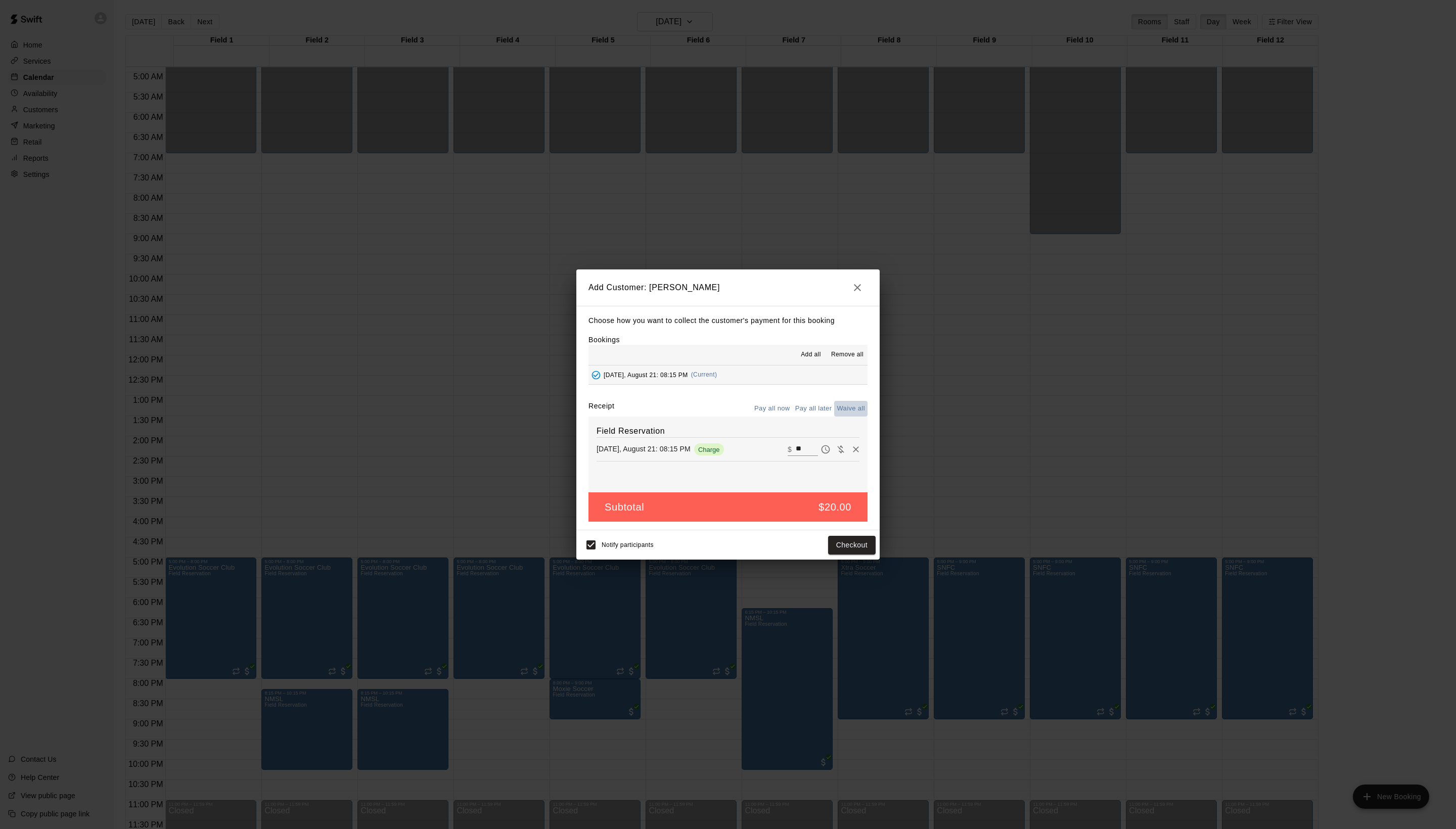
click at [834, 412] on button "Waive all" at bounding box center [850, 409] width 33 height 15
type input "*"
click at [866, 556] on div "Notify participants Add customer" at bounding box center [727, 545] width 295 height 21
click at [860, 554] on button "Add customer" at bounding box center [844, 545] width 62 height 18
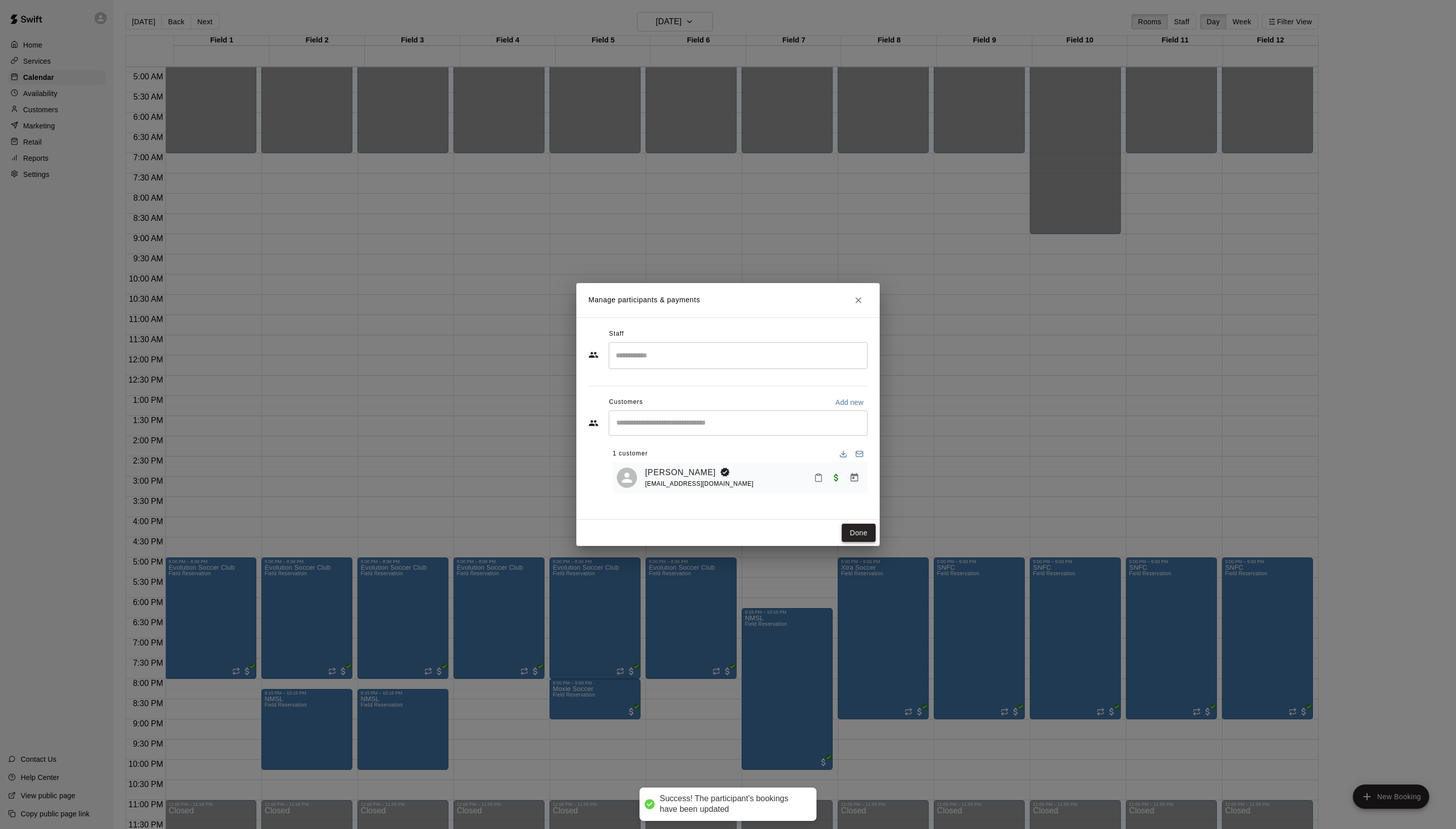
click at [869, 543] on button "Done" at bounding box center [858, 532] width 34 height 18
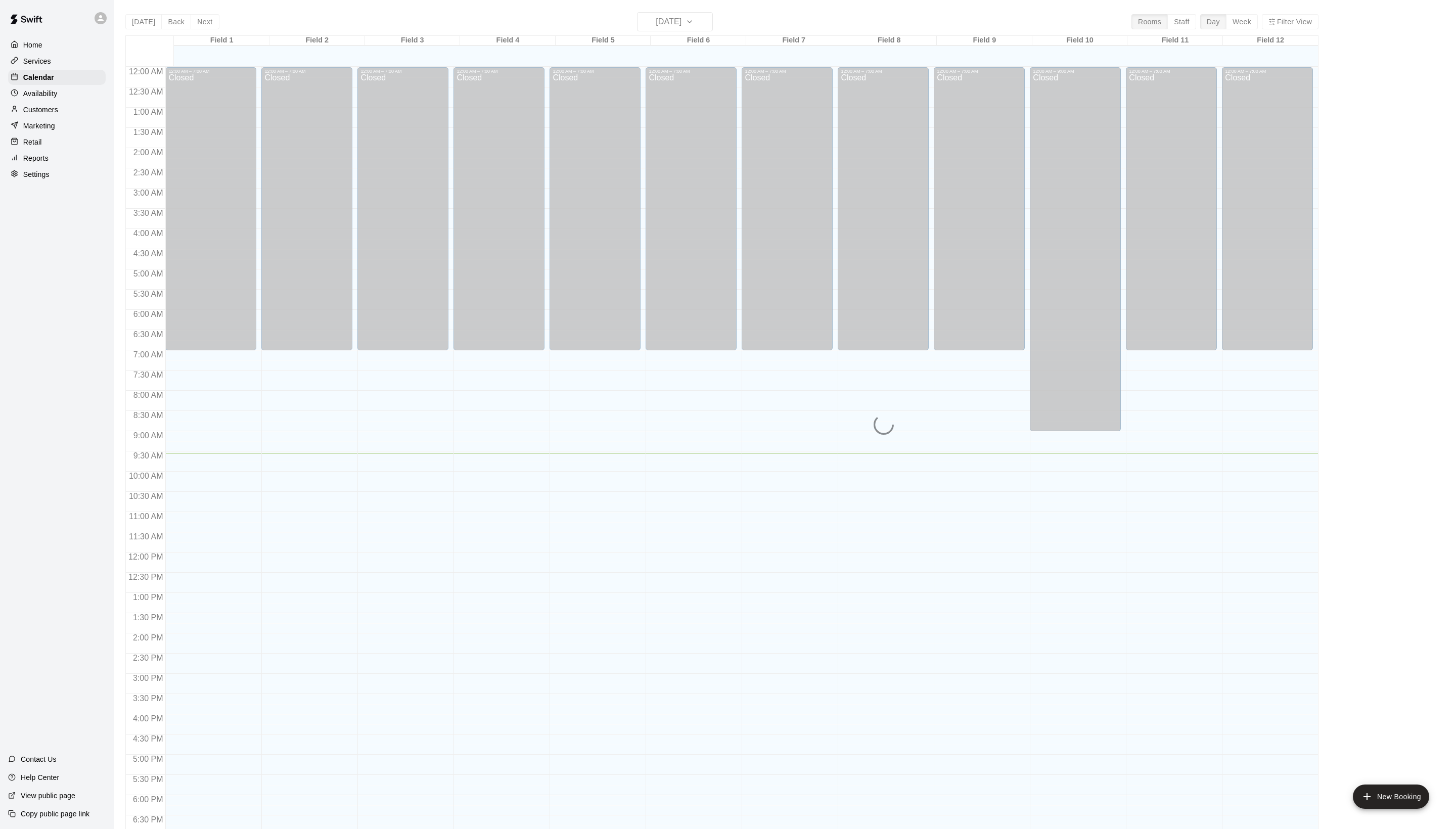
scroll to position [170, 0]
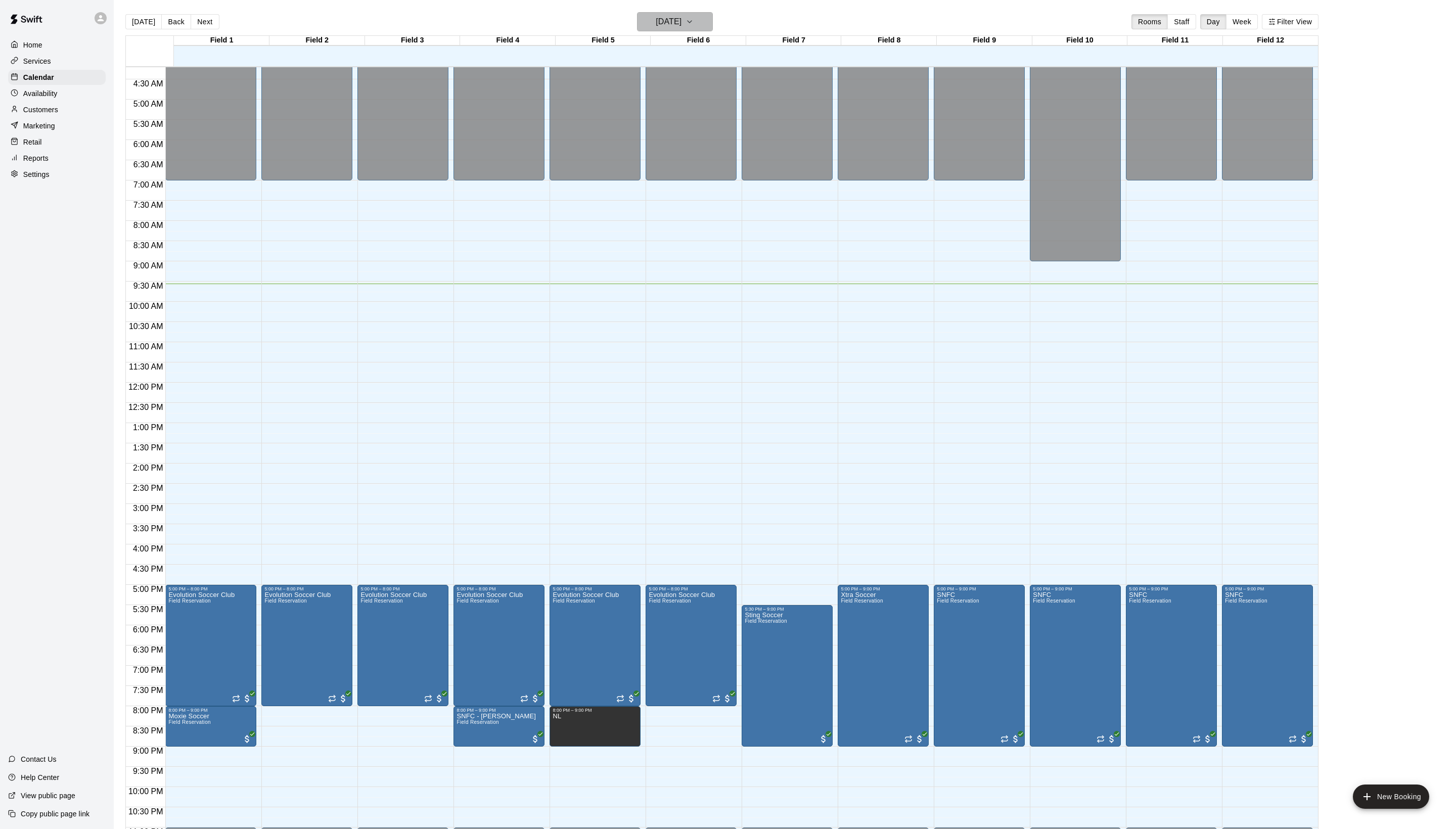
click at [672, 20] on h6 "[DATE]" at bounding box center [668, 21] width 26 height 14
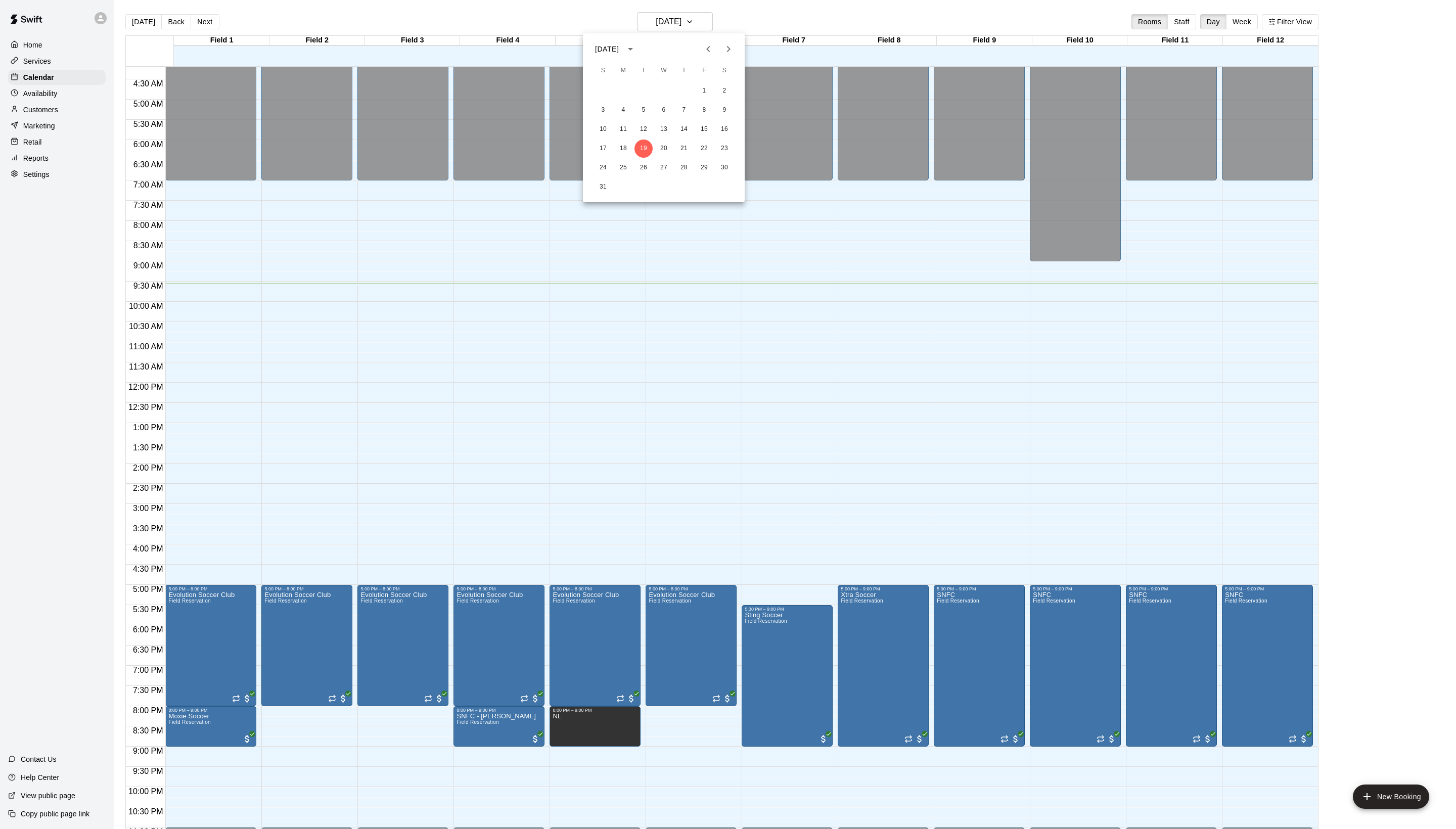
click at [722, 46] on icon "Next month" at bounding box center [728, 49] width 12 height 12
click at [728, 124] on button "20" at bounding box center [724, 129] width 18 height 18
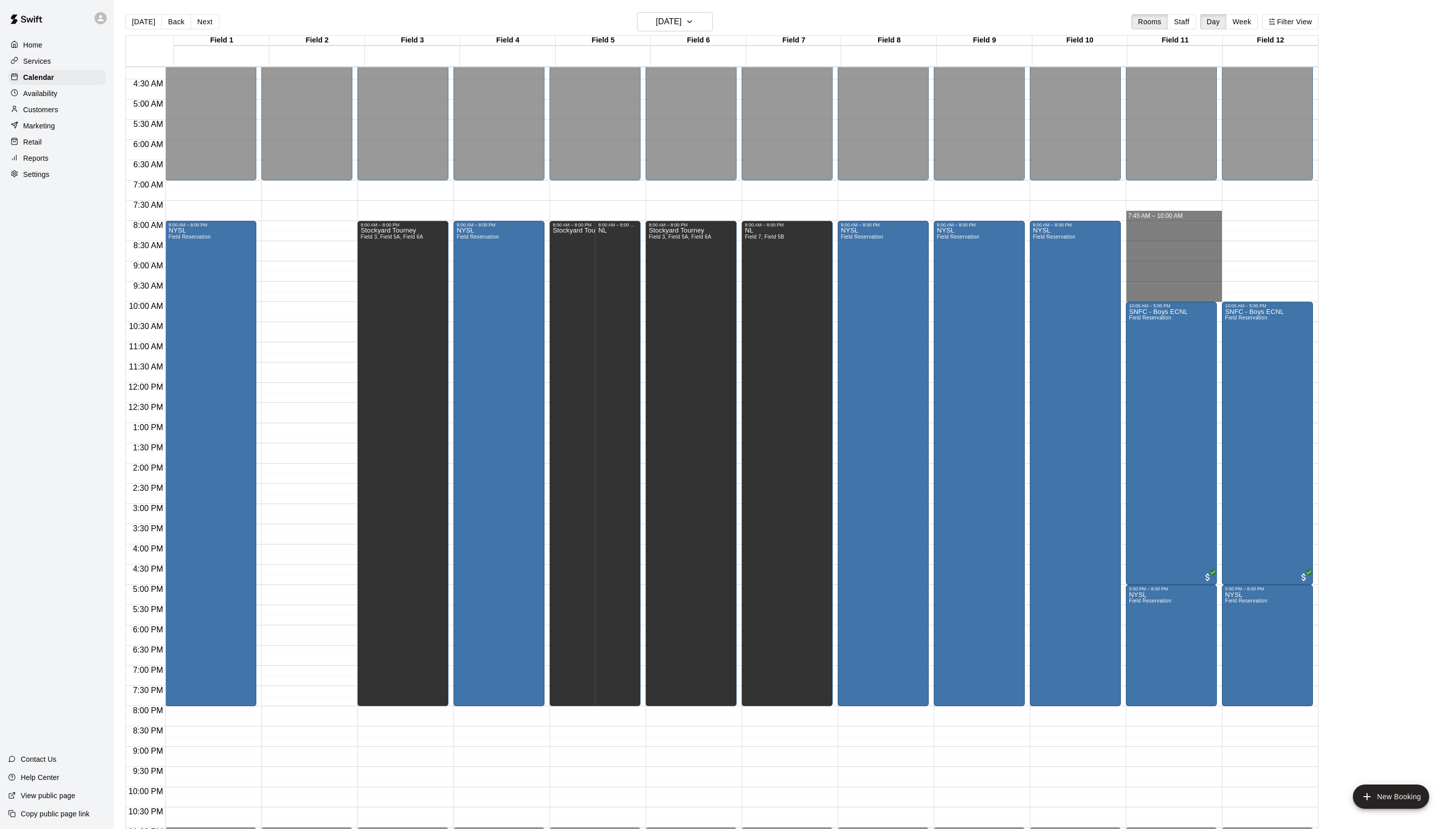
drag, startPoint x: 1156, startPoint y: 225, endPoint x: 1389, endPoint y: 308, distance: 247.3
click at [1389, 308] on main "[DATE] Back [DATE][DATE] Rooms Staff Day Week Filter View Field 1 20 [GEOGRAPHI…" at bounding box center [785, 426] width 1334 height 829
click at [696, 15] on button "[DATE]" at bounding box center [674, 21] width 76 height 19
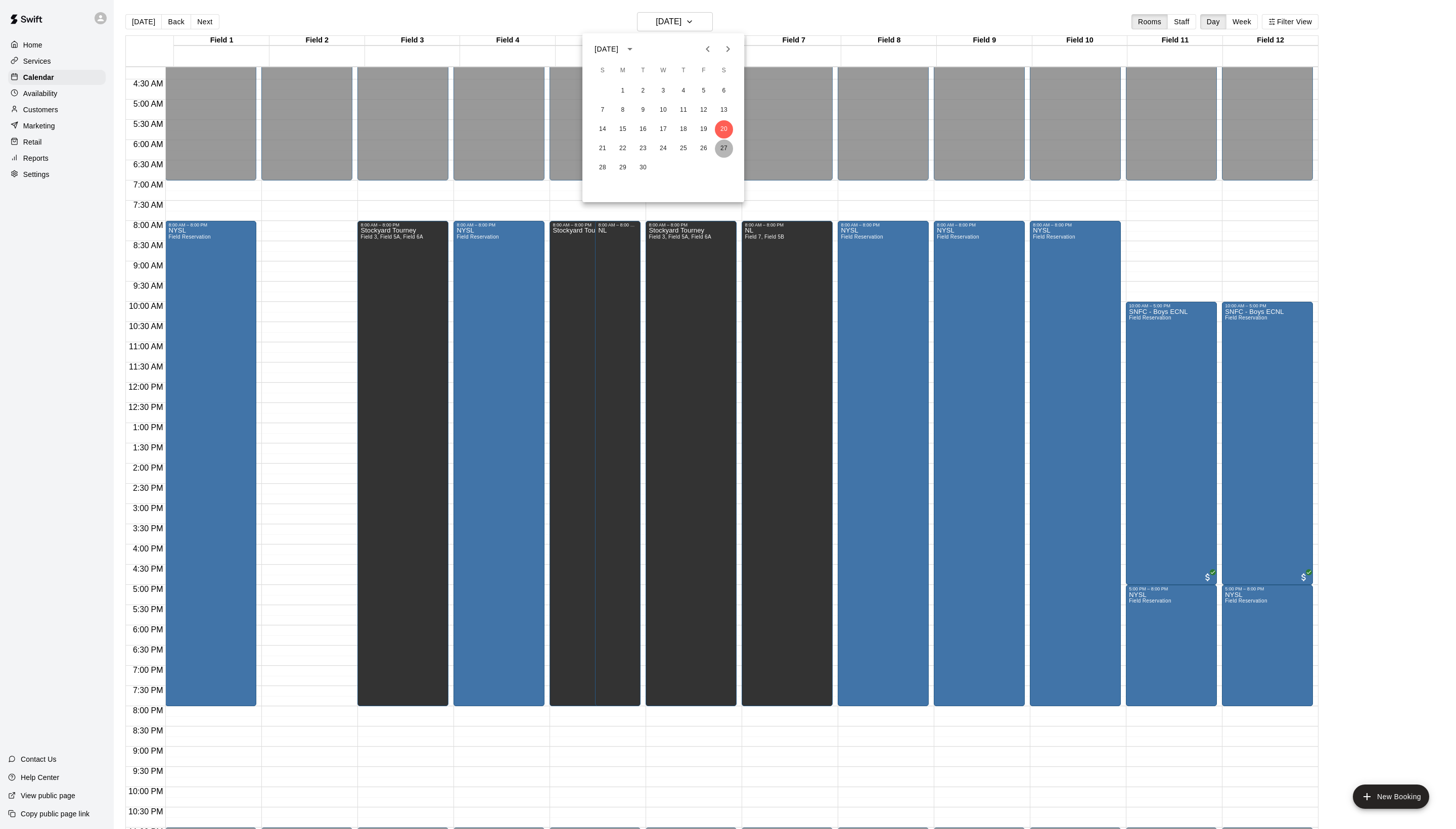
click at [725, 148] on button "27" at bounding box center [724, 149] width 18 height 18
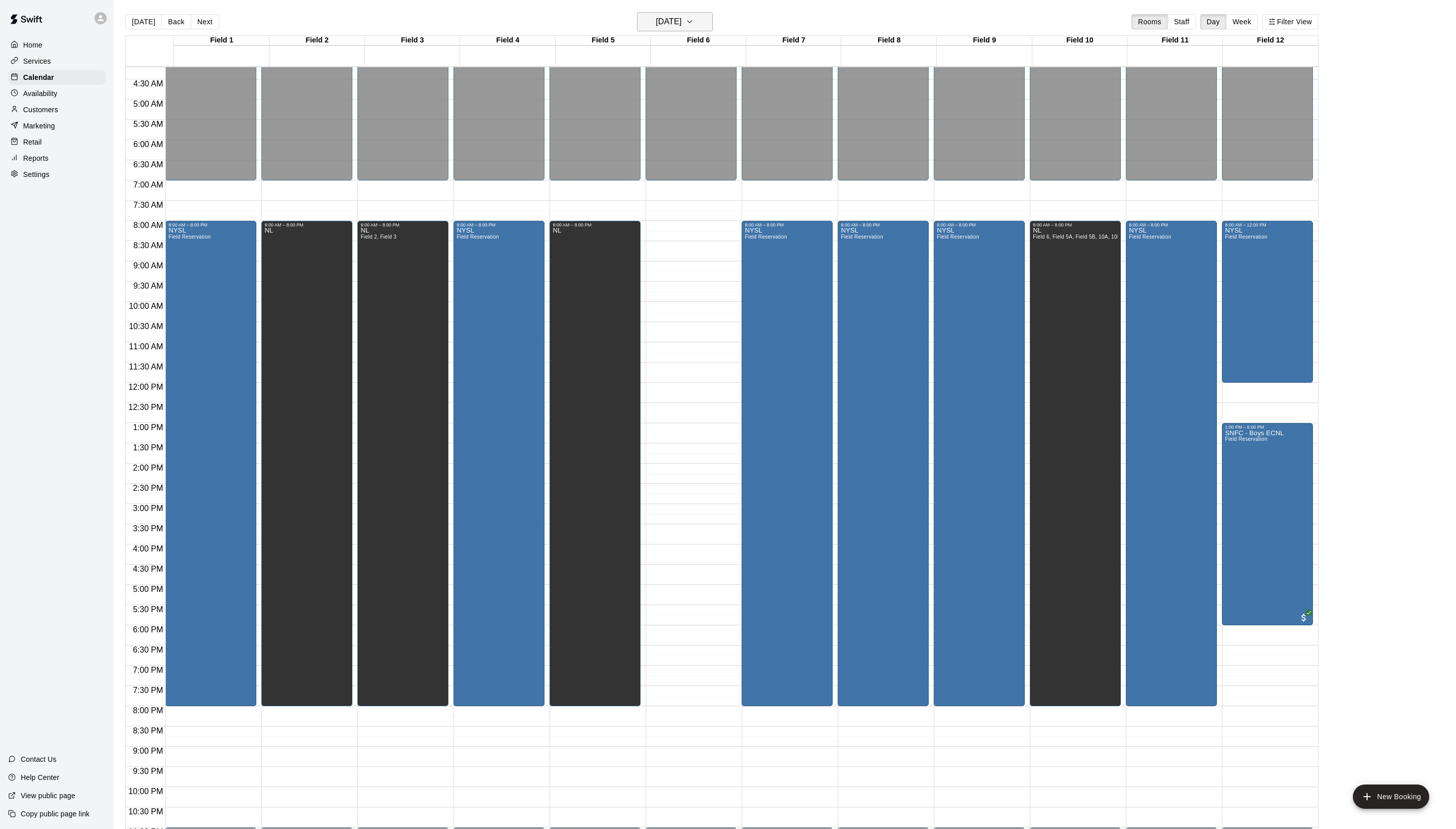
click at [693, 25] on icon "button" at bounding box center [689, 21] width 8 height 12
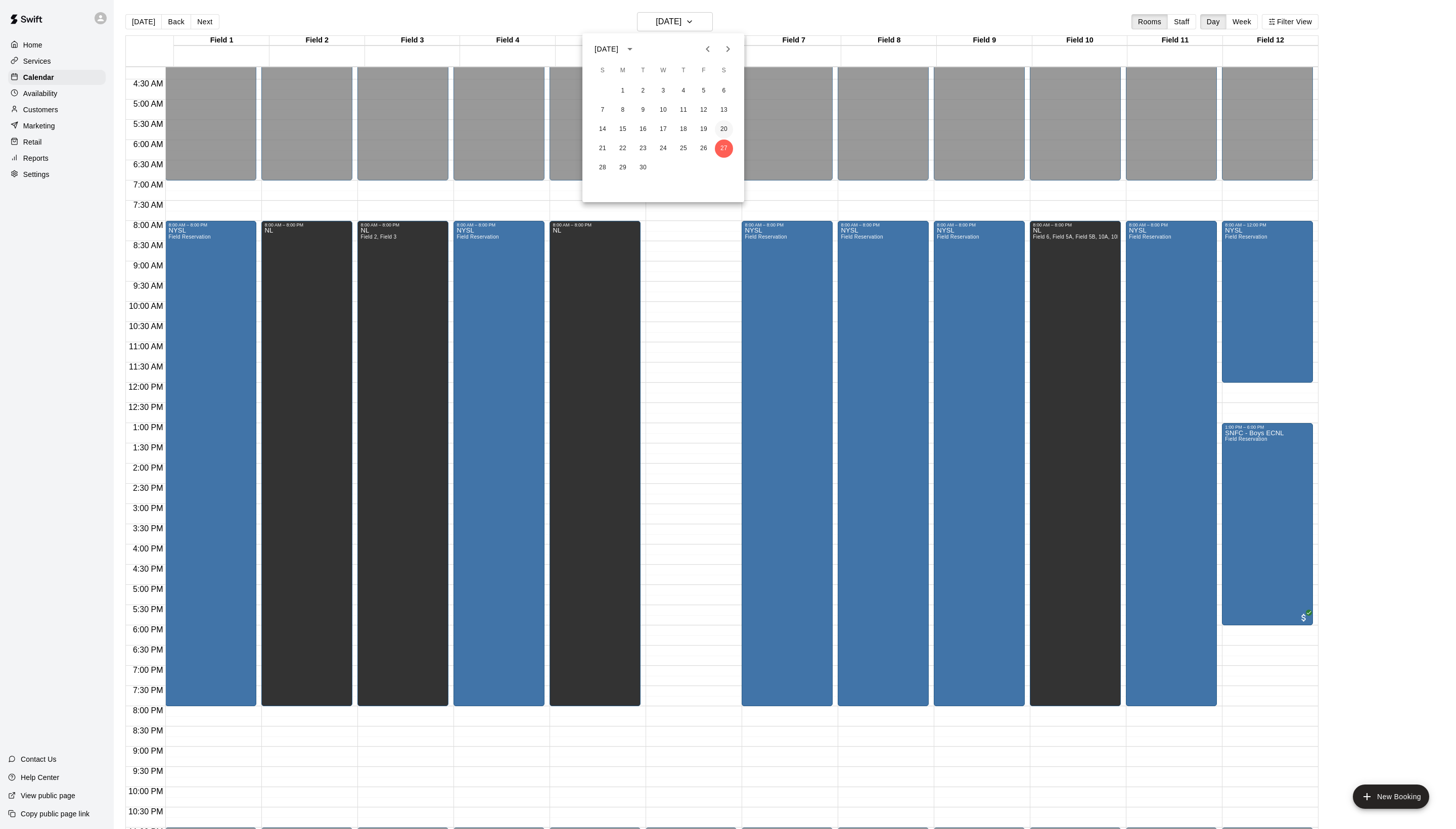
click at [727, 127] on button "20" at bounding box center [724, 129] width 18 height 18
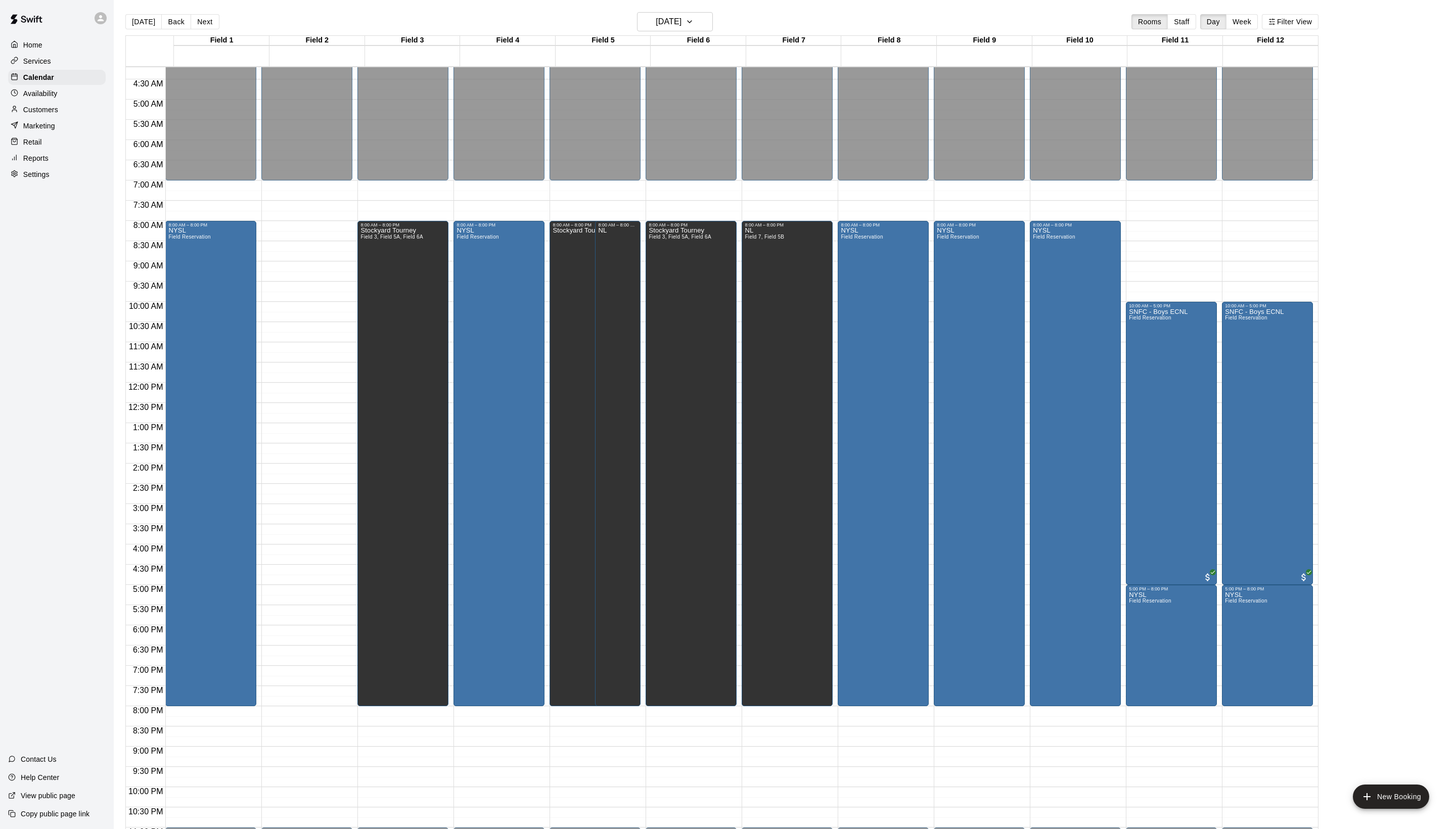
click at [617, 819] on div "12:00 AM – 7:00 AM Closed 8:00 AM – 8:00 PM Stockyard Tourney 11:00 PM – 11:59 …" at bounding box center [596, 383] width 91 height 971
click at [212, 14] on button "Next" at bounding box center [205, 21] width 28 height 15
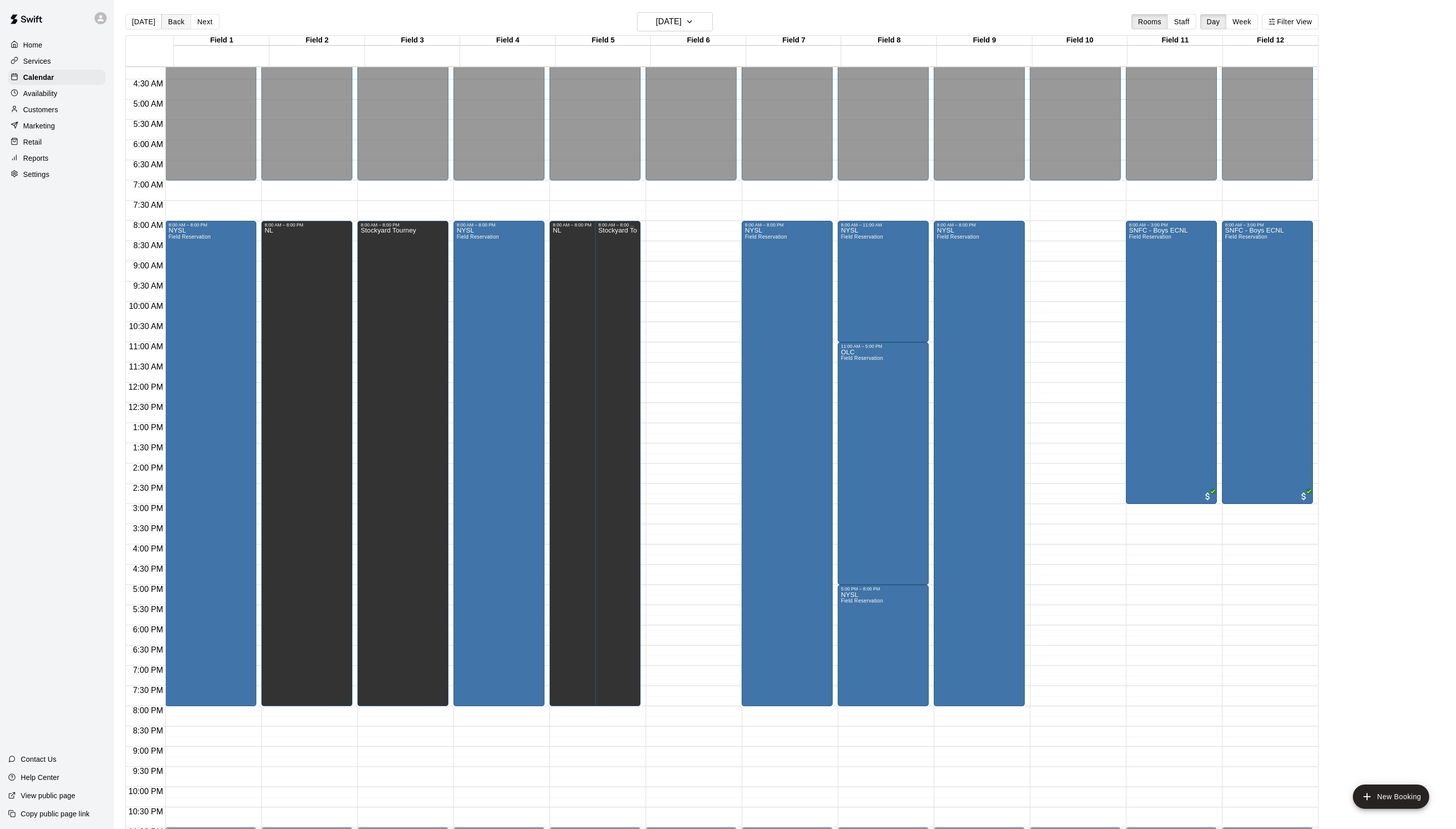
click at [178, 21] on button "Back" at bounding box center [176, 21] width 30 height 15
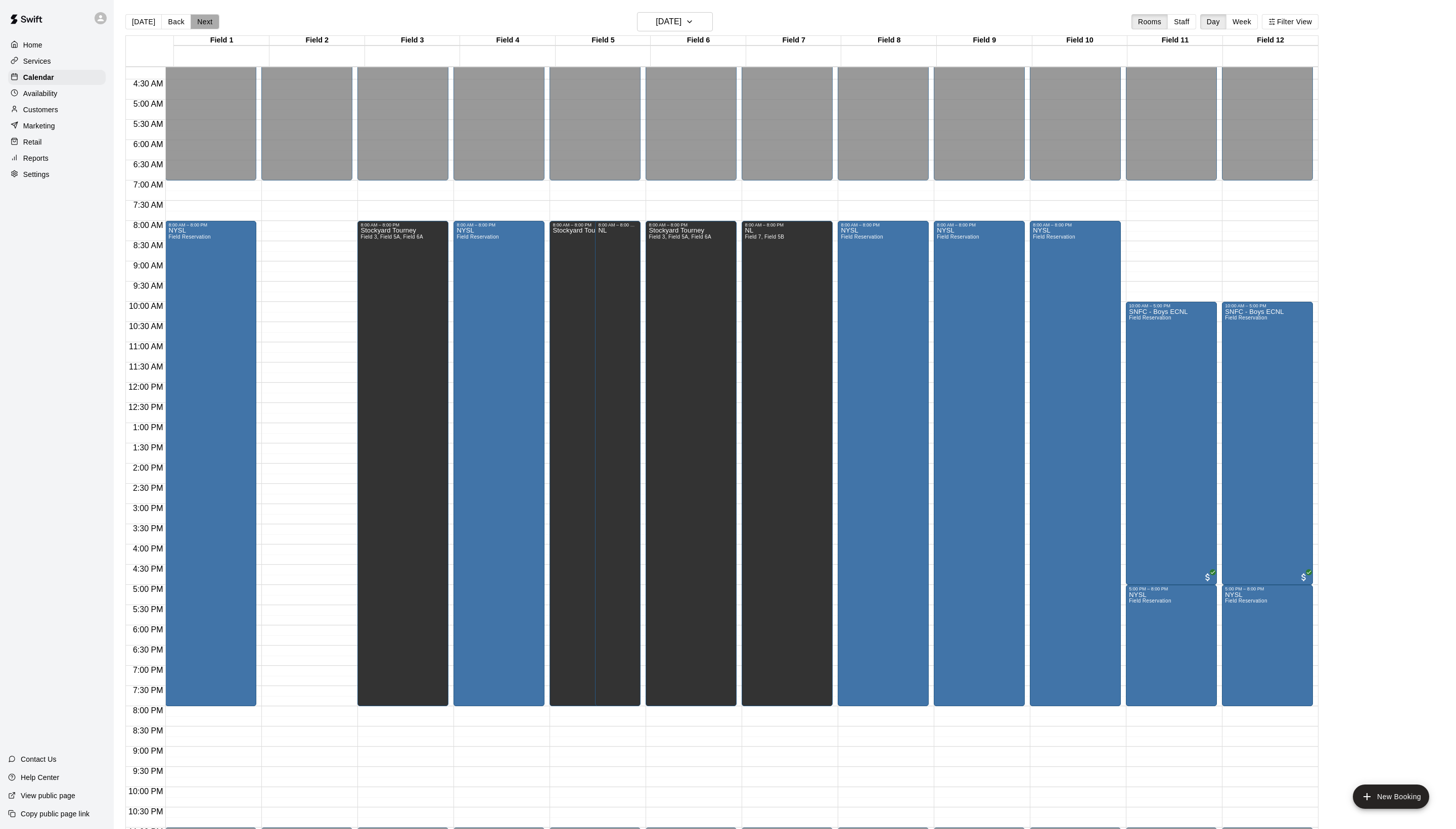
click at [217, 16] on button "Next" at bounding box center [205, 21] width 28 height 15
